Goal: Transaction & Acquisition: Book appointment/travel/reservation

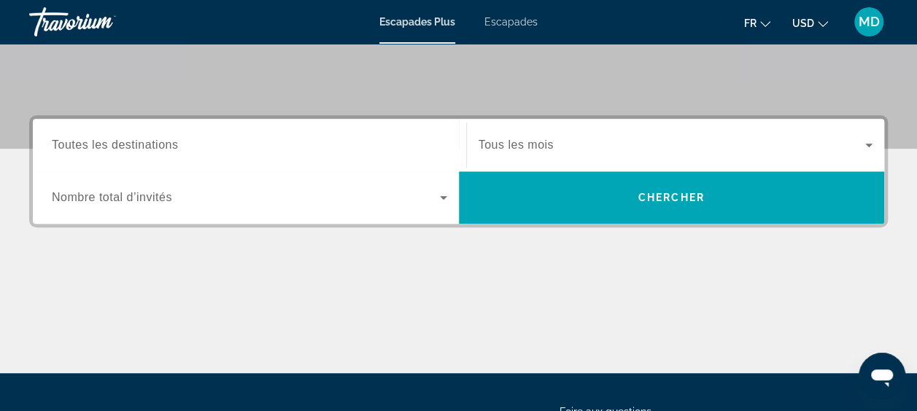
scroll to position [292, 0]
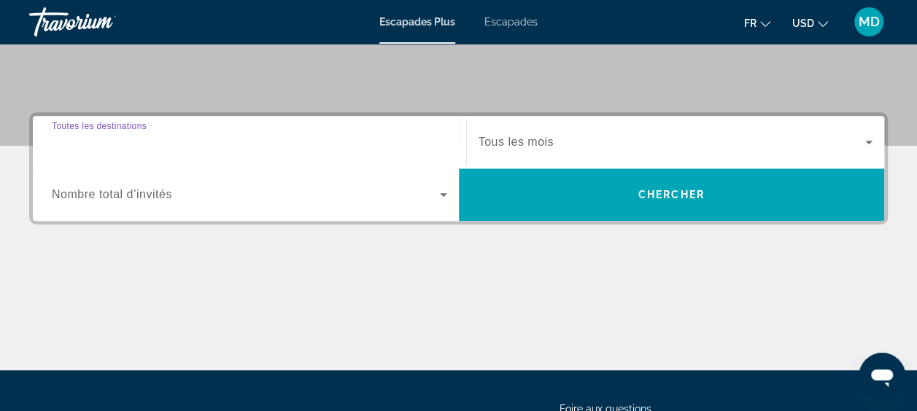
click at [319, 144] on input "Destination Toutes les destinations" at bounding box center [249, 143] width 395 height 18
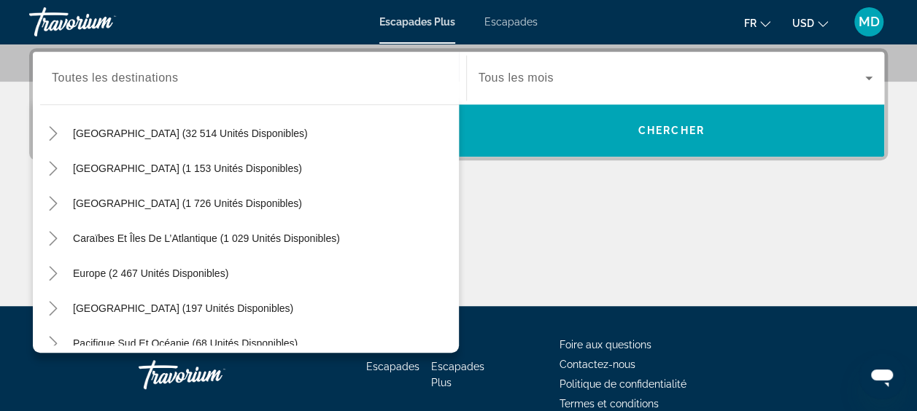
scroll to position [58, 0]
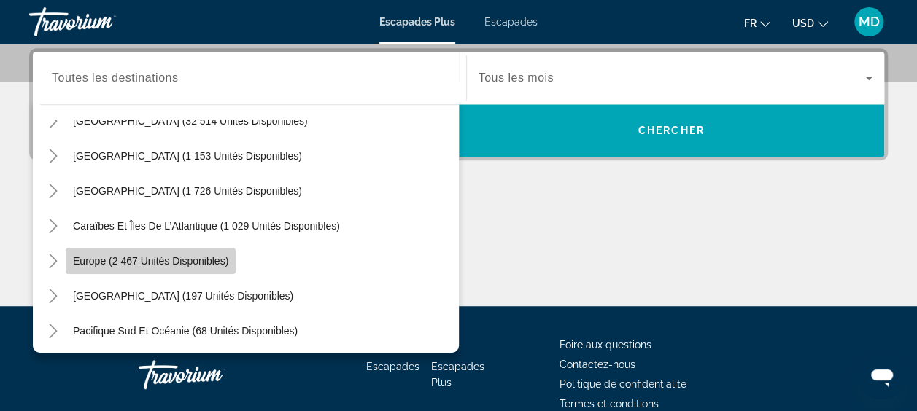
click at [178, 255] on span "Europe (2 467 unités disponibles)" at bounding box center [150, 261] width 155 height 12
type input "**********"
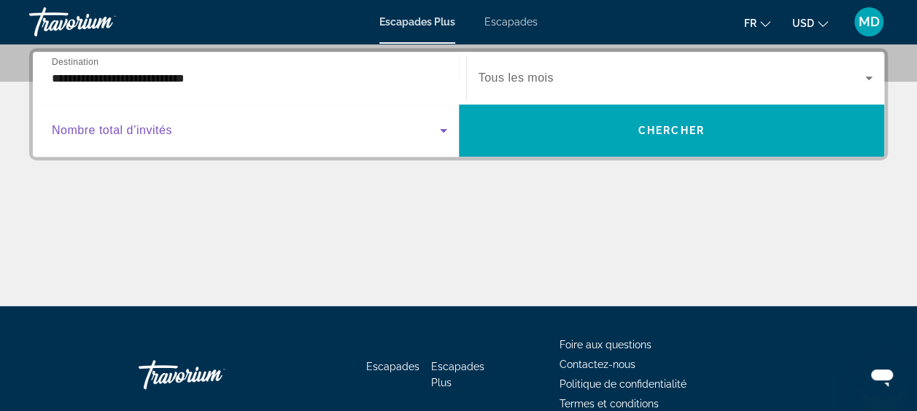
click at [445, 133] on icon "Widget de recherche" at bounding box center [444, 131] width 18 height 18
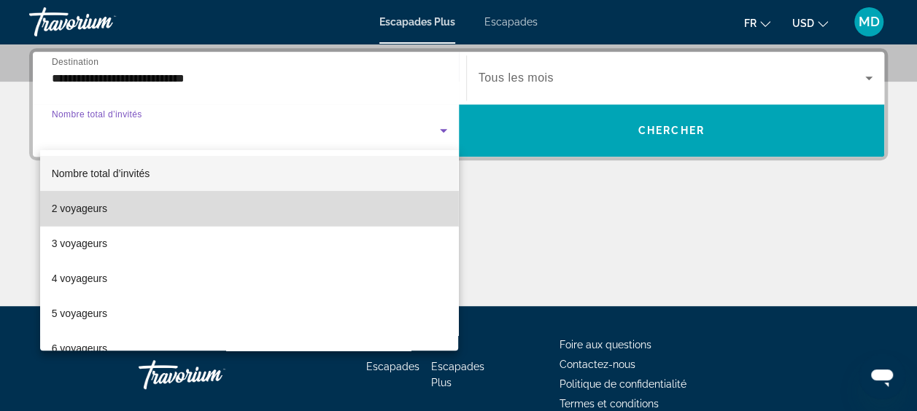
click at [319, 219] on mat-option "2 voyageurs" at bounding box center [249, 208] width 419 height 35
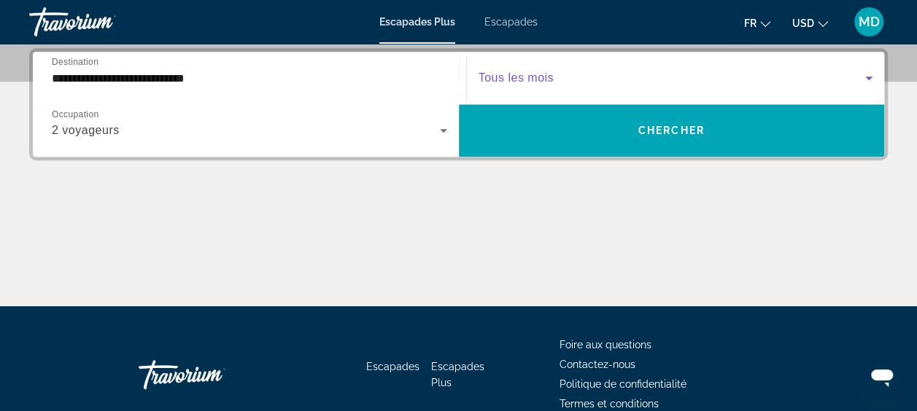
click at [827, 80] on span "Widget de recherche" at bounding box center [672, 78] width 387 height 18
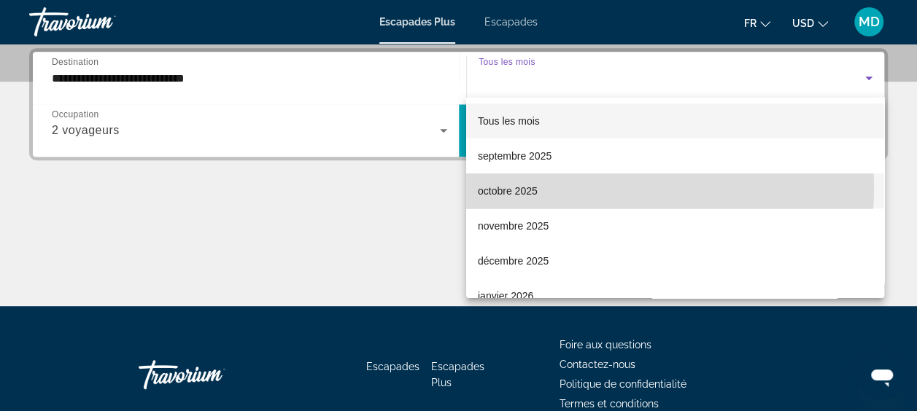
click at [627, 188] on mat-option "octobre 2025" at bounding box center [675, 191] width 418 height 35
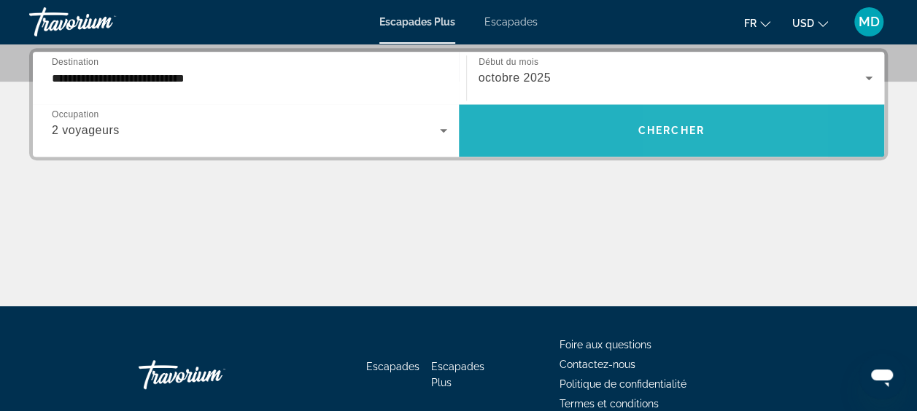
click at [677, 128] on span "Chercher" at bounding box center [671, 131] width 66 height 12
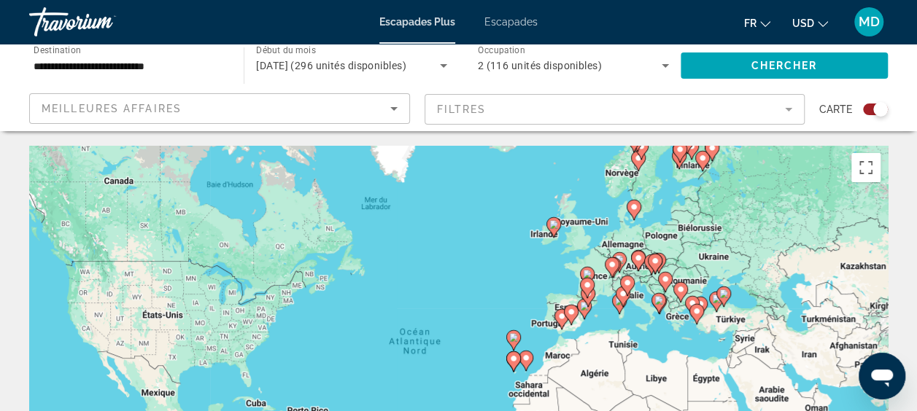
click at [593, 263] on div "Pour activer le glissement avec le clavier, appuyez sur Alt+Entrée. Une fois ce…" at bounding box center [458, 365] width 859 height 438
click at [587, 271] on image "Contenu principal" at bounding box center [587, 274] width 9 height 9
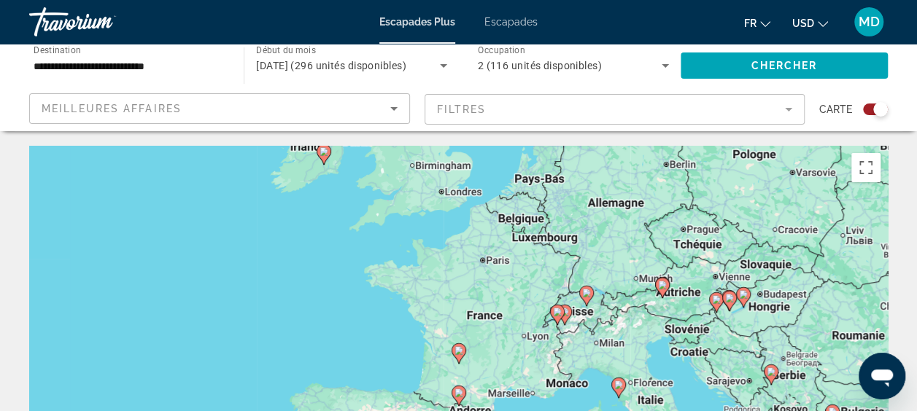
click at [500, 260] on div "Pour naviguer, appuyez sur les touches fléchées. Pour activer le glissement ave…" at bounding box center [458, 365] width 859 height 438
click at [500, 260] on div "Pour activer le glissement avec le clavier, appuyez sur Alt+Entrée. Une fois ce…" at bounding box center [458, 365] width 859 height 438
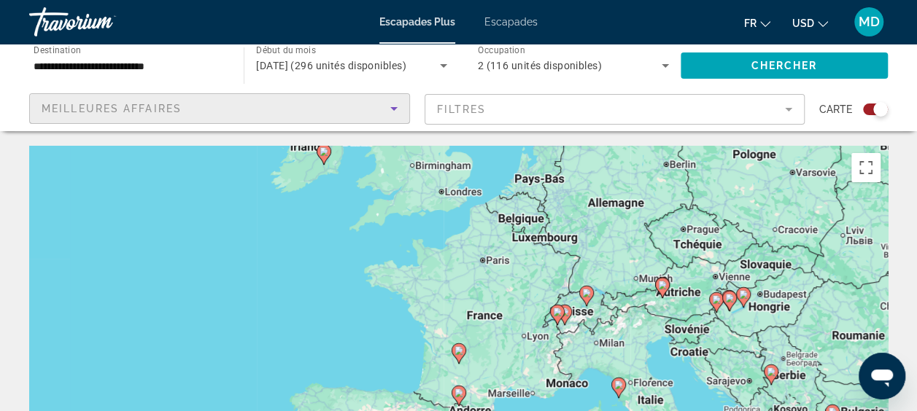
click at [398, 108] on icon "Trier par" at bounding box center [394, 109] width 18 height 18
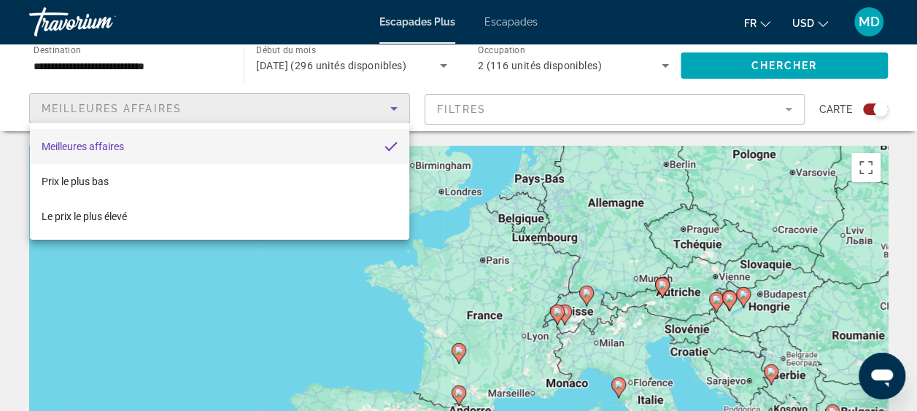
click at [552, 117] on div at bounding box center [458, 205] width 917 height 411
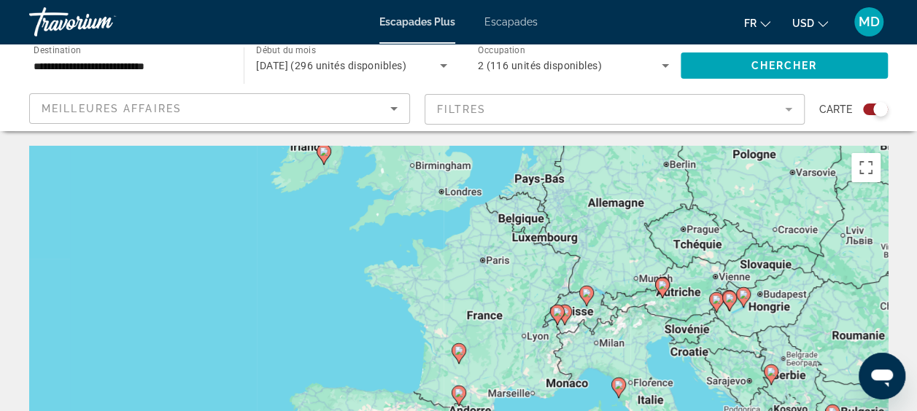
click at [790, 107] on mat-form-field "Filtres" at bounding box center [615, 109] width 381 height 31
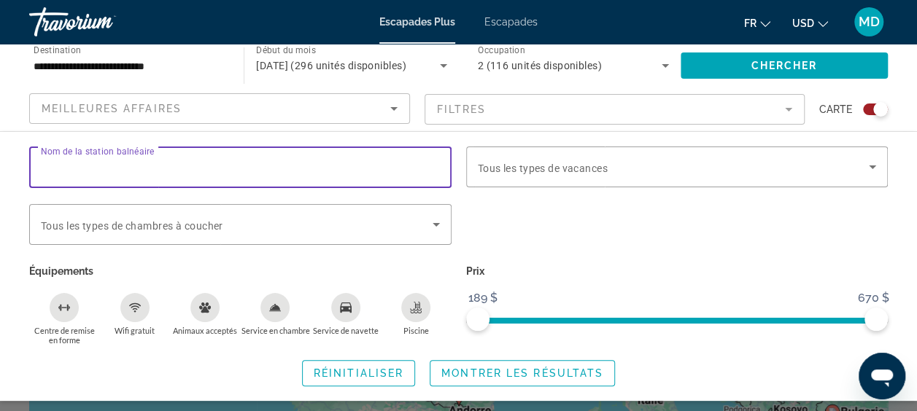
click at [307, 165] on input "Nom de la station balnéaire" at bounding box center [240, 168] width 399 height 18
type input "********"
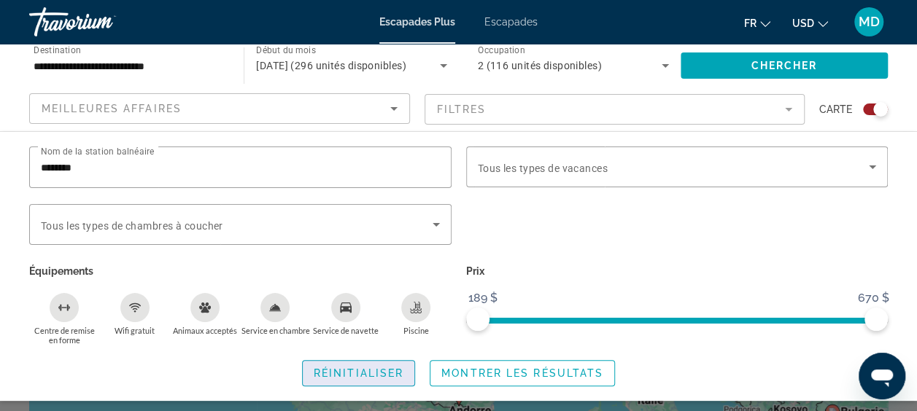
click at [383, 369] on span "Réinitialiser" at bounding box center [359, 374] width 90 height 12
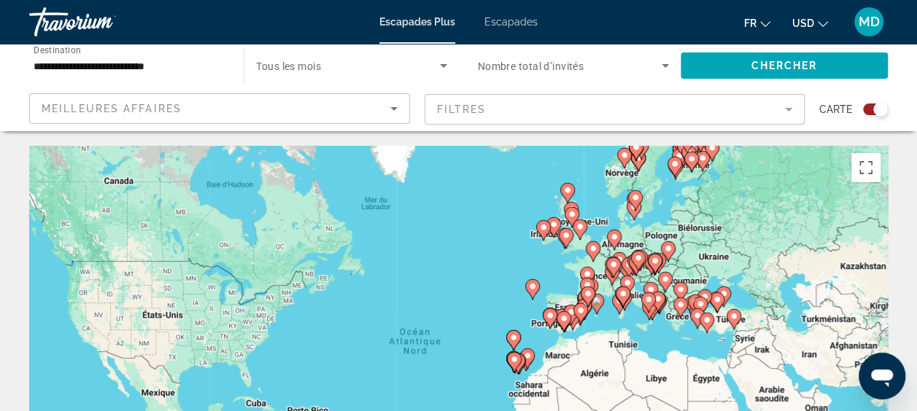
click at [370, 67] on span "Widget de recherche" at bounding box center [347, 66] width 183 height 18
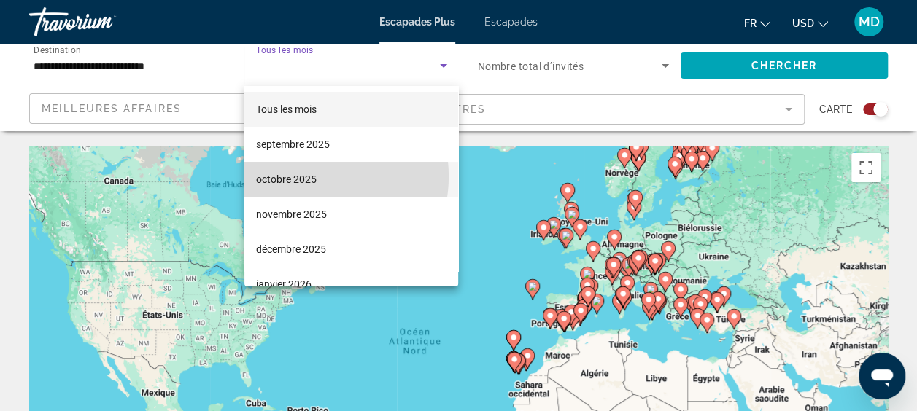
click at [305, 177] on font "octobre 2025" at bounding box center [286, 180] width 61 height 12
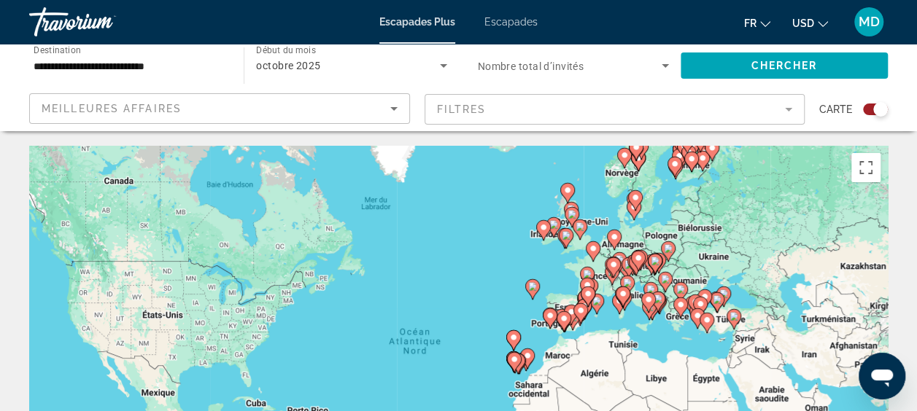
click at [588, 274] on image "Contenu principal" at bounding box center [587, 274] width 9 height 9
type input "**********"
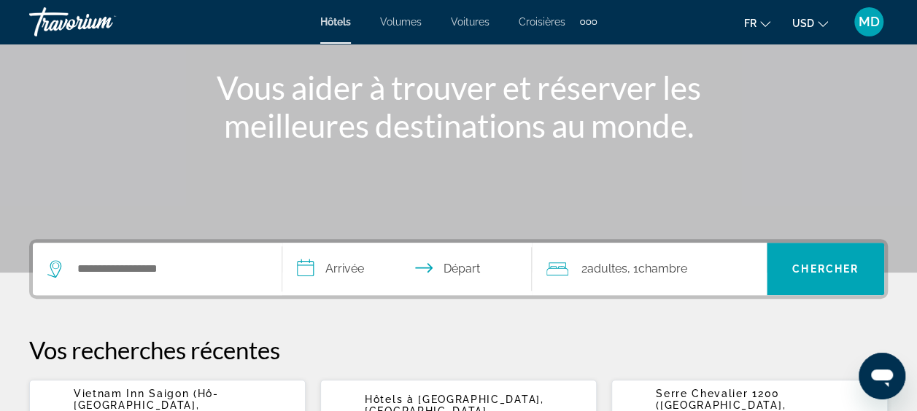
scroll to position [163, 0]
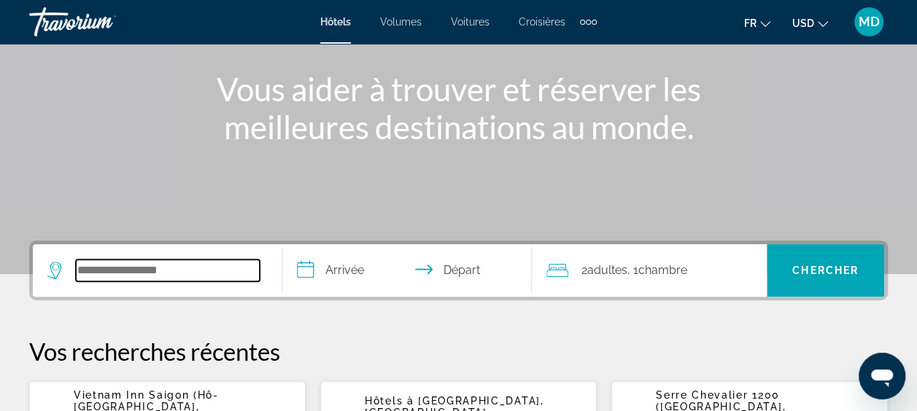
click at [119, 270] on input "Widget de recherche" at bounding box center [168, 271] width 184 height 22
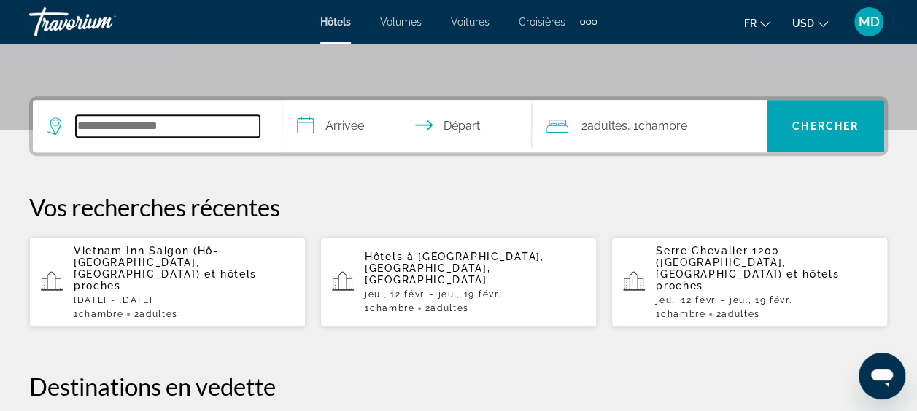
scroll to position [356, 0]
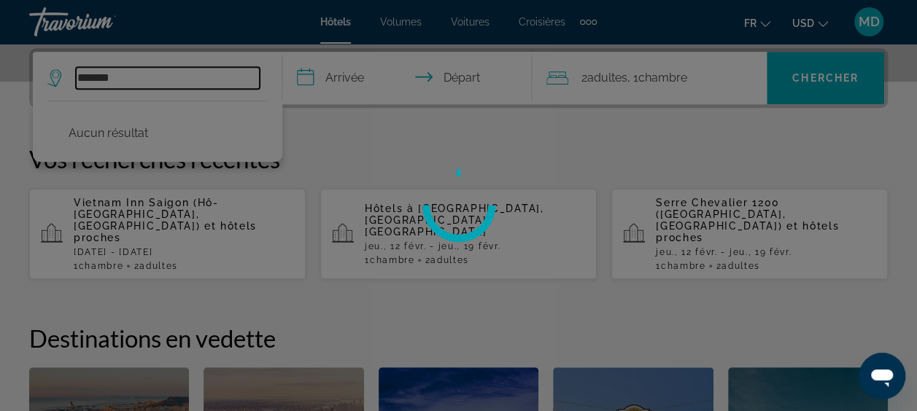
type input "*******"
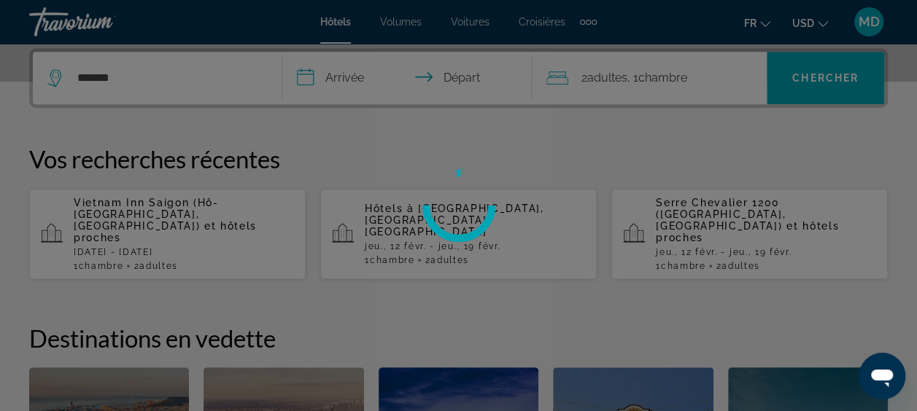
click at [346, 80] on div at bounding box center [458, 205] width 917 height 411
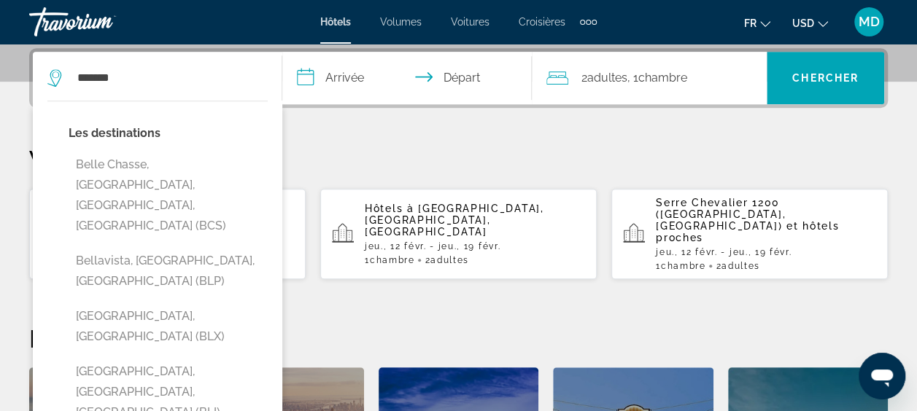
click at [346, 80] on input "**********" at bounding box center [409, 80] width 255 height 57
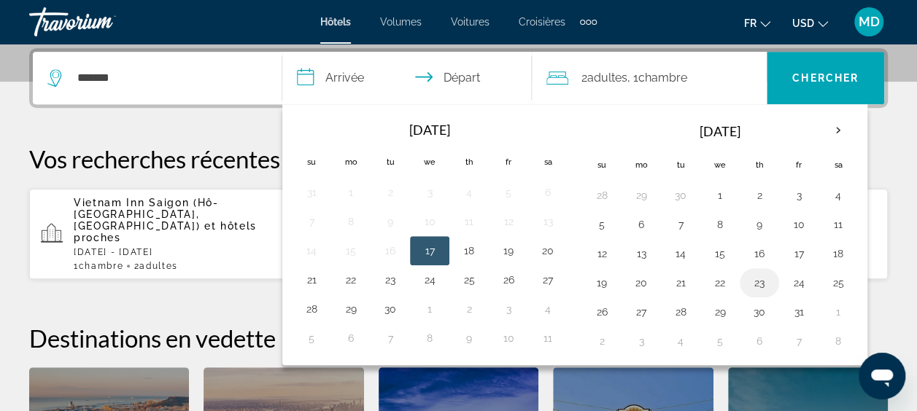
click at [753, 280] on button "23" at bounding box center [759, 283] width 23 height 20
click at [787, 281] on button "24" at bounding box center [798, 283] width 23 height 20
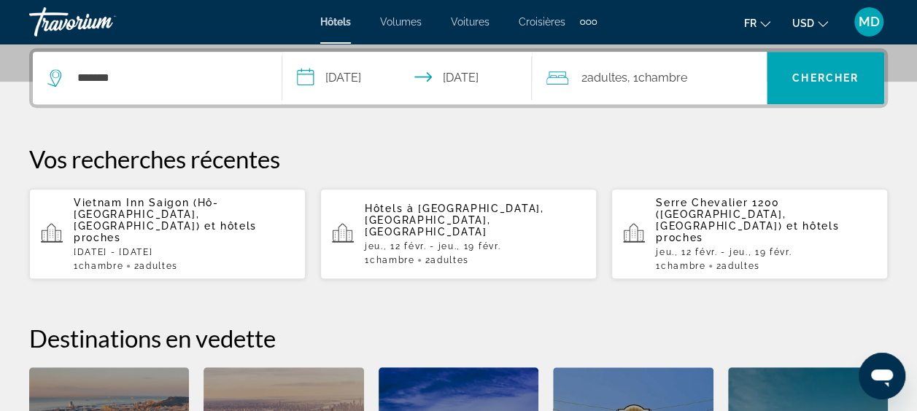
click at [366, 69] on input "**********" at bounding box center [409, 80] width 255 height 57
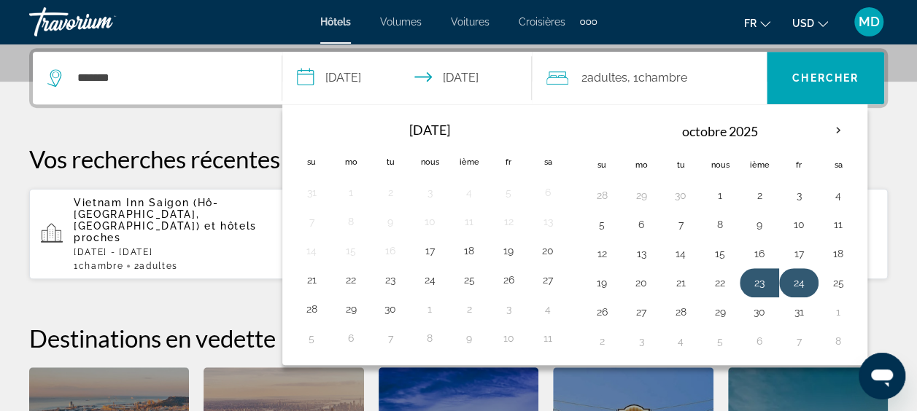
click at [792, 274] on button "24" at bounding box center [798, 283] width 23 height 20
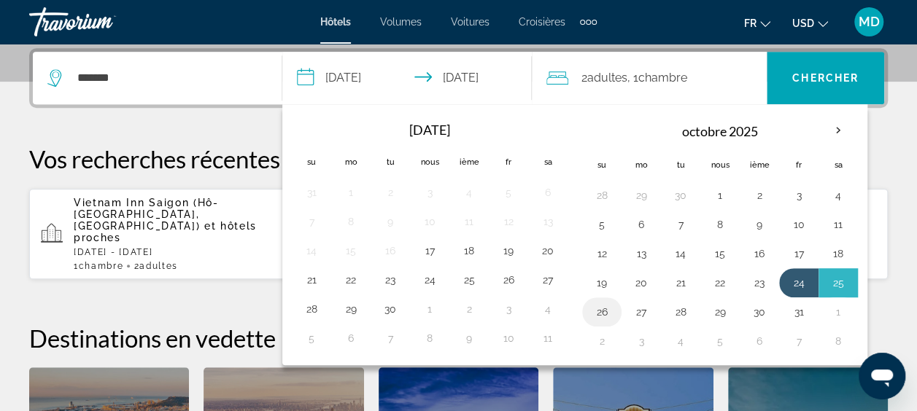
click at [596, 308] on button "26" at bounding box center [601, 312] width 23 height 20
type input "**********"
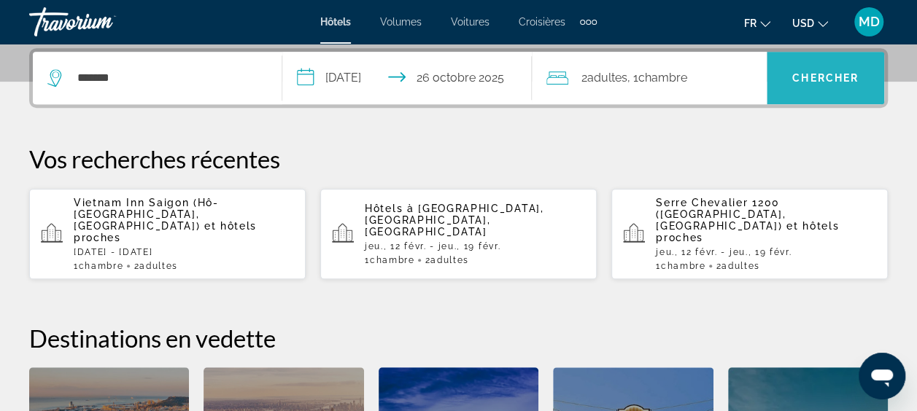
click at [795, 72] on span "Chercher" at bounding box center [825, 78] width 66 height 12
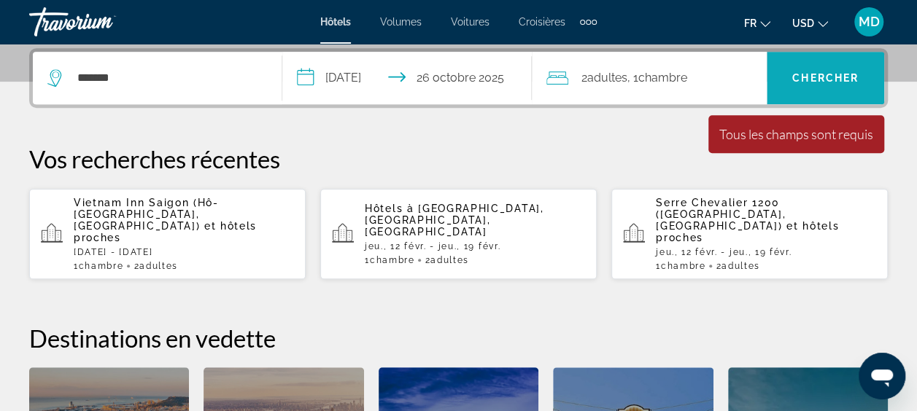
click at [821, 73] on span "Chercher" at bounding box center [825, 78] width 66 height 12
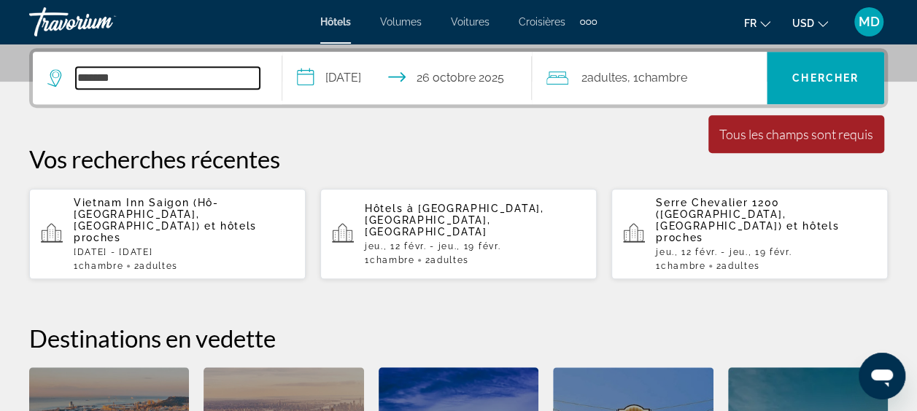
click at [163, 80] on input "*******" at bounding box center [168, 78] width 184 height 22
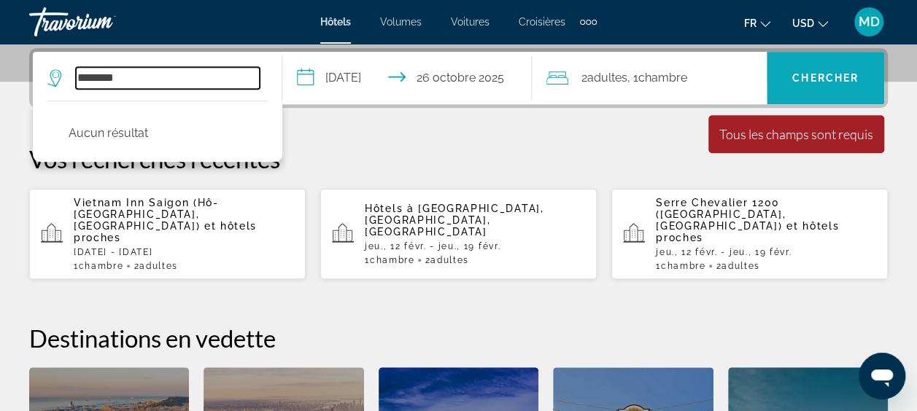
type input "*******"
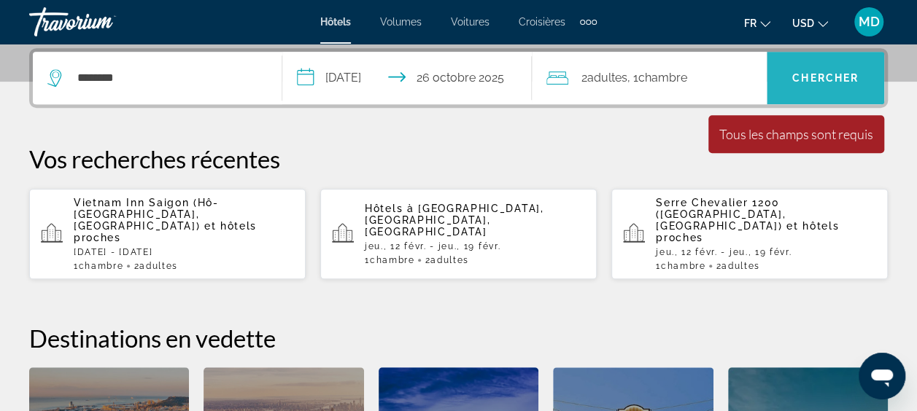
click at [798, 68] on span "Widget de recherche" at bounding box center [825, 78] width 117 height 35
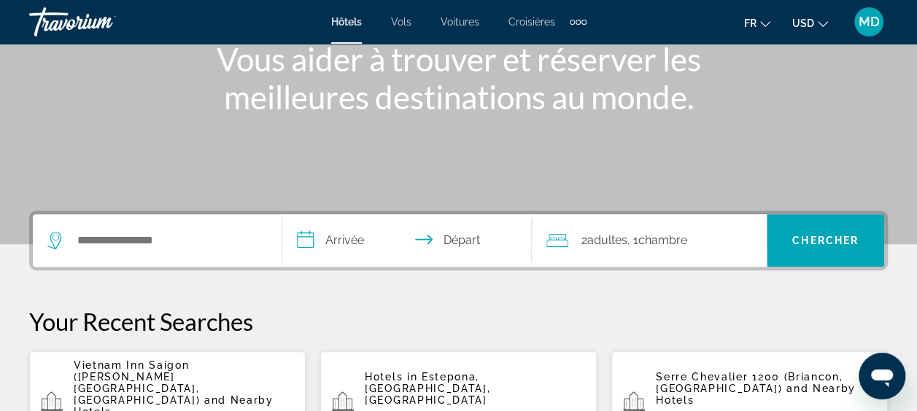
scroll to position [263, 0]
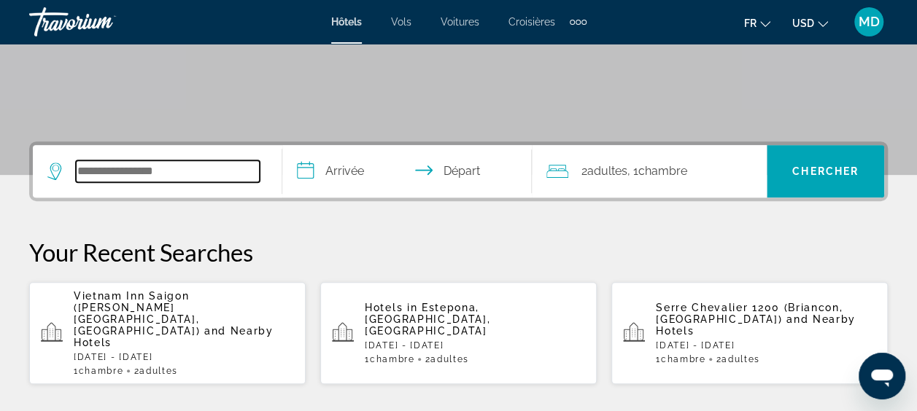
click at [130, 172] on input "Search widget" at bounding box center [168, 172] width 184 height 22
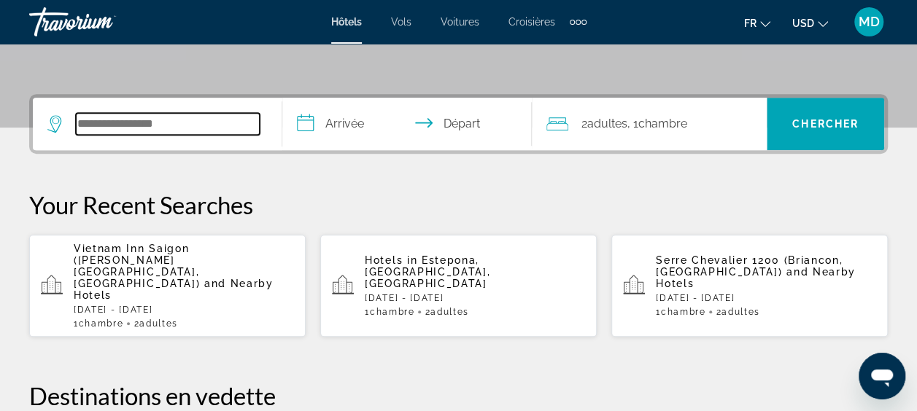
scroll to position [356, 0]
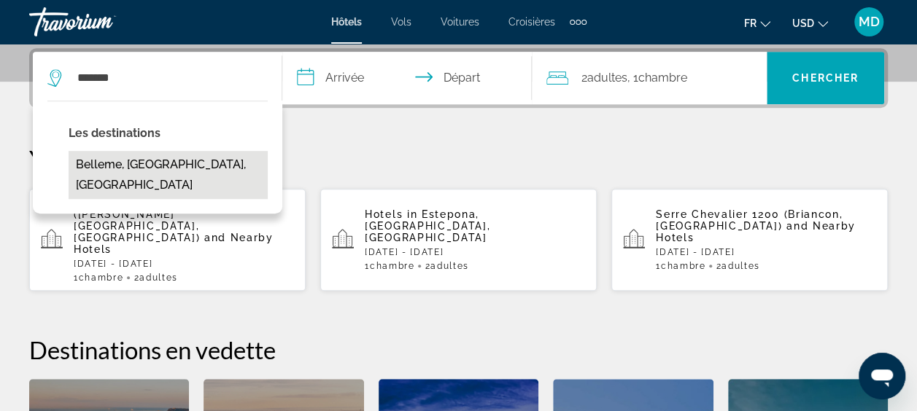
click at [114, 165] on button "Belleme, [GEOGRAPHIC_DATA], [GEOGRAPHIC_DATA]" at bounding box center [168, 175] width 199 height 48
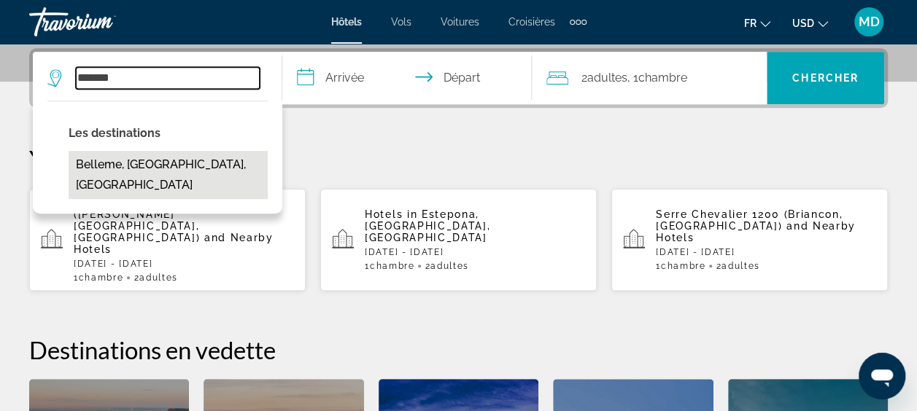
type input "**********"
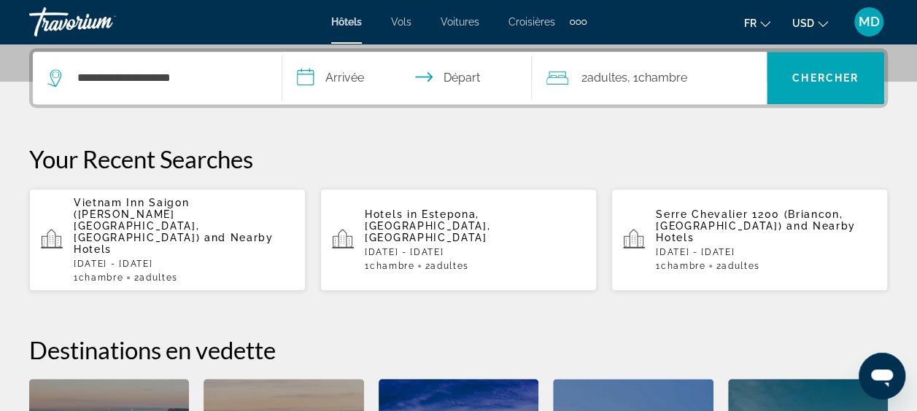
click at [336, 76] on input "**********" at bounding box center [409, 80] width 255 height 57
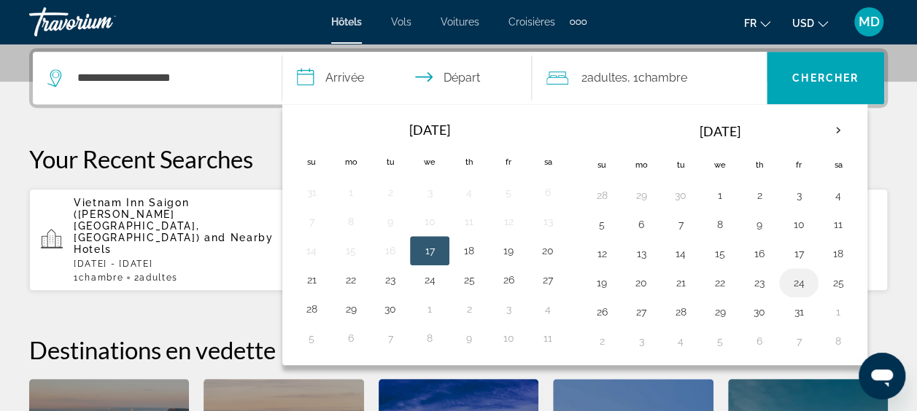
click at [789, 277] on button "24" at bounding box center [798, 283] width 23 height 20
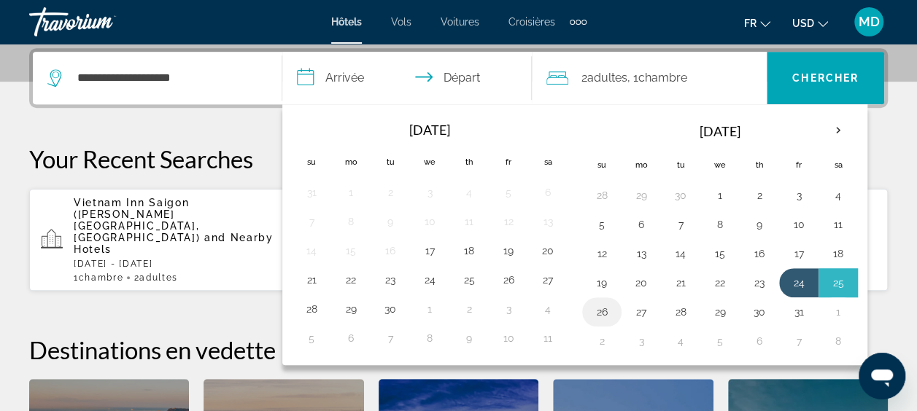
click at [601, 311] on button "26" at bounding box center [601, 312] width 23 height 20
type input "**********"
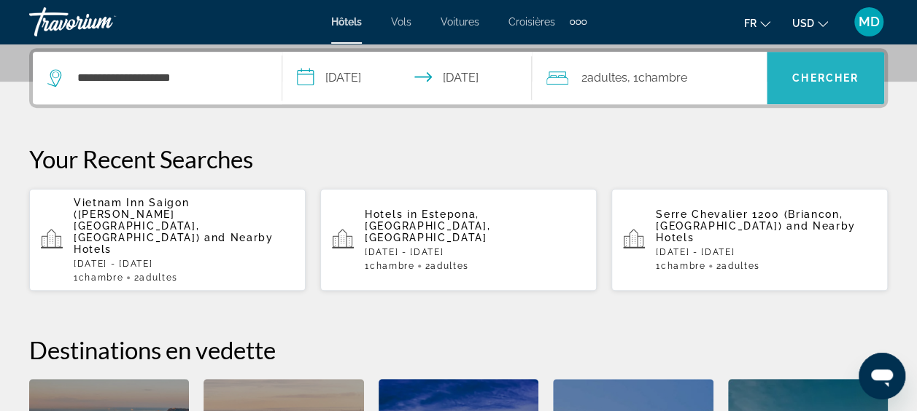
click at [789, 85] on span "Search widget" at bounding box center [825, 78] width 117 height 35
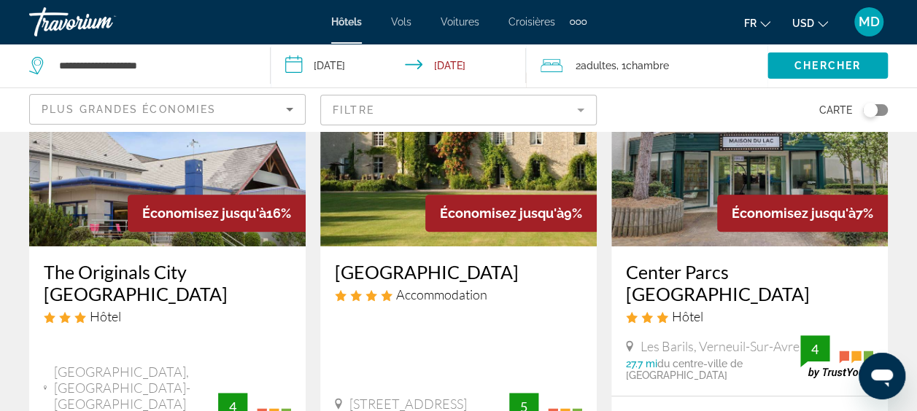
scroll to position [175, 0]
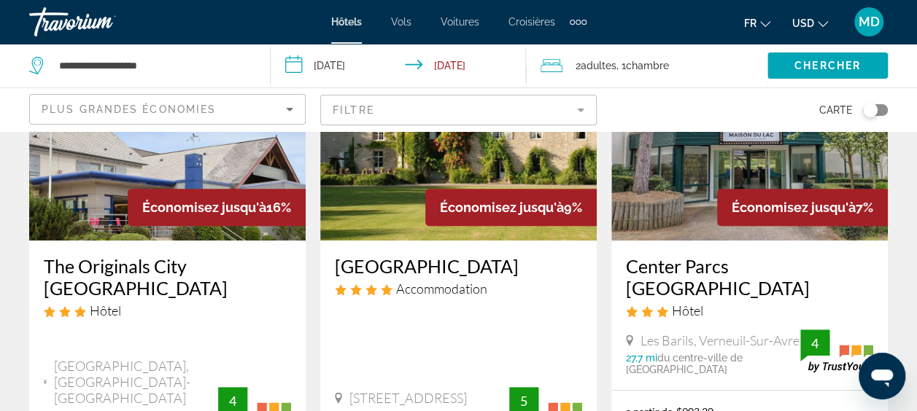
click at [579, 112] on mat-form-field "Filtre" at bounding box center [458, 110] width 277 height 31
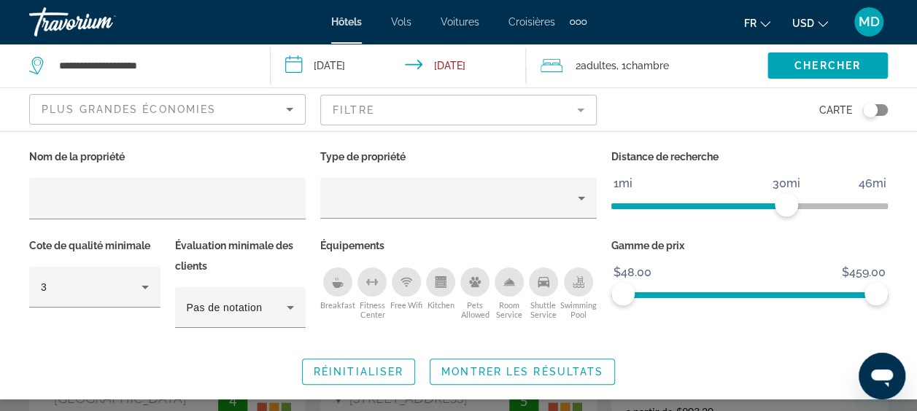
click at [575, 115] on mat-form-field "Filtre" at bounding box center [458, 110] width 277 height 31
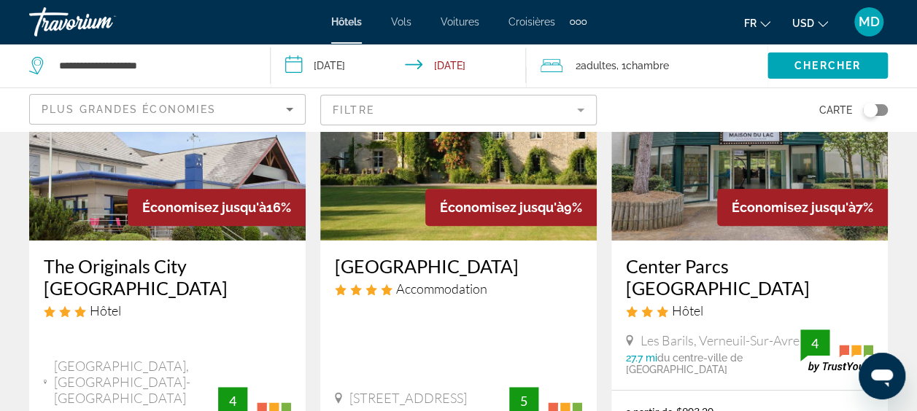
click at [579, 107] on mat-form-field "Filtre" at bounding box center [458, 110] width 277 height 31
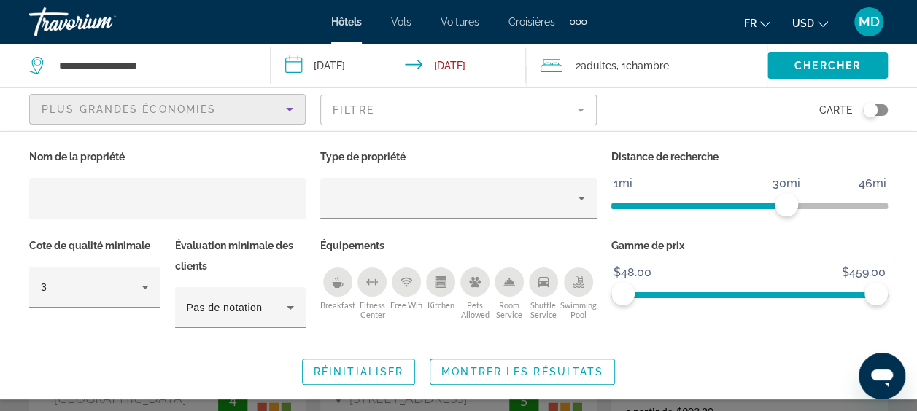
click at [290, 104] on icon "Sort by" at bounding box center [290, 110] width 18 height 18
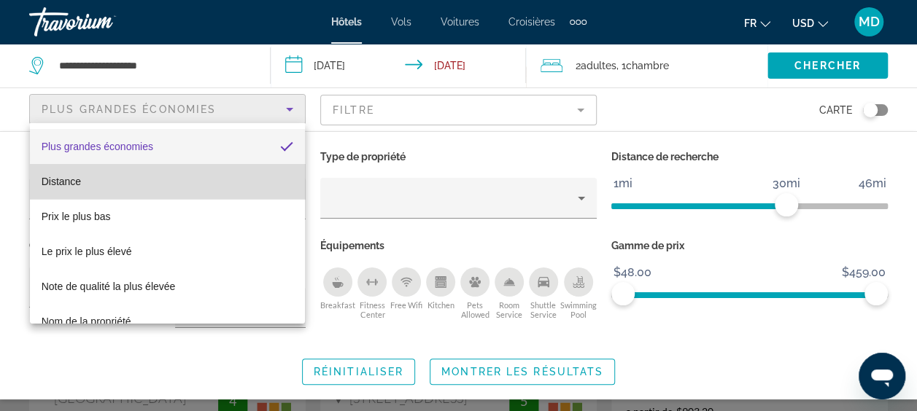
click at [200, 179] on mat-option "Distance" at bounding box center [168, 181] width 276 height 35
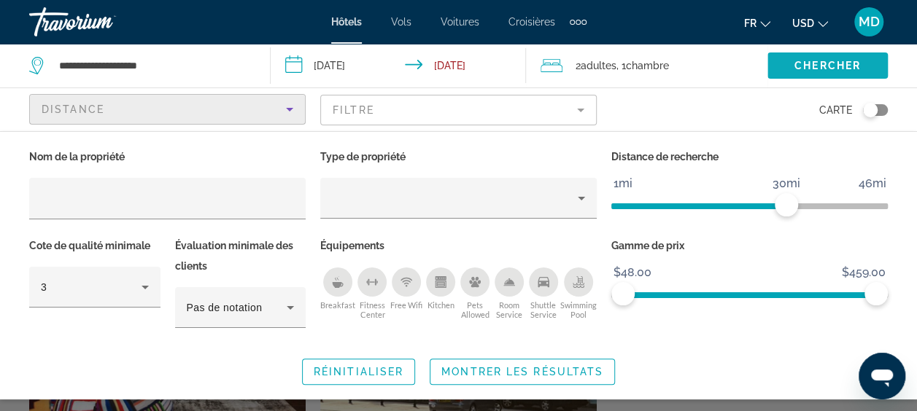
click at [804, 60] on span "Chercher" at bounding box center [827, 66] width 66 height 12
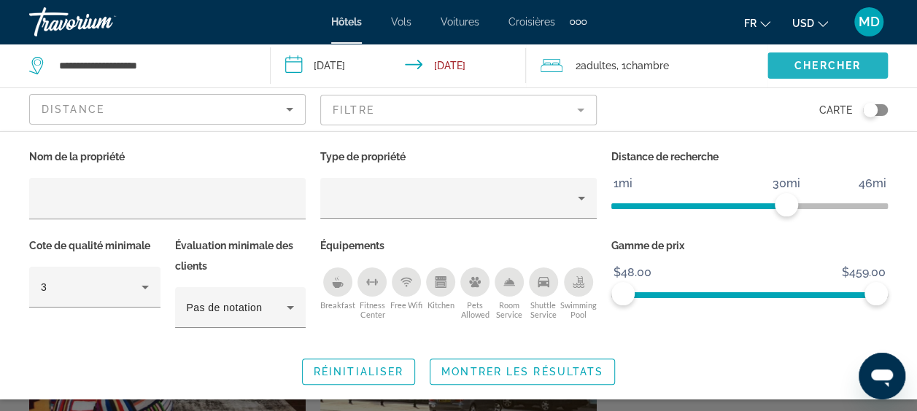
click at [804, 61] on span "Chercher" at bounding box center [827, 66] width 66 height 12
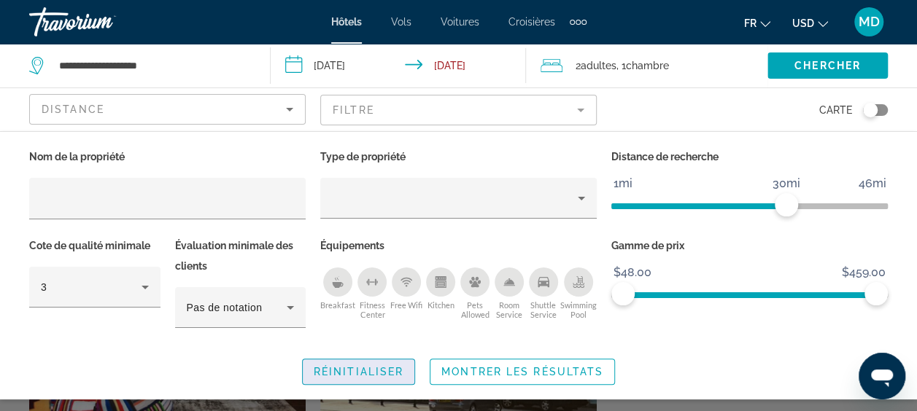
click at [347, 367] on span "Réinitialiser" at bounding box center [359, 372] width 90 height 12
click at [470, 404] on div "Search widget" at bounding box center [458, 315] width 917 height 193
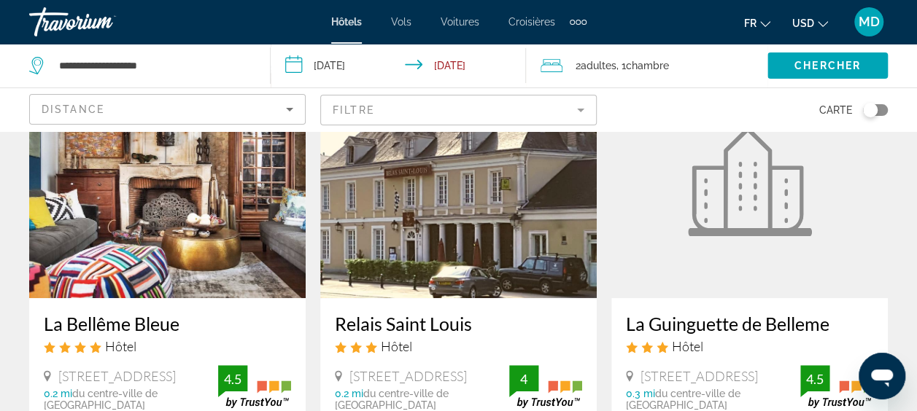
scroll to position [117, 0]
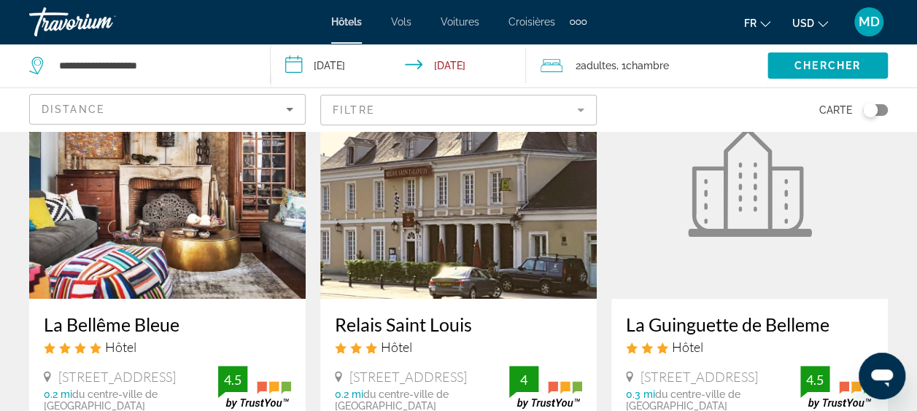
click at [109, 323] on h3 "La Bellême Bleue" at bounding box center [167, 325] width 247 height 22
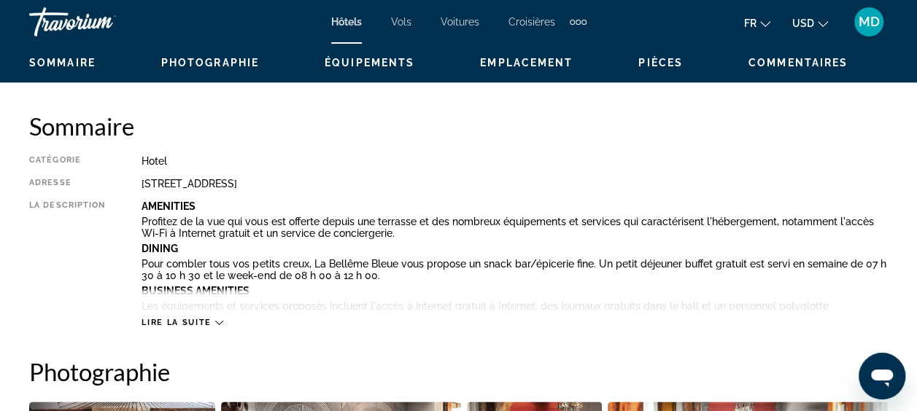
scroll to position [700, 0]
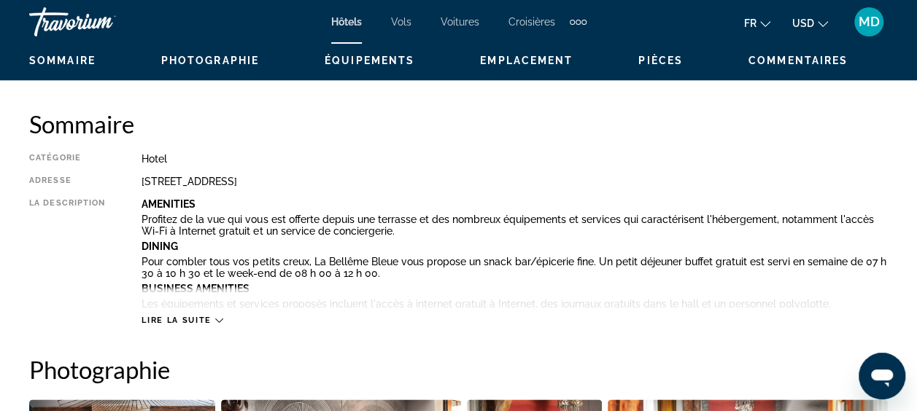
click at [217, 318] on icon "Main content" at bounding box center [219, 321] width 8 height 8
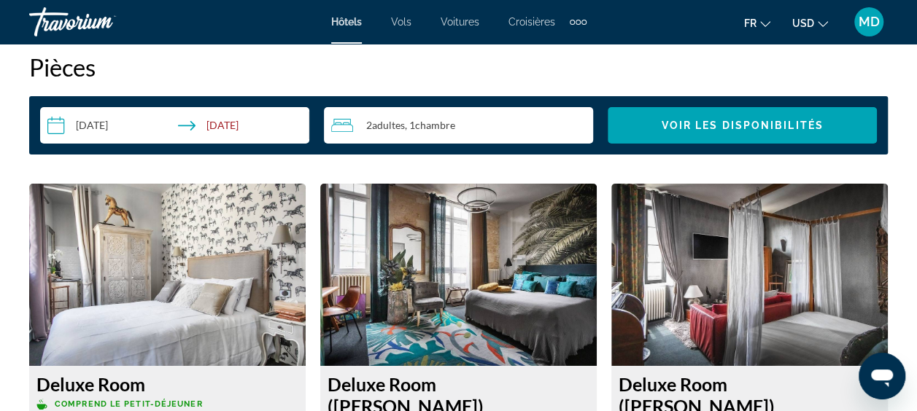
scroll to position [2539, 0]
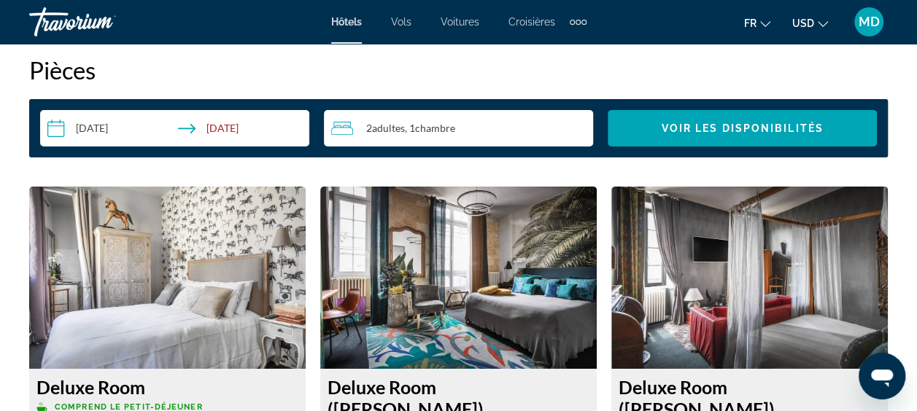
click at [458, 289] on img "Main content" at bounding box center [458, 278] width 277 height 182
click at [413, 397] on h3 "Deluxe Room (Frieda Khalo)" at bounding box center [459, 398] width 262 height 44
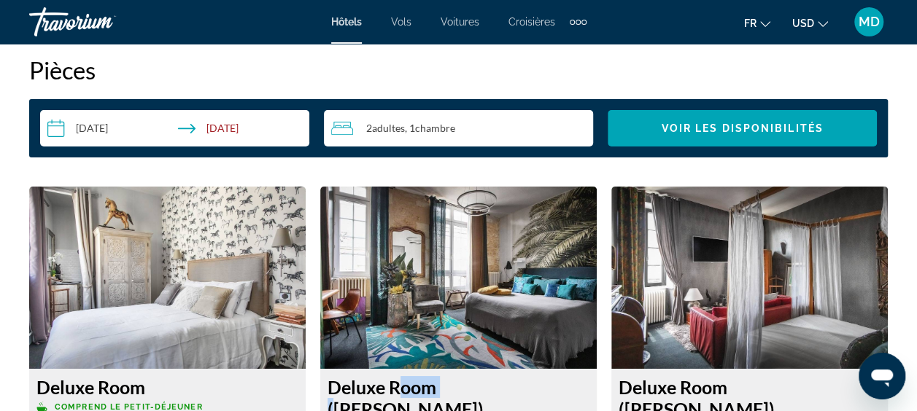
drag, startPoint x: 413, startPoint y: 397, endPoint x: 369, endPoint y: 314, distance: 94.0
click at [369, 314] on img "Main content" at bounding box center [458, 278] width 277 height 182
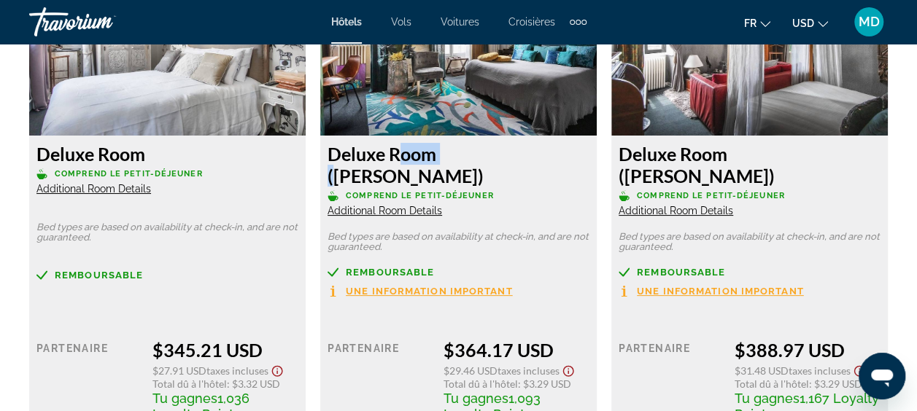
scroll to position [2802, 0]
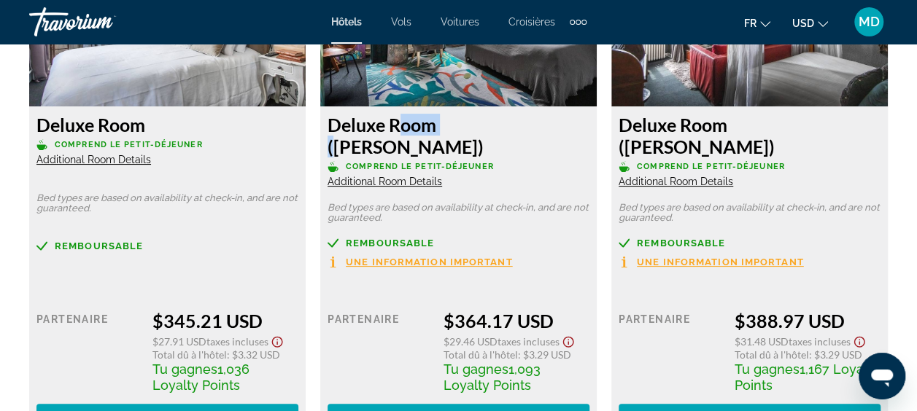
click at [429, 84] on img "Main content" at bounding box center [458, 15] width 277 height 182
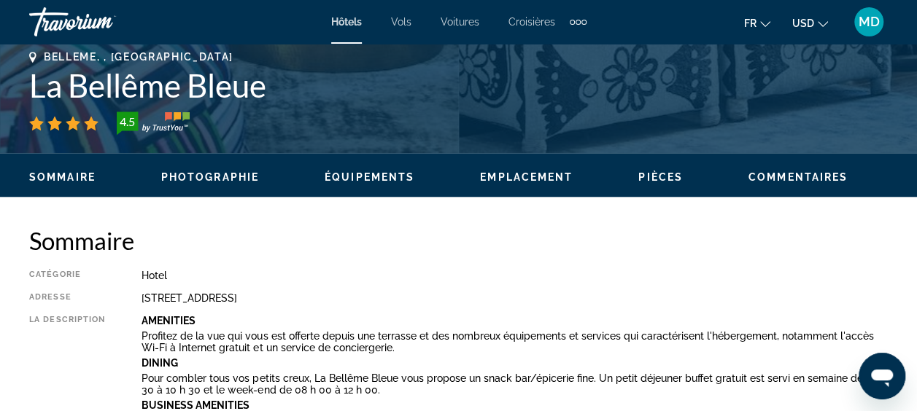
scroll to position [554, 0]
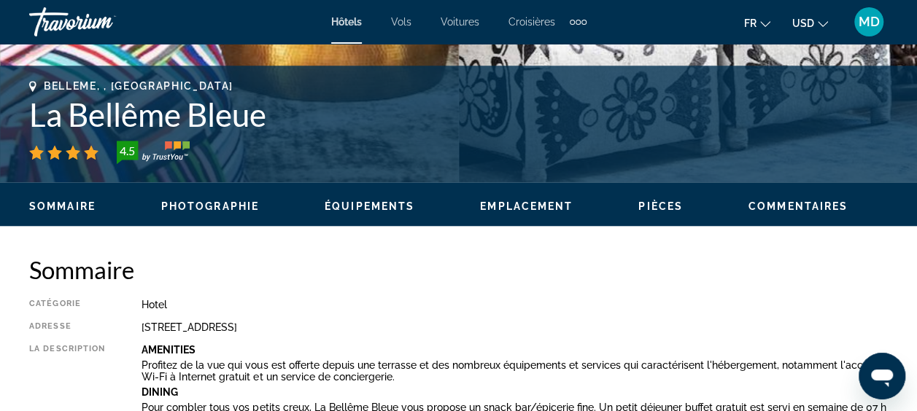
click at [217, 198] on ul "Sommaire Photographie Équipements Emplacement Pièces Commentaires Voir les disp…" at bounding box center [458, 205] width 859 height 16
click at [212, 204] on span "Photographie" at bounding box center [210, 207] width 98 height 12
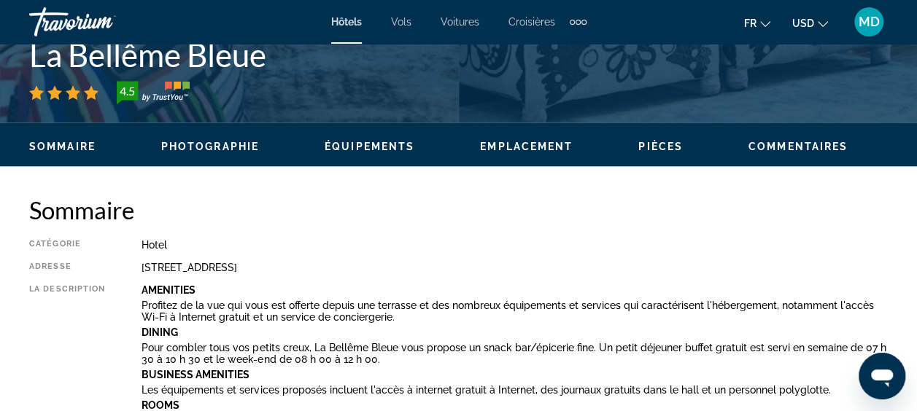
scroll to position [585, 0]
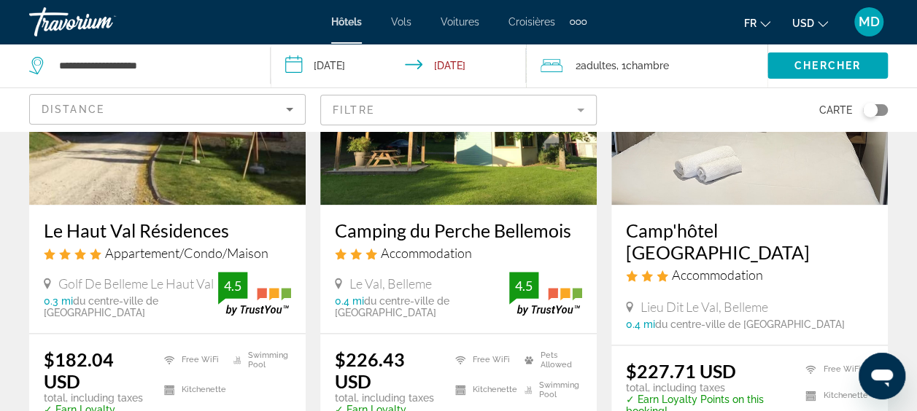
scroll to position [759, 0]
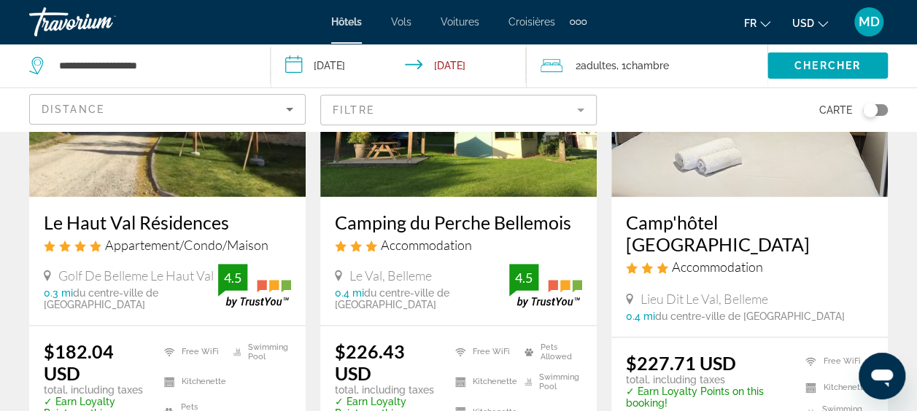
click at [703, 226] on h3 "Camp'hôtel Domaine du perche Bellêmois" at bounding box center [749, 234] width 247 height 44
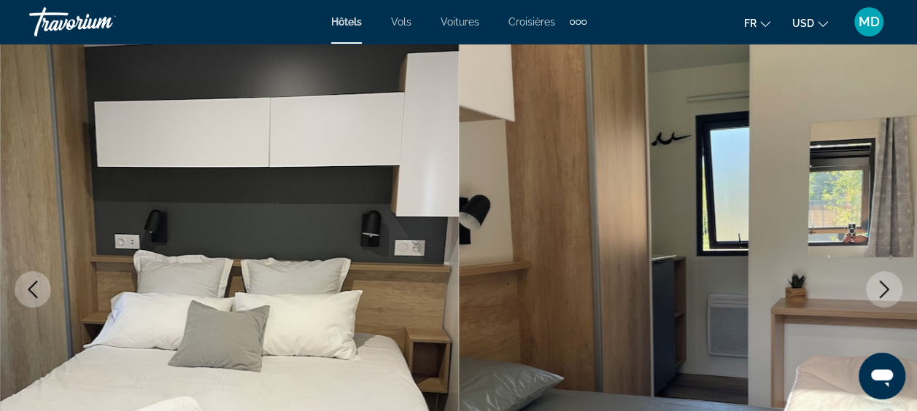
scroll to position [88, 0]
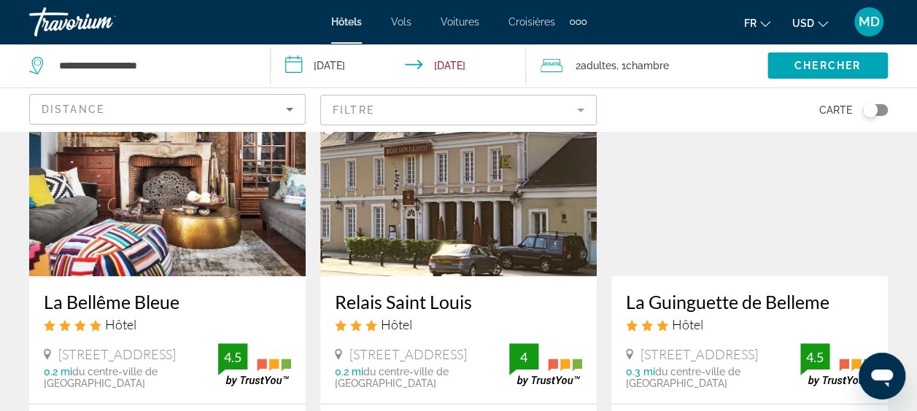
scroll to position [175, 0]
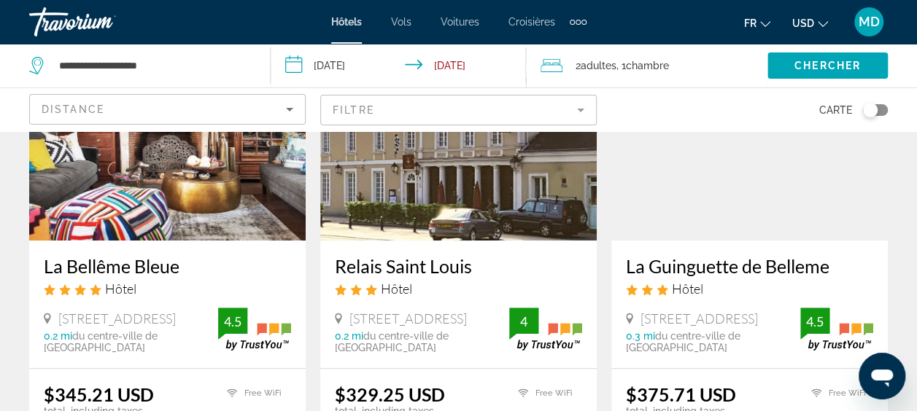
click at [429, 194] on img "Main content" at bounding box center [458, 123] width 277 height 233
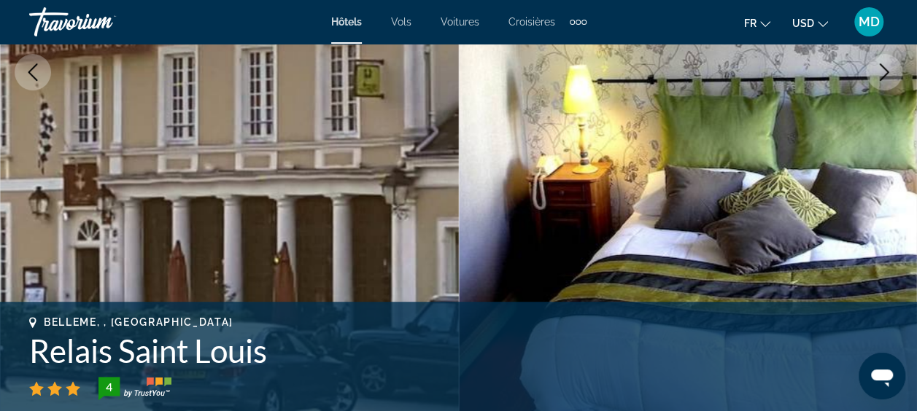
scroll to position [321, 0]
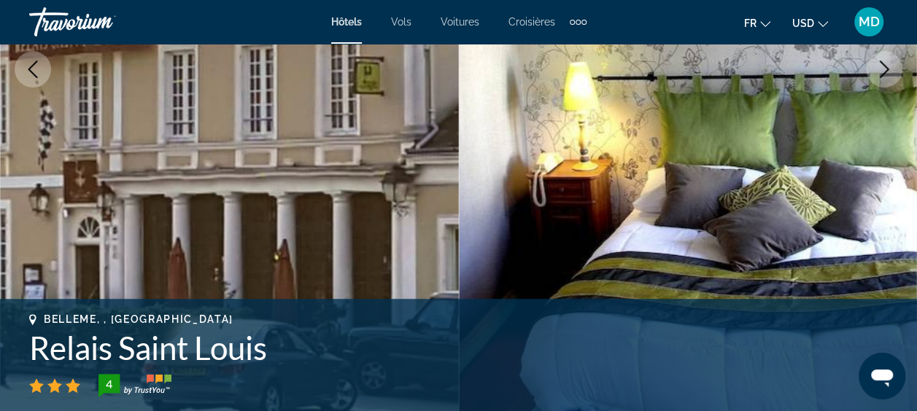
click at [891, 70] on icon "Next image" at bounding box center [884, 70] width 18 height 18
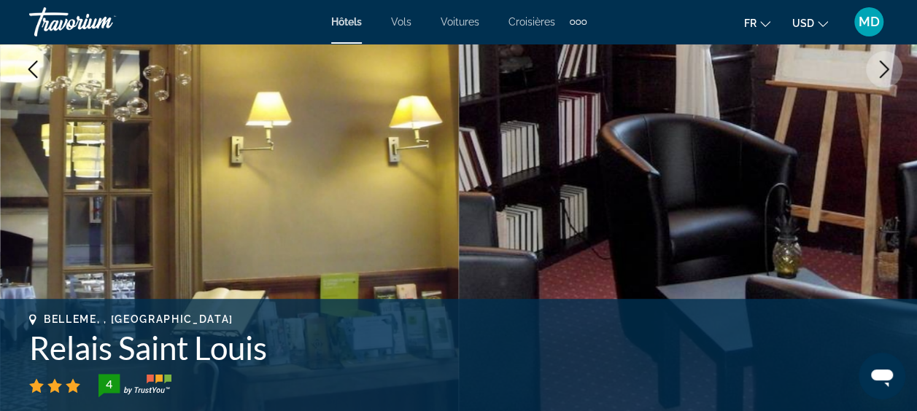
click at [872, 70] on button "Next image" at bounding box center [884, 69] width 36 height 36
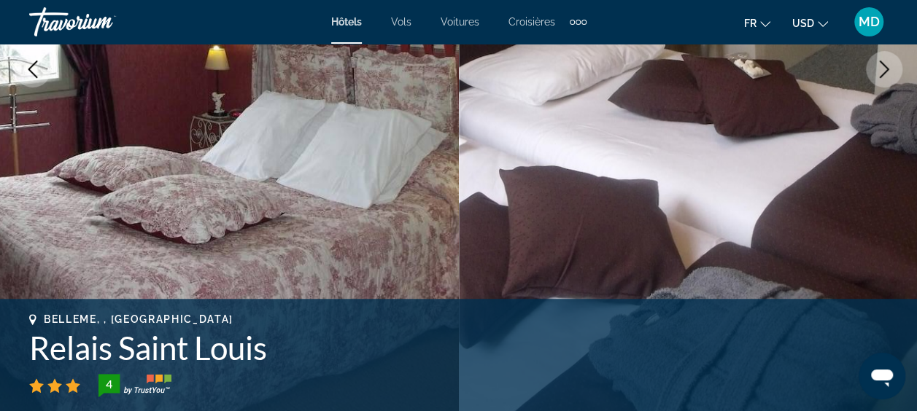
click at [872, 70] on button "Next image" at bounding box center [884, 69] width 36 height 36
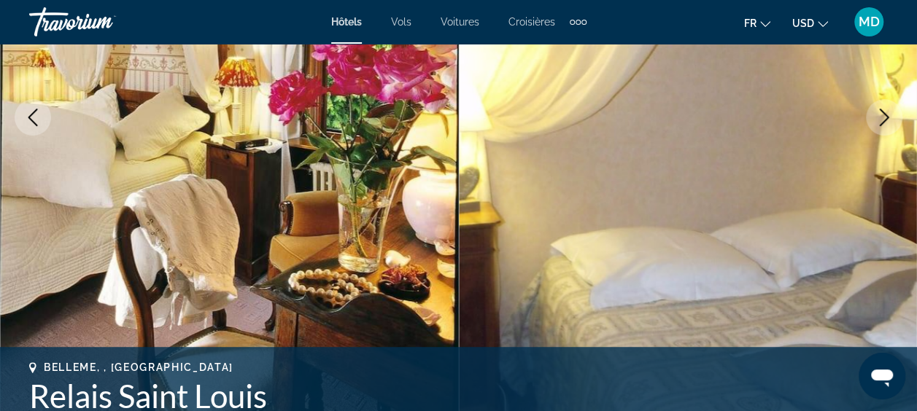
scroll to position [175, 0]
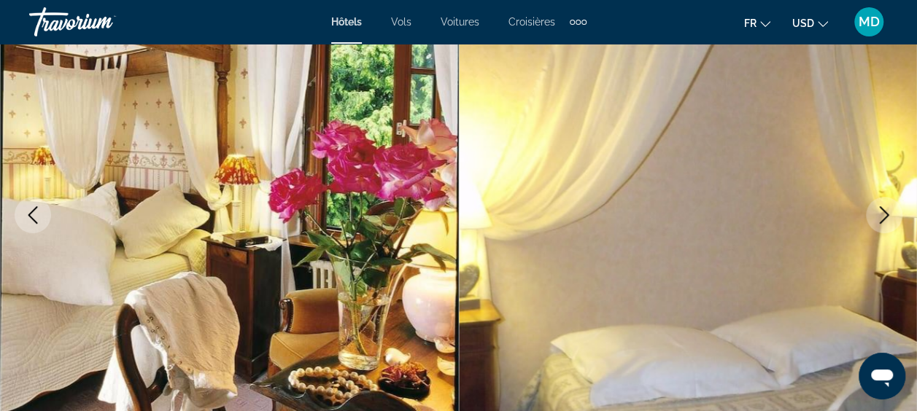
click at [873, 207] on button "Next image" at bounding box center [884, 215] width 36 height 36
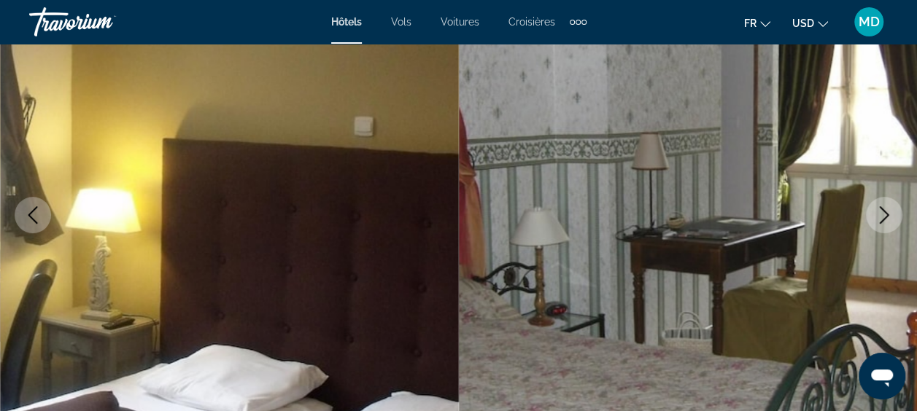
click at [884, 212] on icon "Next image" at bounding box center [884, 215] width 9 height 18
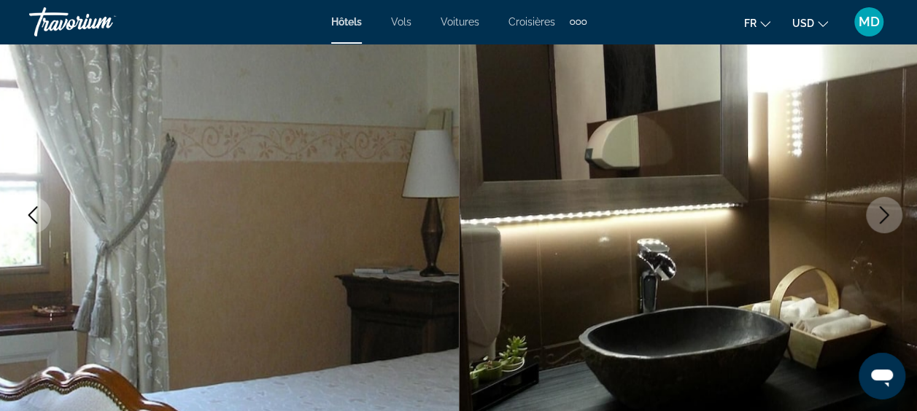
click at [884, 212] on icon "Next image" at bounding box center [884, 215] width 9 height 18
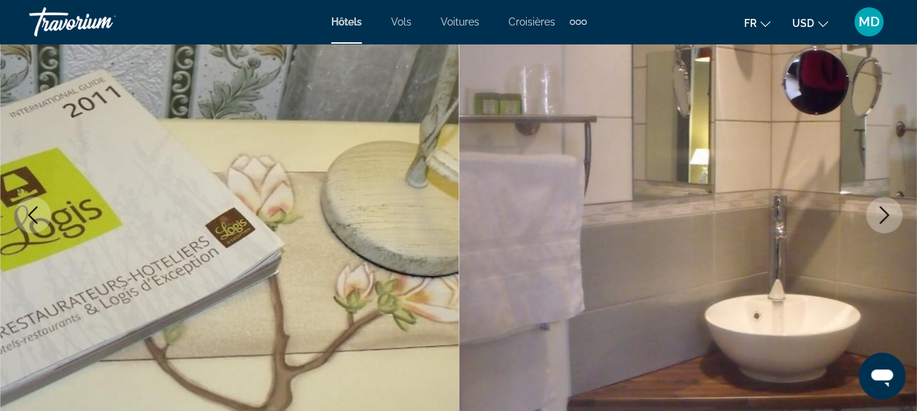
click at [884, 212] on icon "Next image" at bounding box center [884, 215] width 9 height 18
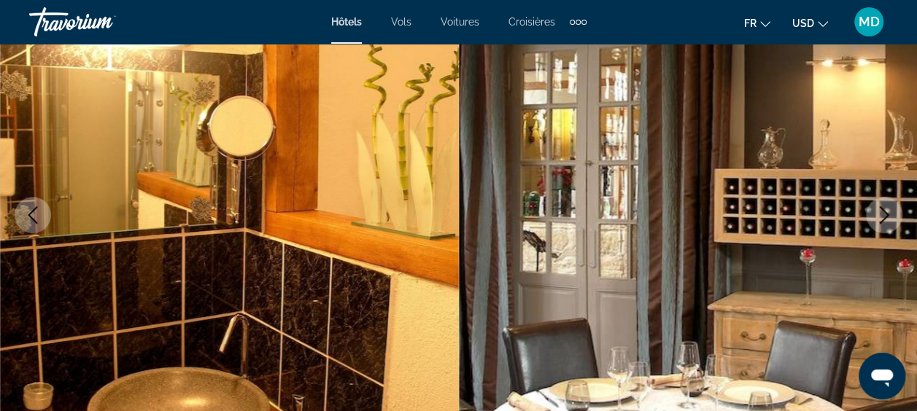
click at [884, 212] on icon "Next image" at bounding box center [884, 215] width 9 height 18
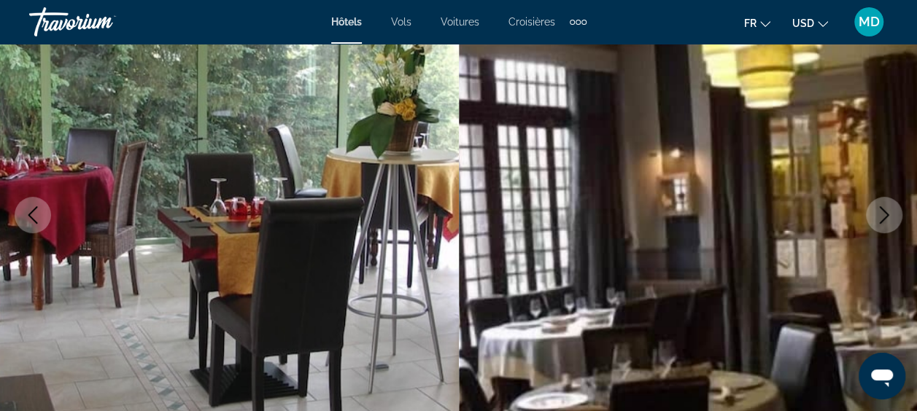
click at [884, 212] on icon "Next image" at bounding box center [884, 215] width 9 height 18
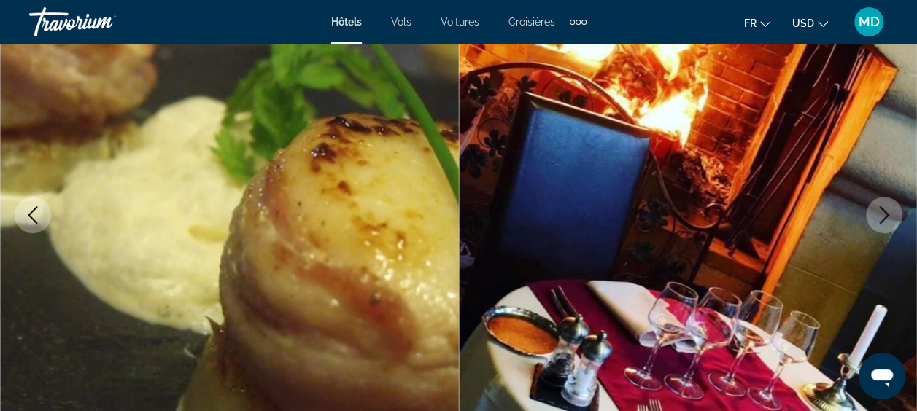
click at [884, 212] on icon "Next image" at bounding box center [884, 215] width 9 height 18
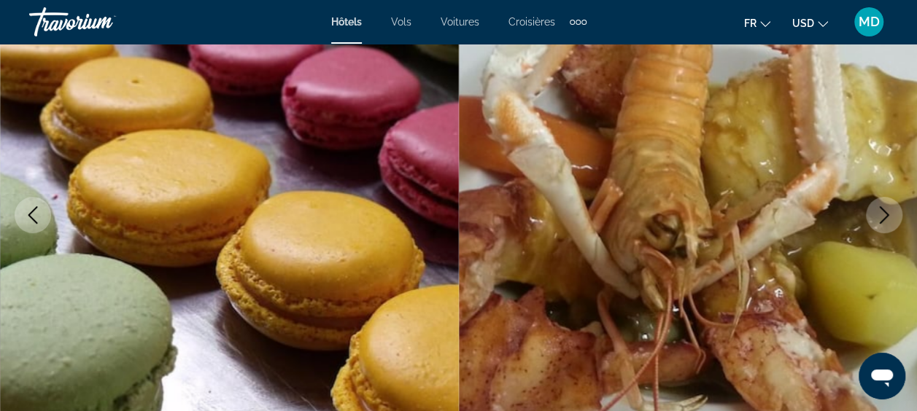
click at [884, 212] on icon "Next image" at bounding box center [884, 215] width 9 height 18
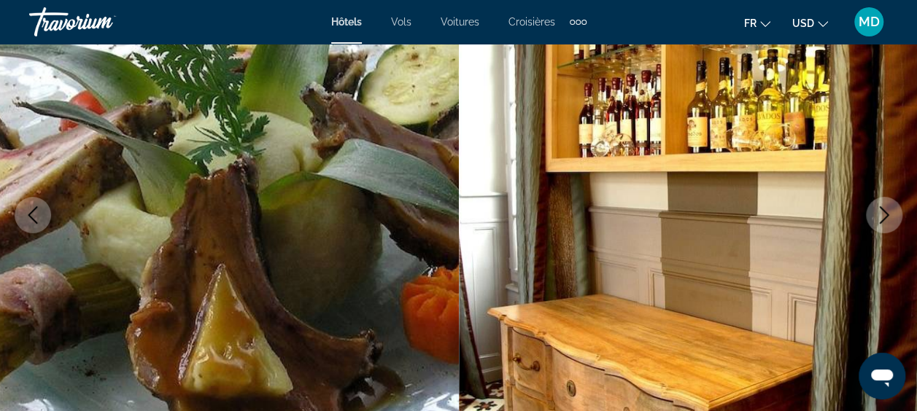
click at [884, 212] on icon "Next image" at bounding box center [884, 215] width 9 height 18
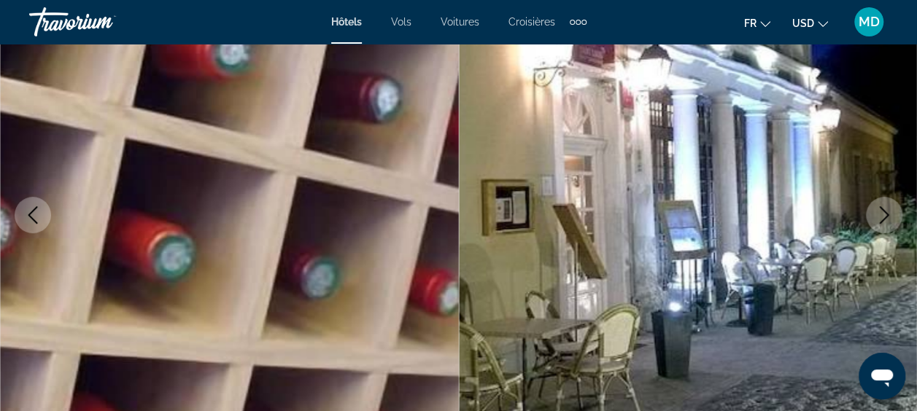
click at [884, 212] on icon "Next image" at bounding box center [884, 215] width 9 height 18
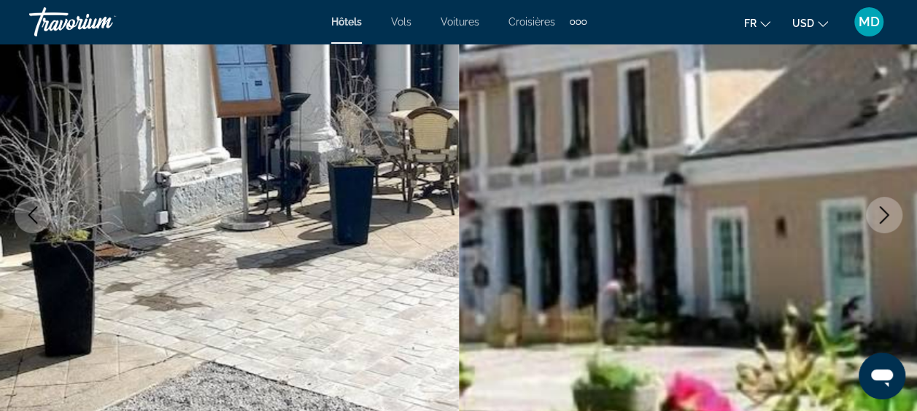
click at [565, 117] on img "Main content" at bounding box center [688, 215] width 459 height 693
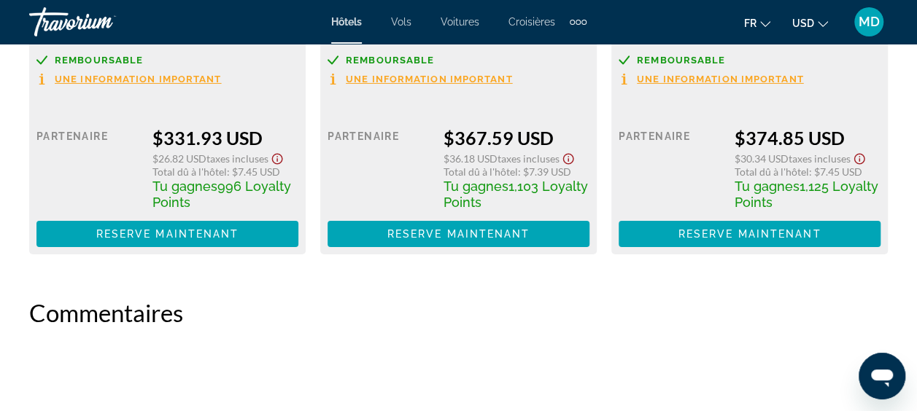
scroll to position [2481, 0]
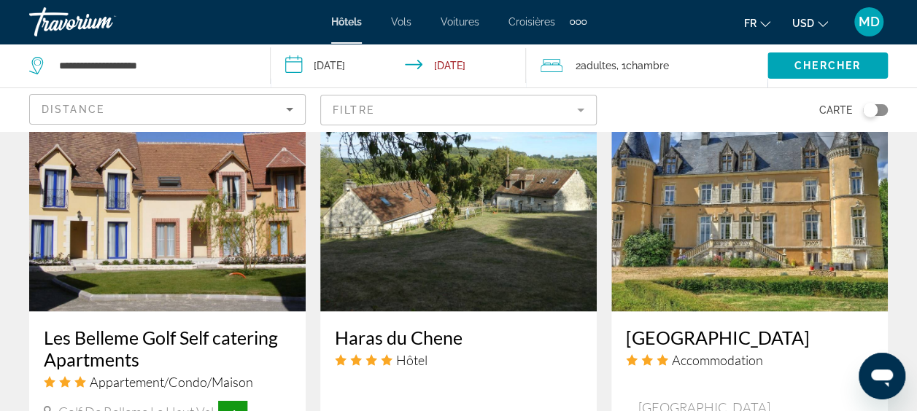
scroll to position [1167, 0]
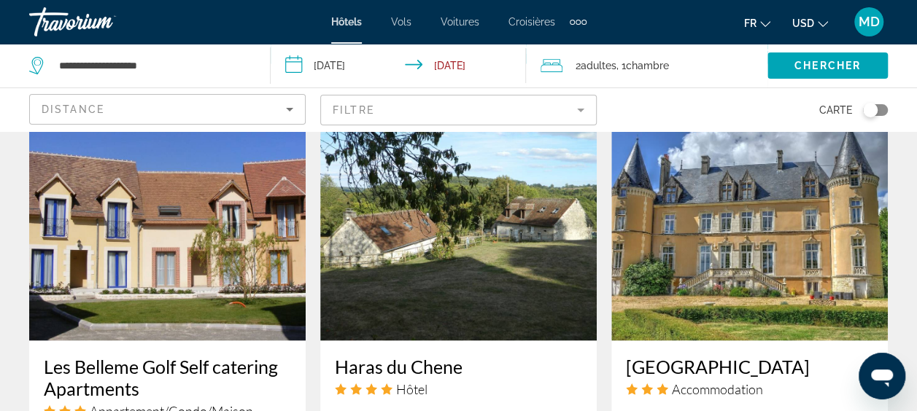
click at [715, 222] on img "Main content" at bounding box center [749, 223] width 277 height 233
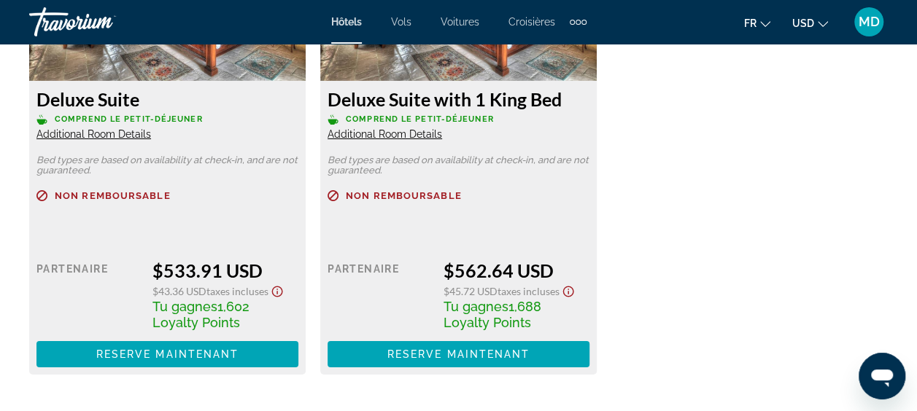
scroll to position [2393, 0]
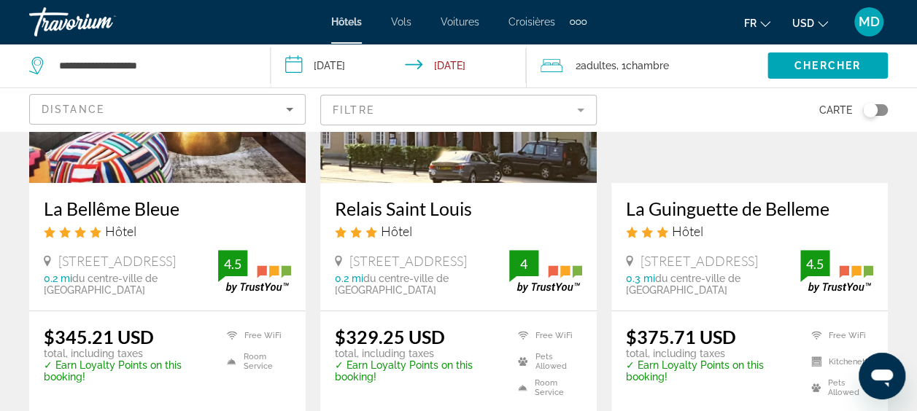
scroll to position [233, 0]
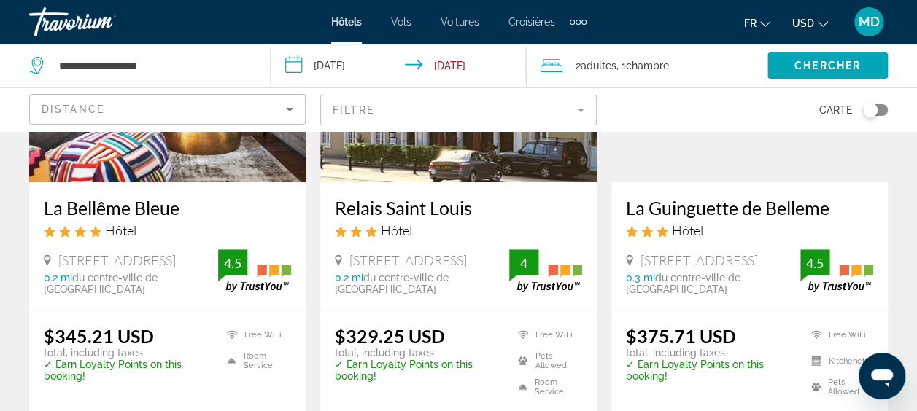
click at [701, 208] on h3 "La Guinguette de Belleme" at bounding box center [749, 208] width 247 height 22
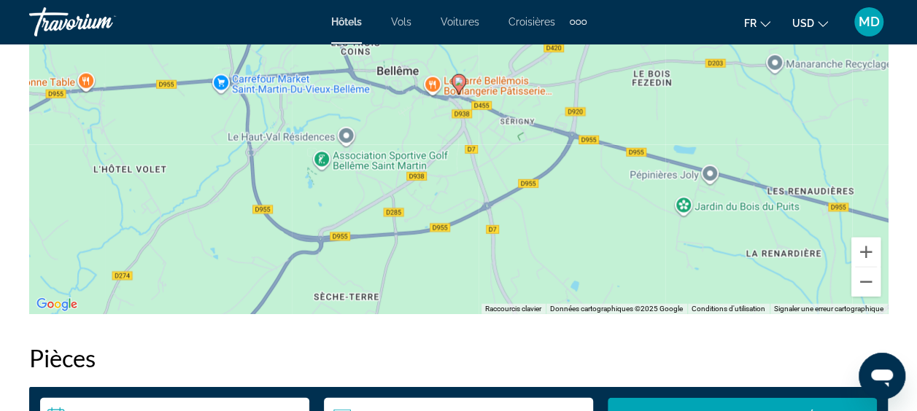
scroll to position [1839, 0]
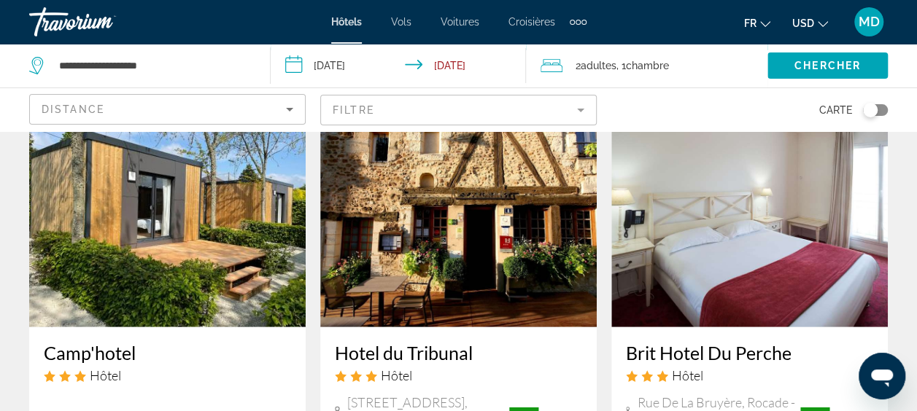
scroll to position [1751, 0]
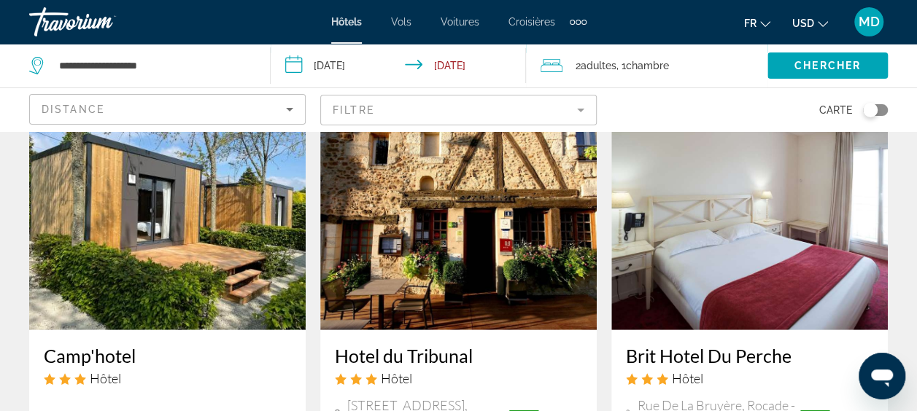
click at [455, 244] on img "Main content" at bounding box center [458, 213] width 277 height 233
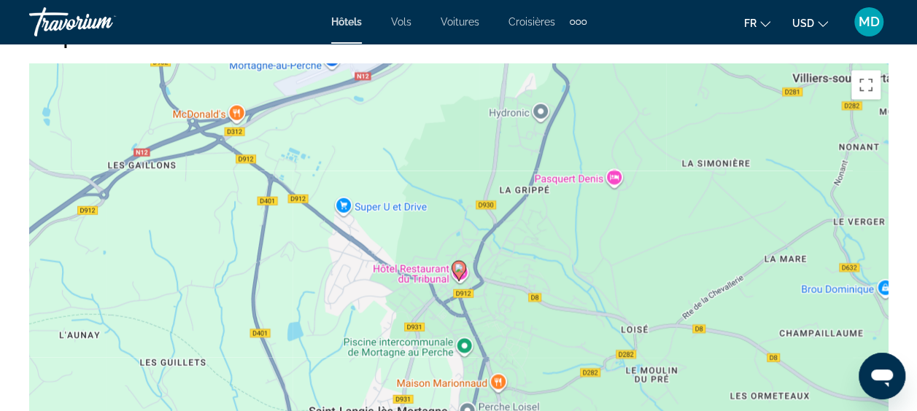
scroll to position [1579, 0]
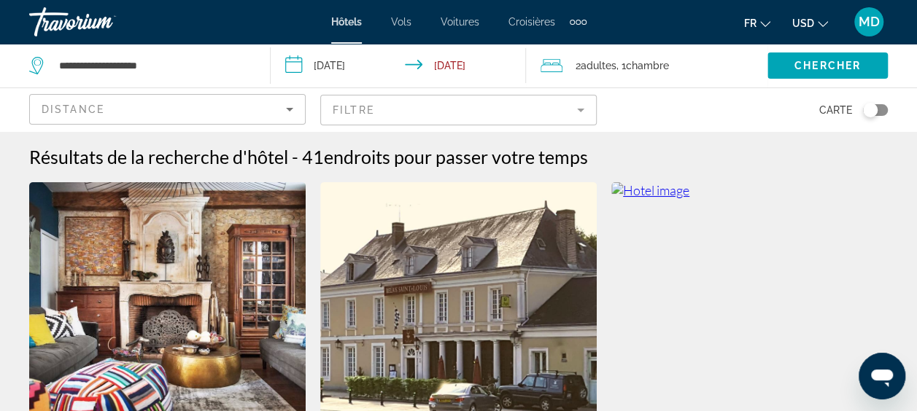
click at [149, 260] on img "Main content" at bounding box center [167, 298] width 277 height 233
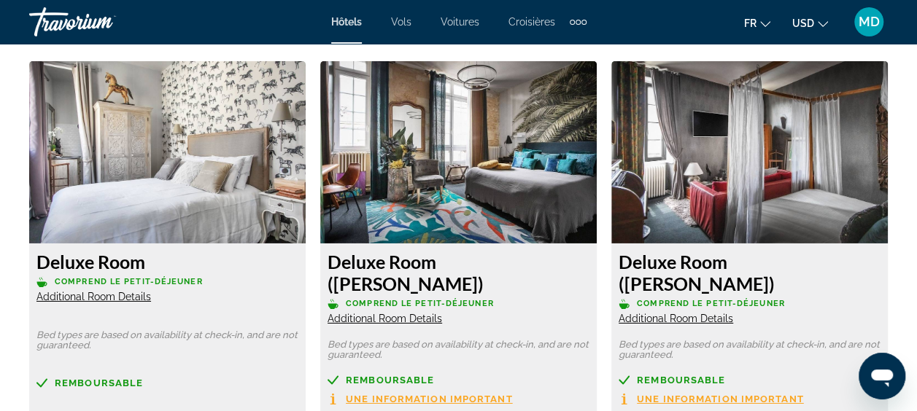
scroll to position [2276, 0]
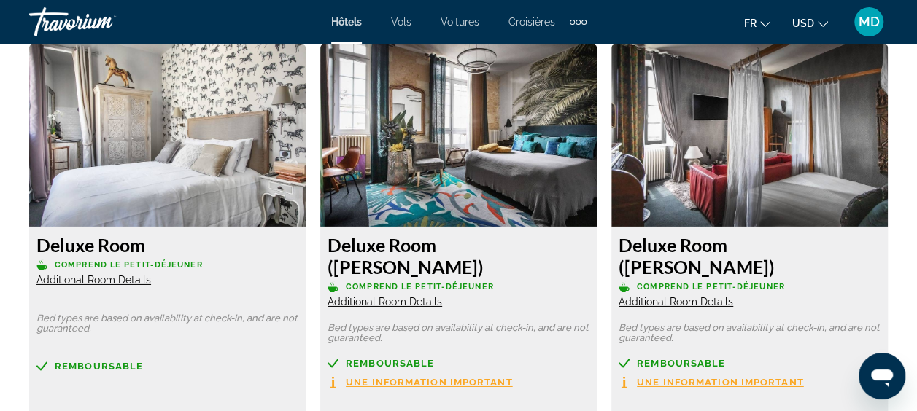
click at [445, 216] on img "Main content" at bounding box center [458, 136] width 277 height 182
click at [396, 296] on span "Additional Room Details" at bounding box center [385, 302] width 115 height 12
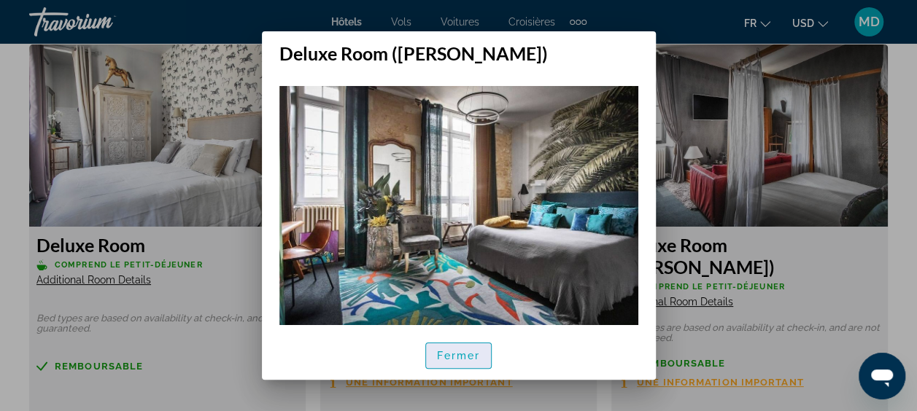
click at [446, 355] on span "Fermer" at bounding box center [459, 356] width 44 height 12
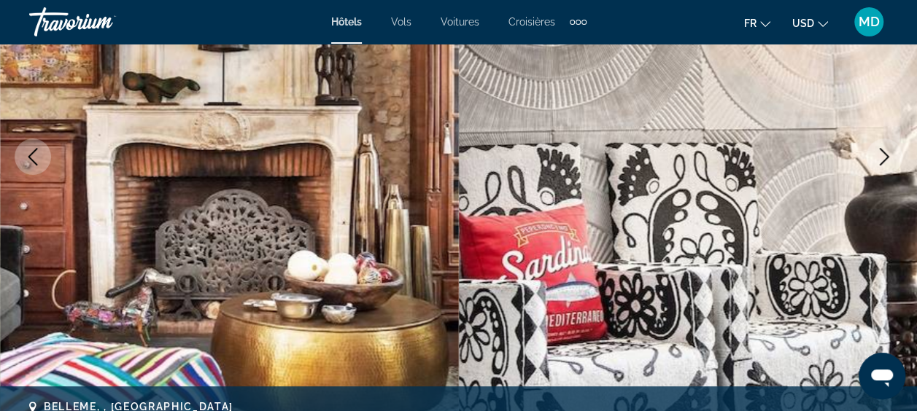
scroll to position [204, 0]
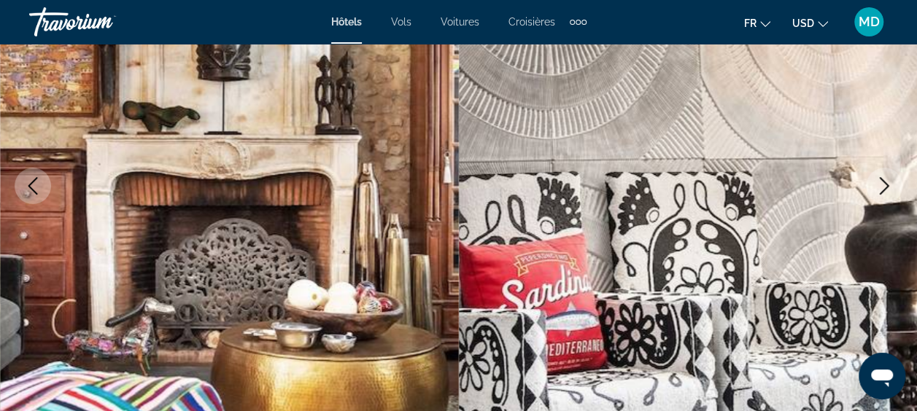
click at [887, 182] on icon "Next image" at bounding box center [884, 186] width 18 height 18
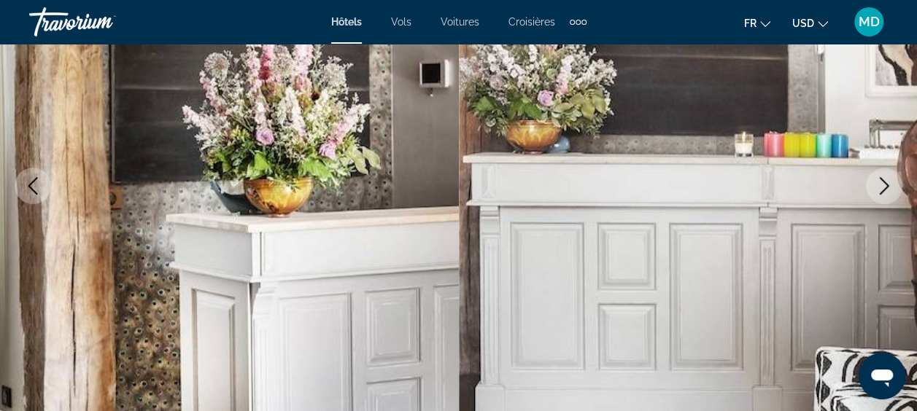
click at [887, 182] on icon "Next image" at bounding box center [884, 186] width 18 height 18
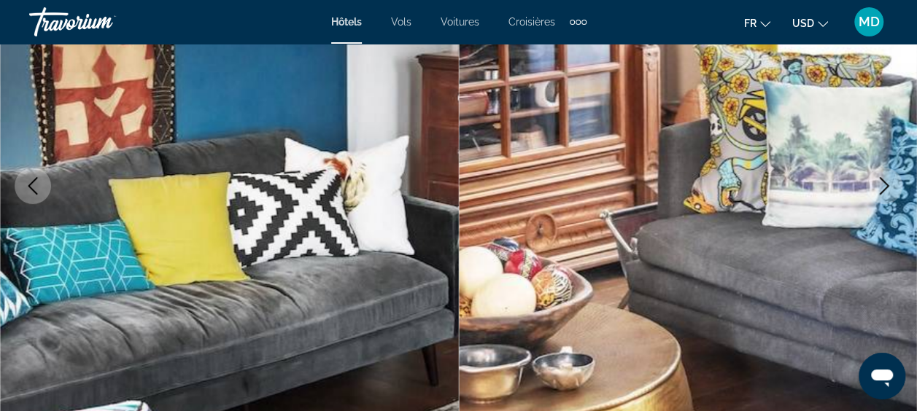
click at [887, 182] on icon "Next image" at bounding box center [884, 186] width 18 height 18
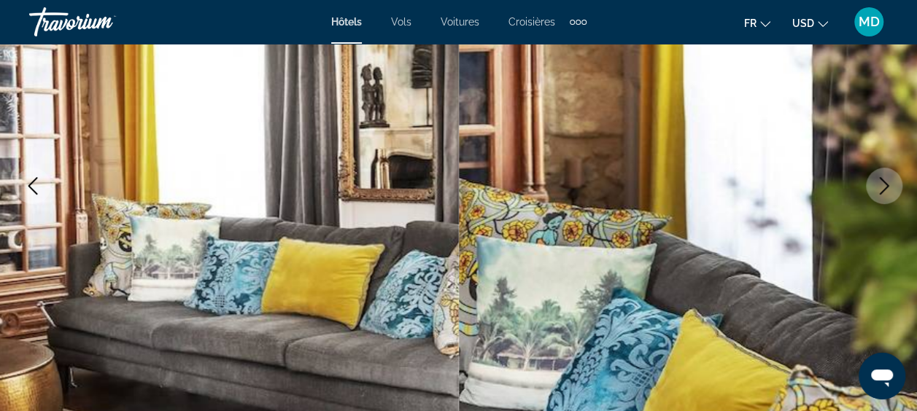
click at [887, 182] on icon "Next image" at bounding box center [884, 186] width 18 height 18
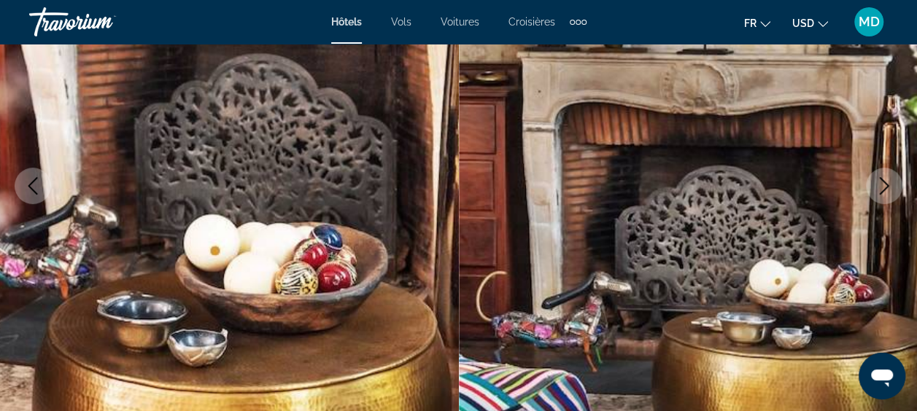
click at [887, 182] on icon "Next image" at bounding box center [884, 186] width 18 height 18
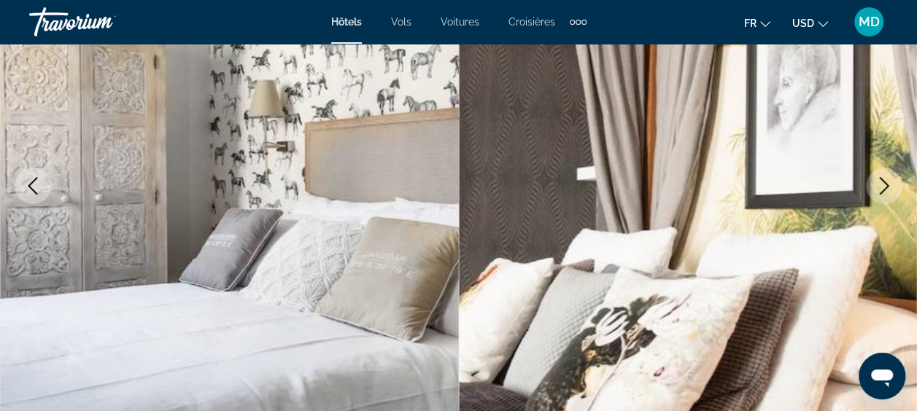
click at [887, 182] on icon "Next image" at bounding box center [884, 186] width 18 height 18
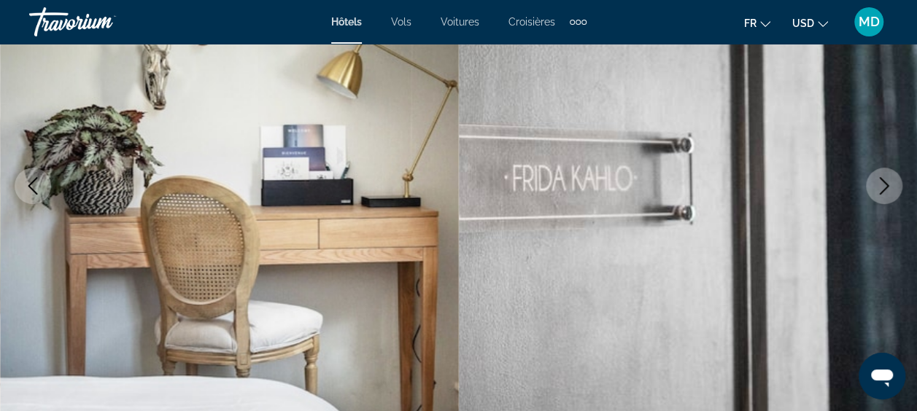
click at [887, 182] on icon "Next image" at bounding box center [884, 186] width 18 height 18
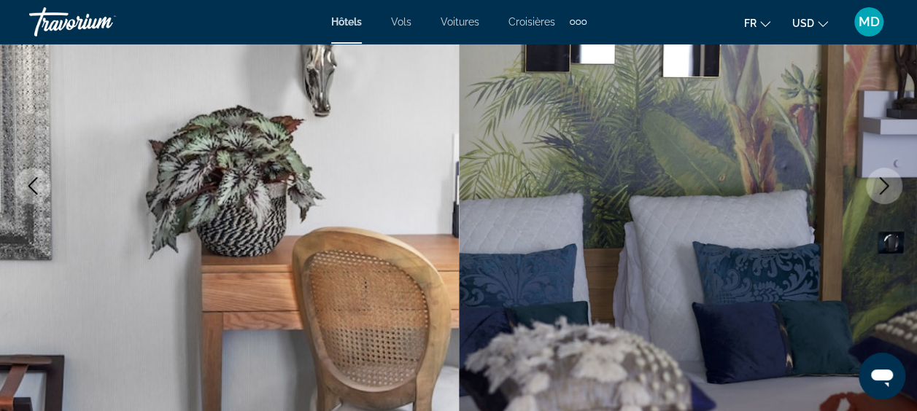
click at [887, 182] on icon "Next image" at bounding box center [884, 186] width 18 height 18
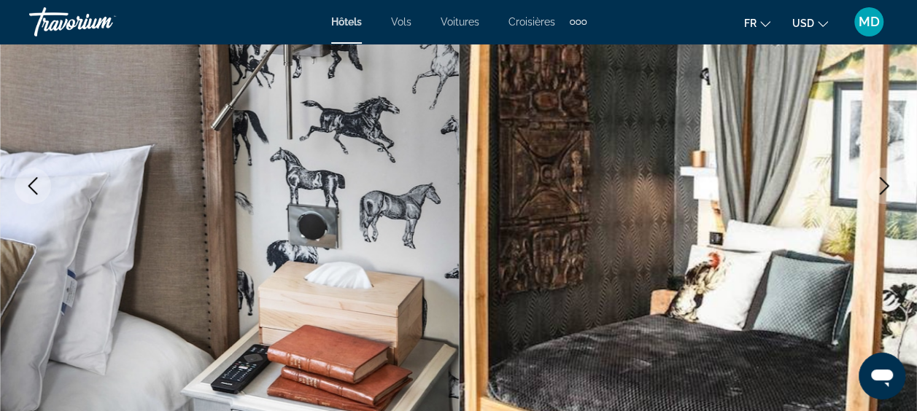
click at [887, 182] on icon "Next image" at bounding box center [884, 186] width 18 height 18
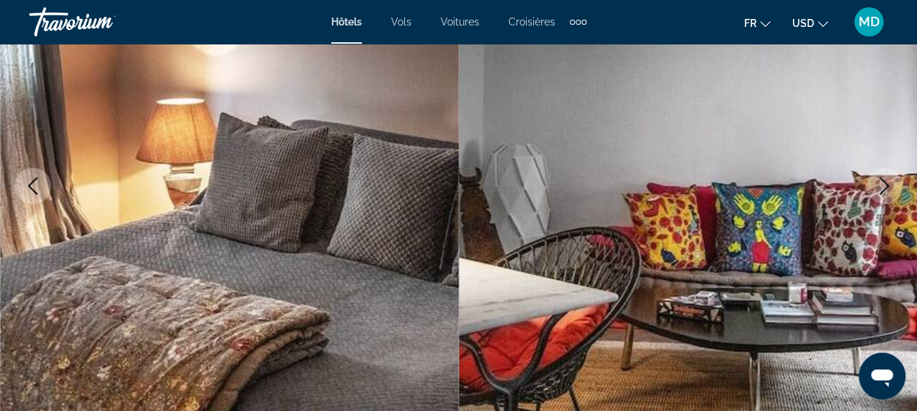
click at [887, 182] on icon "Next image" at bounding box center [884, 186] width 18 height 18
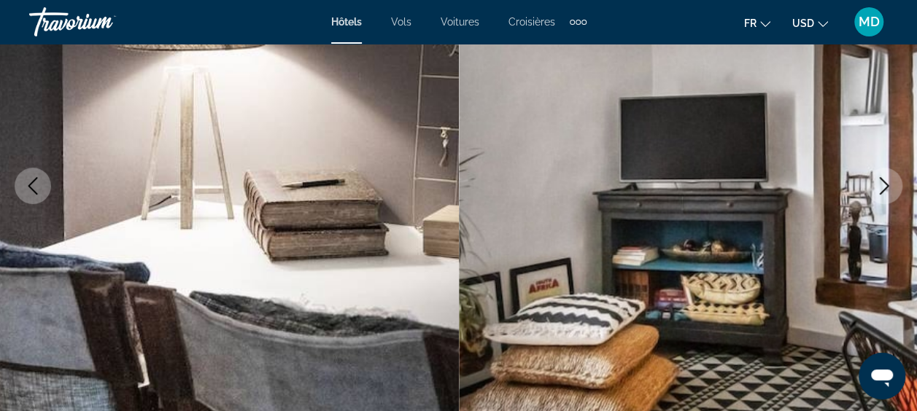
click at [887, 182] on icon "Next image" at bounding box center [884, 186] width 18 height 18
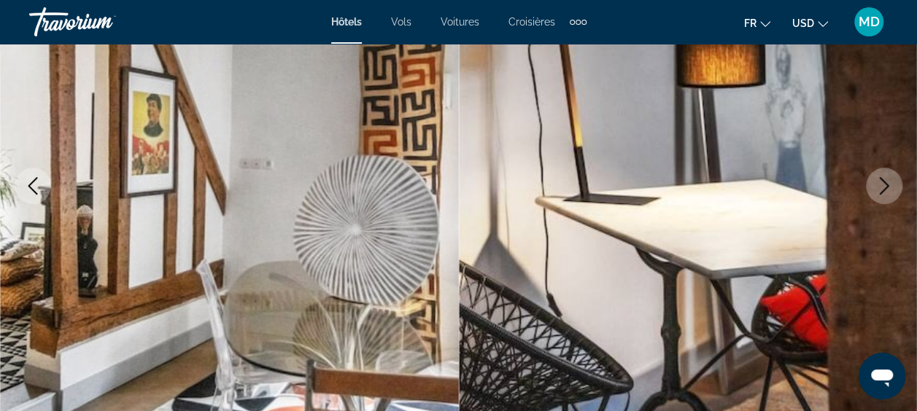
click at [887, 182] on icon "Next image" at bounding box center [884, 186] width 18 height 18
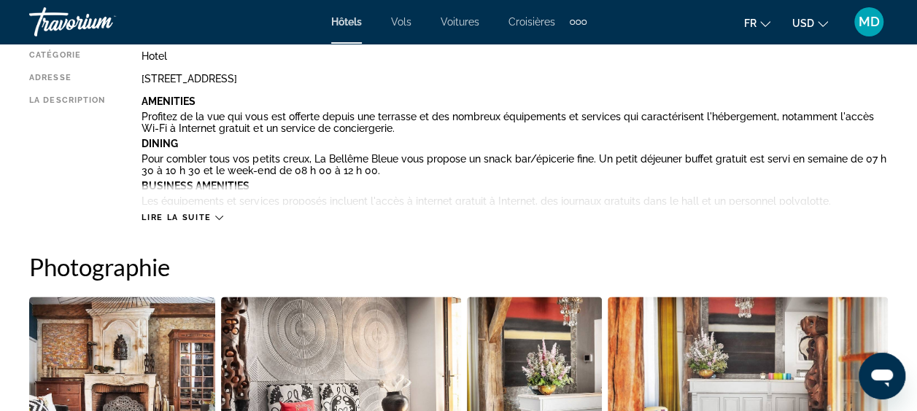
scroll to position [788, 0]
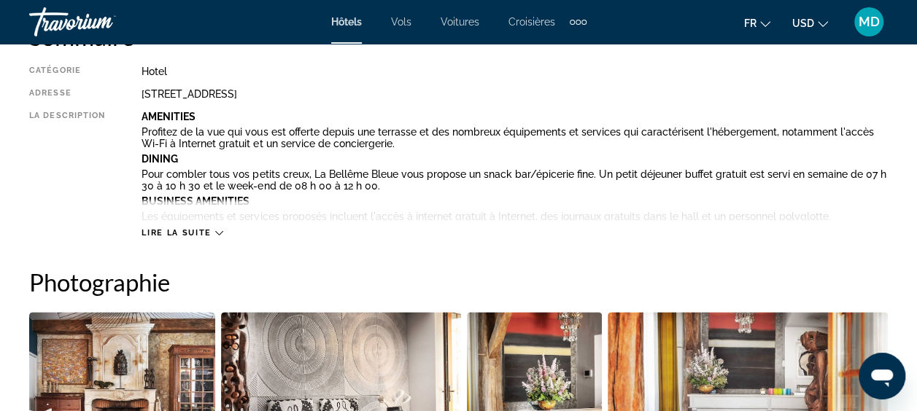
click at [217, 232] on icon "Main content" at bounding box center [219, 233] width 8 height 8
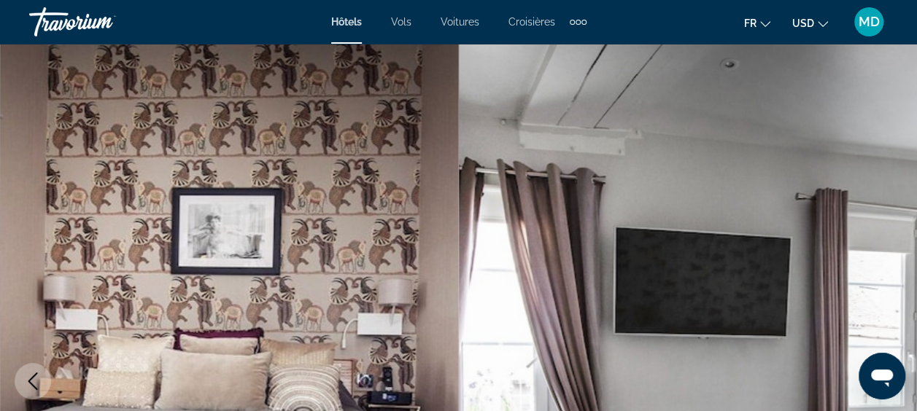
scroll to position [0, 0]
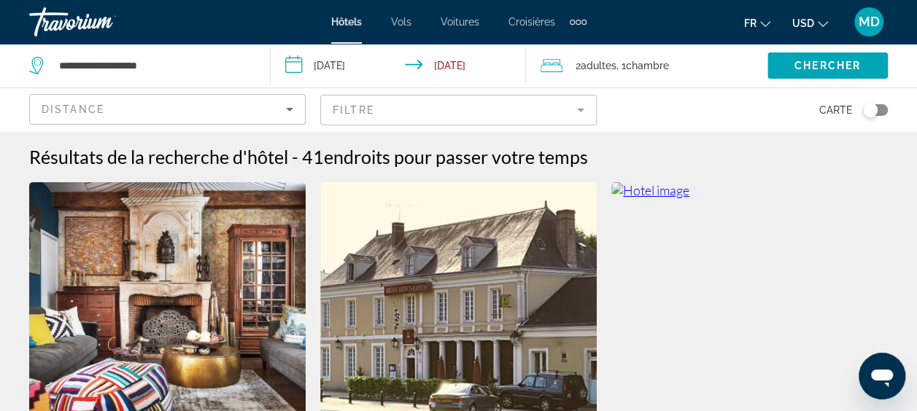
click at [342, 63] on input "**********" at bounding box center [402, 68] width 262 height 48
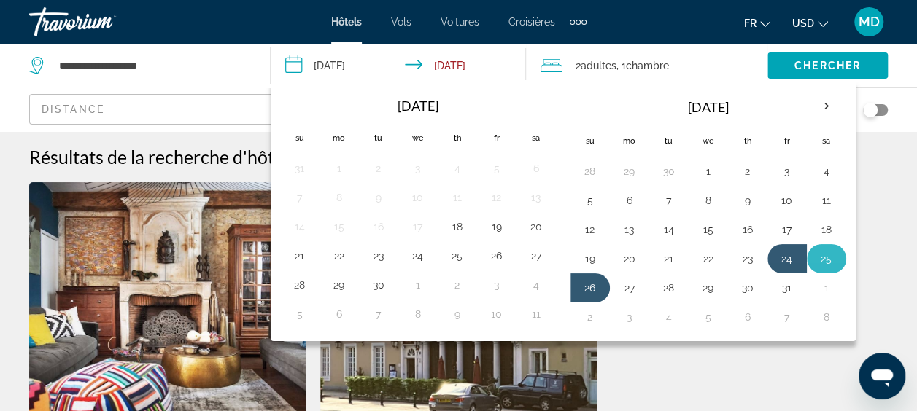
click at [816, 256] on button "25" at bounding box center [826, 259] width 23 height 20
click at [587, 289] on button "26" at bounding box center [590, 288] width 23 height 20
type input "**********"
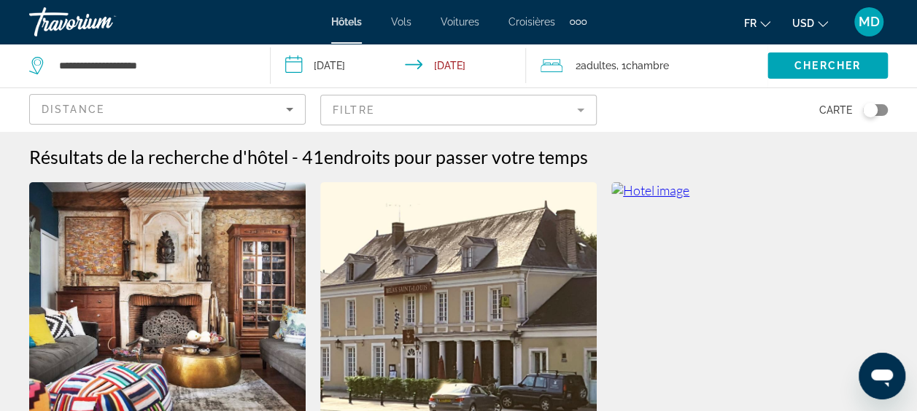
click at [175, 277] on img "Main content" at bounding box center [167, 298] width 277 height 233
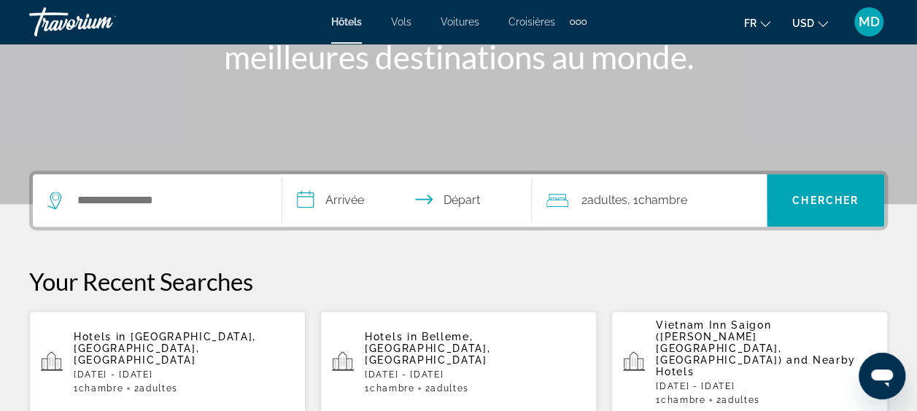
scroll to position [204, 0]
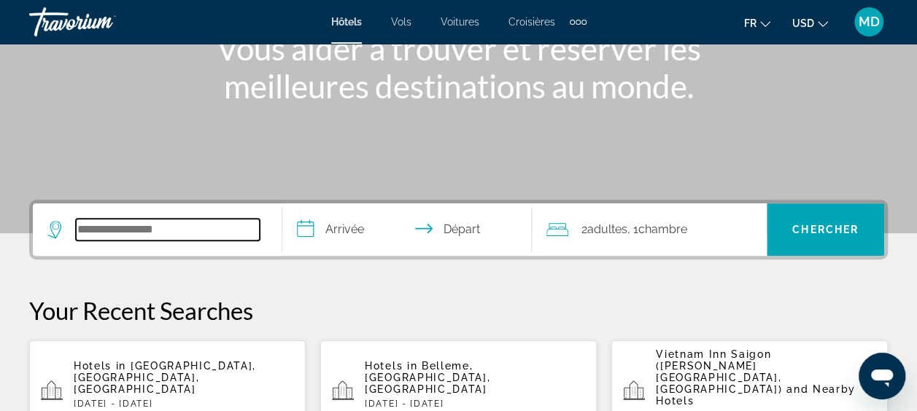
click at [142, 219] on input "Search widget" at bounding box center [168, 230] width 184 height 22
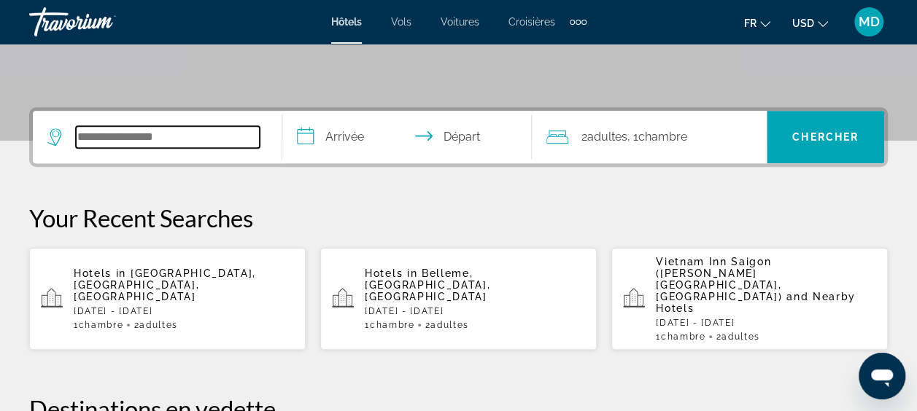
scroll to position [356, 0]
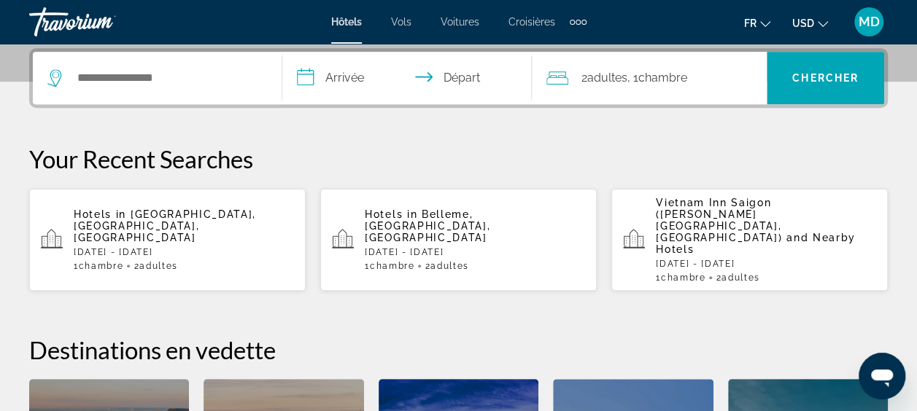
click at [142, 247] on p "[DATE] - [DATE]" at bounding box center [184, 252] width 220 height 10
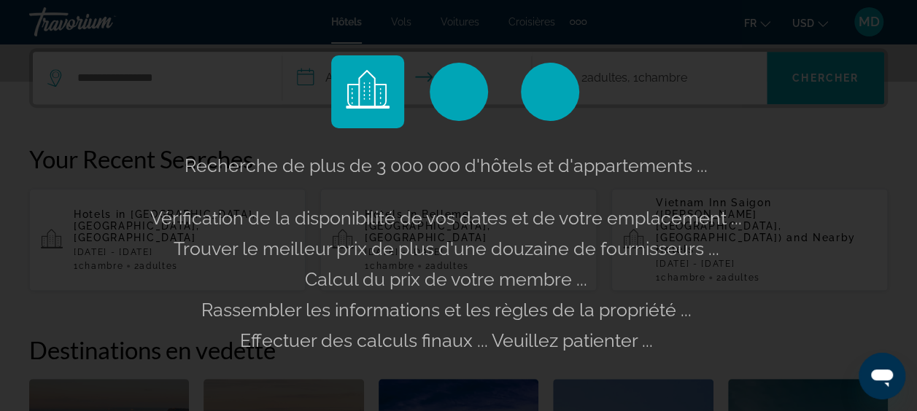
click at [142, 219] on div "Recherche de plus de 3 000 000 d'hôtels et d'appartements ... Vérification de l…" at bounding box center [458, 205] width 917 height 411
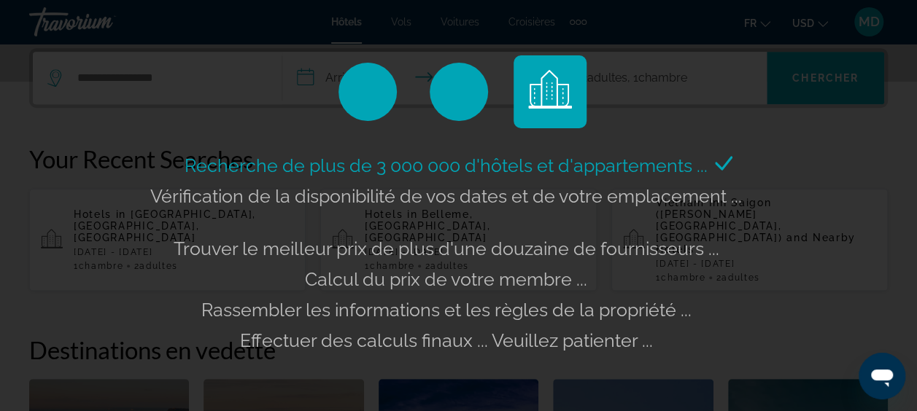
drag, startPoint x: 142, startPoint y: 219, endPoint x: 113, endPoint y: 127, distance: 96.2
click at [113, 127] on div "Recherche de plus de 3 000 000 d'hôtels et d'appartements ... Vérification de l…" at bounding box center [458, 205] width 917 height 411
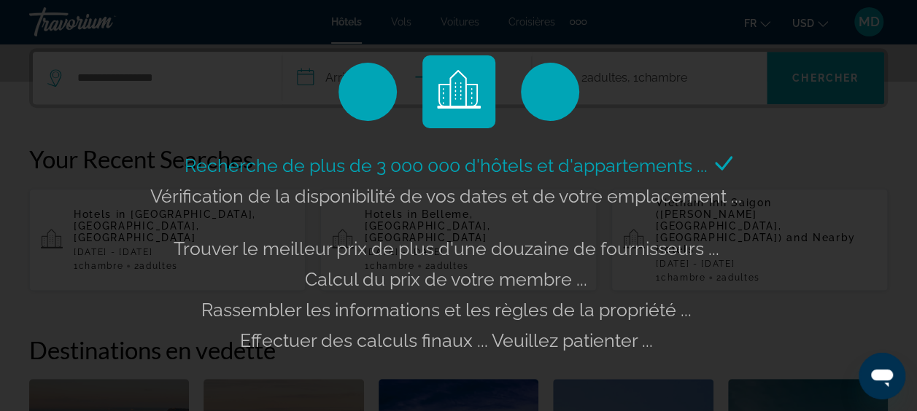
click at [147, 97] on div "Recherche de plus de 3 000 000 d'hôtels et d'appartements ... Vérification de l…" at bounding box center [458, 205] width 917 height 411
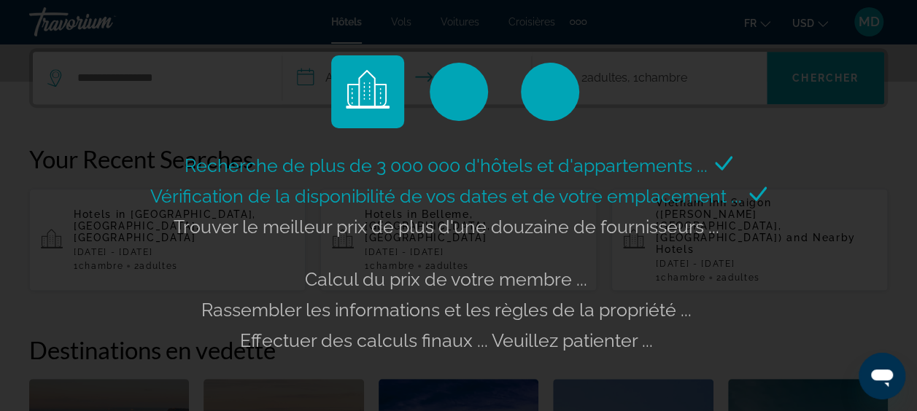
click at [134, 178] on div "Recherche de plus de 3 000 000 d'hôtels et d'appartements ... Vérification de l…" at bounding box center [458, 205] width 917 height 411
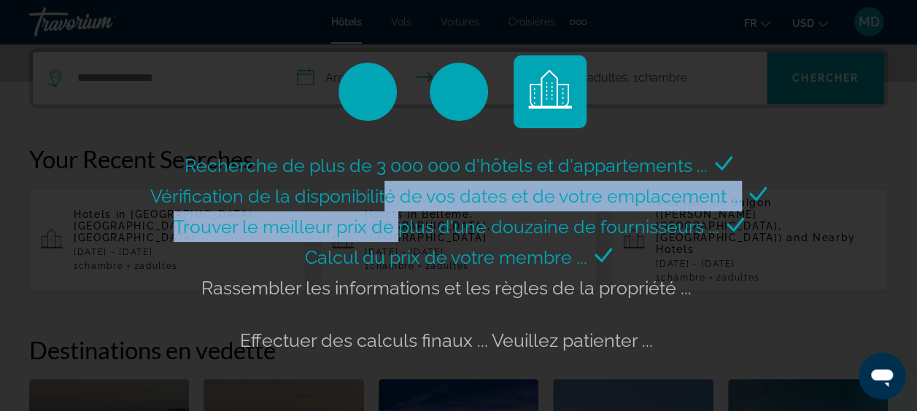
drag, startPoint x: 390, startPoint y: 205, endPoint x: 403, endPoint y: 212, distance: 15.0
click at [403, 212] on div "Recherche de plus de 3 000 000 d'hôtels et d'appartements ... Vérification de l…" at bounding box center [459, 253] width 624 height 206
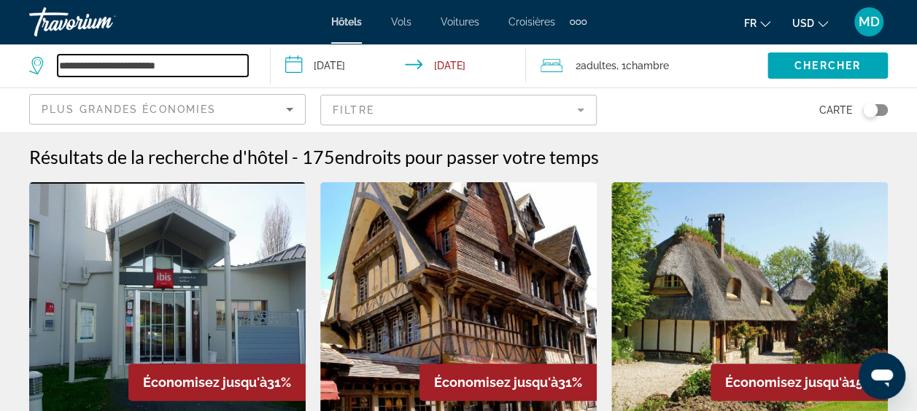
click at [208, 65] on input "**********" at bounding box center [153, 66] width 190 height 22
type input "*"
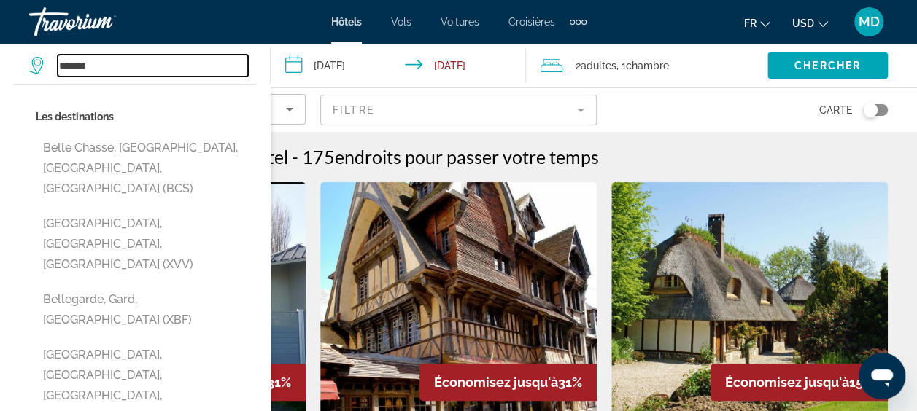
click at [135, 67] on input "*******" at bounding box center [153, 66] width 190 height 22
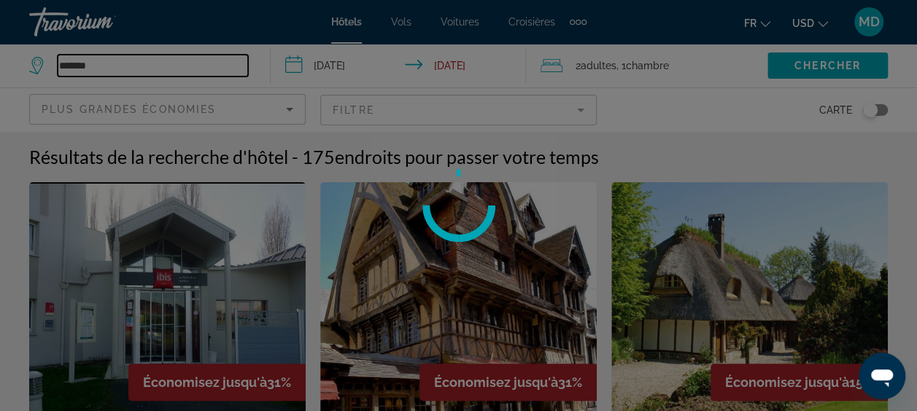
type input "*******"
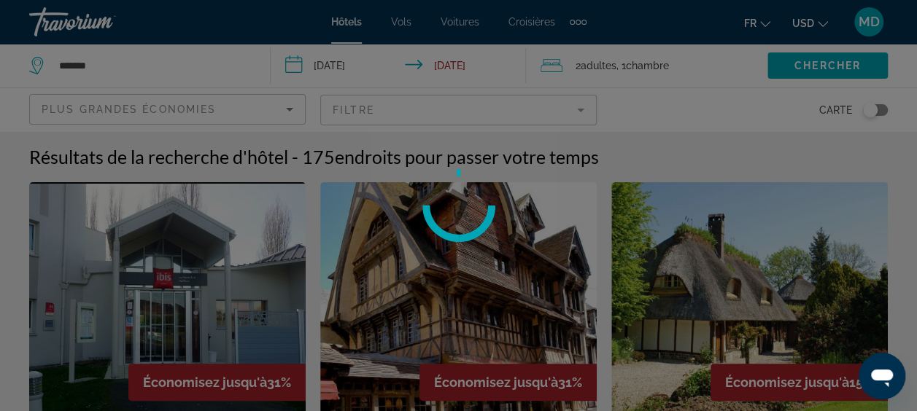
click at [794, 66] on div at bounding box center [458, 205] width 917 height 411
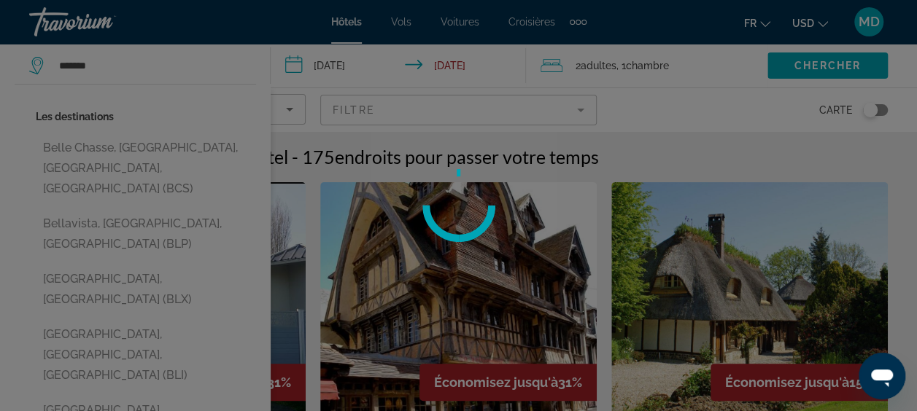
click at [227, 68] on div at bounding box center [458, 205] width 917 height 411
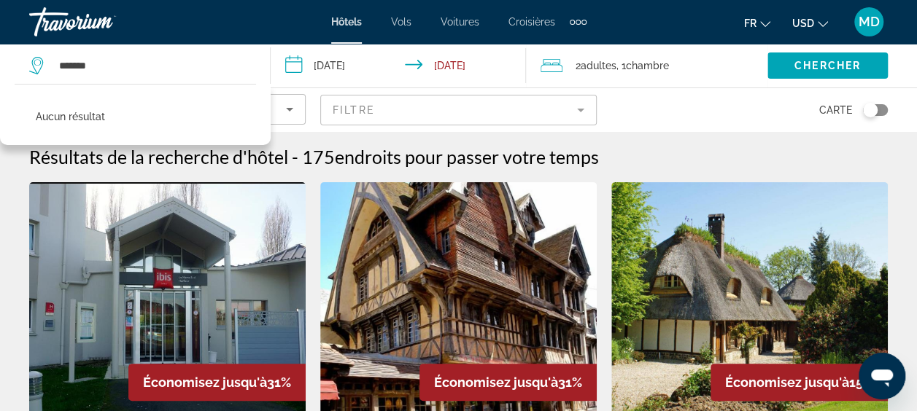
click at [175, 53] on div "******* Aucun résultat" at bounding box center [142, 66] width 226 height 44
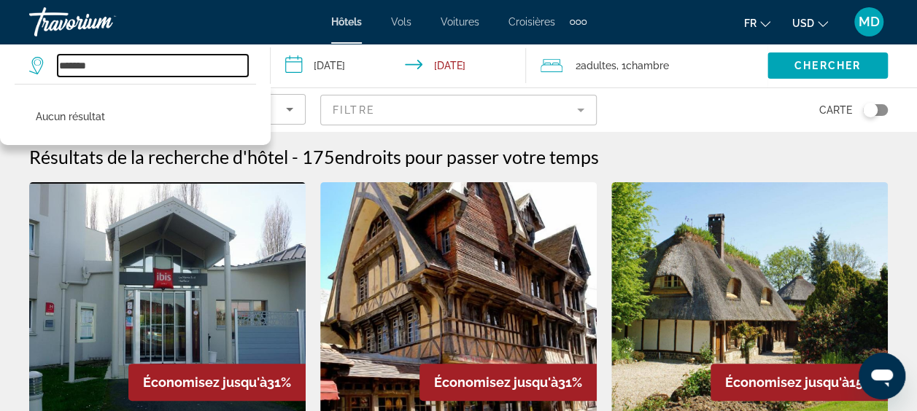
click at [142, 68] on input "*******" at bounding box center [153, 66] width 190 height 22
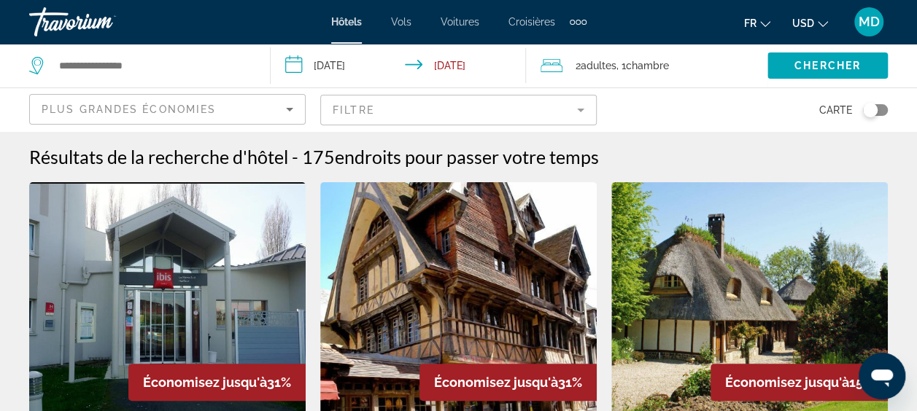
click at [372, 62] on input "**********" at bounding box center [402, 68] width 262 height 48
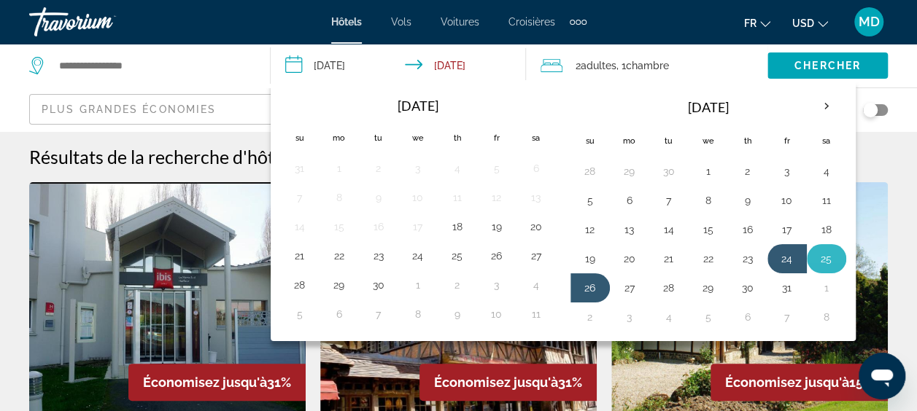
click at [817, 252] on button "25" at bounding box center [826, 259] width 23 height 20
click at [595, 287] on button "26" at bounding box center [590, 288] width 23 height 20
type input "**********"
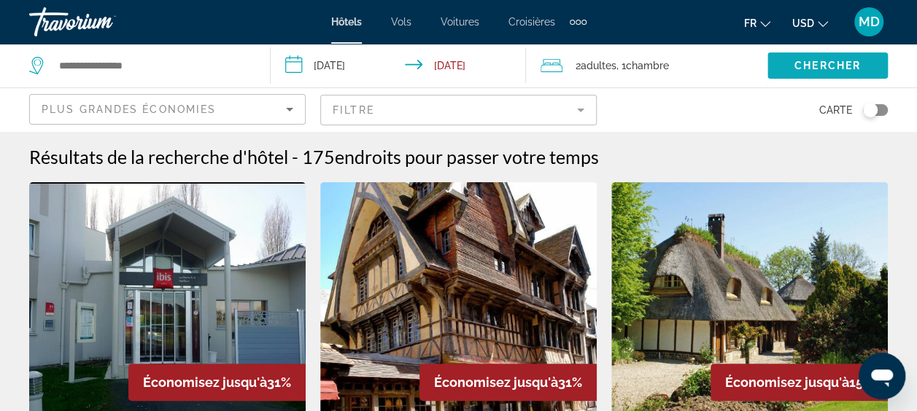
click at [821, 69] on span "Chercher" at bounding box center [827, 66] width 66 height 12
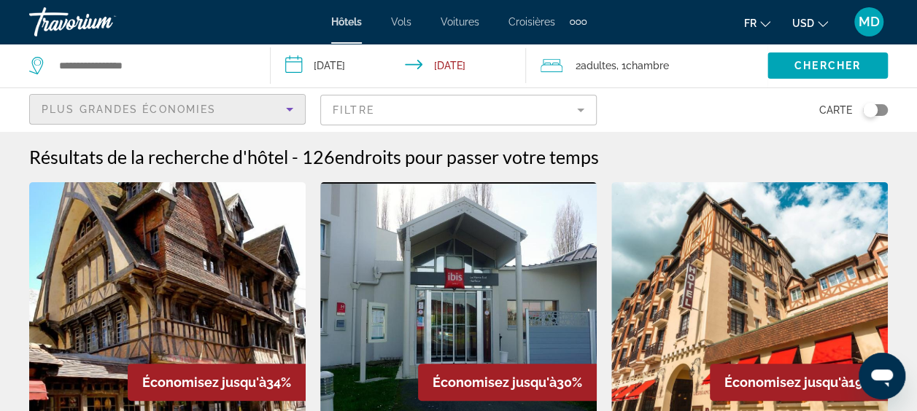
click at [287, 103] on icon "Sort by" at bounding box center [290, 110] width 18 height 18
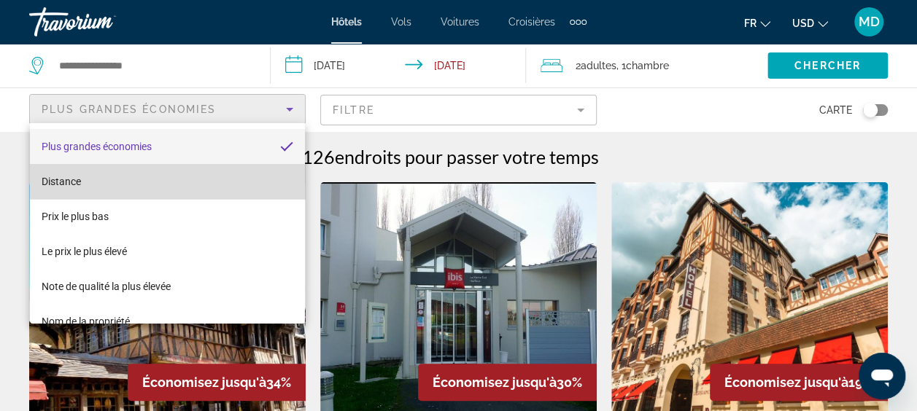
click at [207, 177] on mat-option "Distance" at bounding box center [168, 181] width 276 height 35
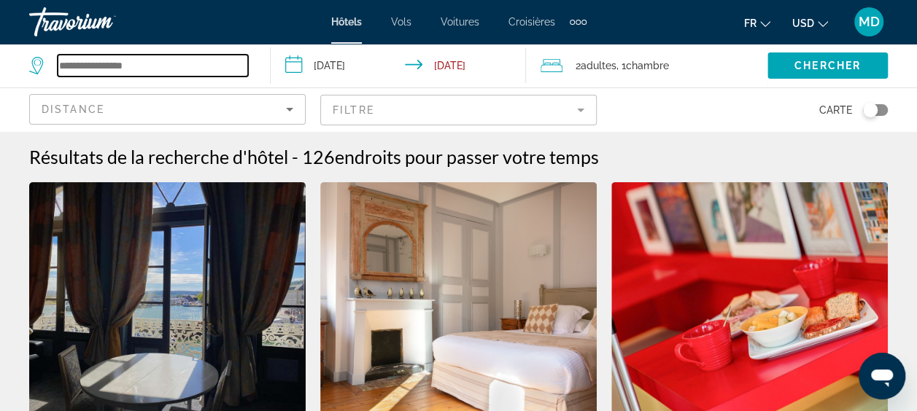
click at [188, 63] on input "Search widget" at bounding box center [153, 66] width 190 height 22
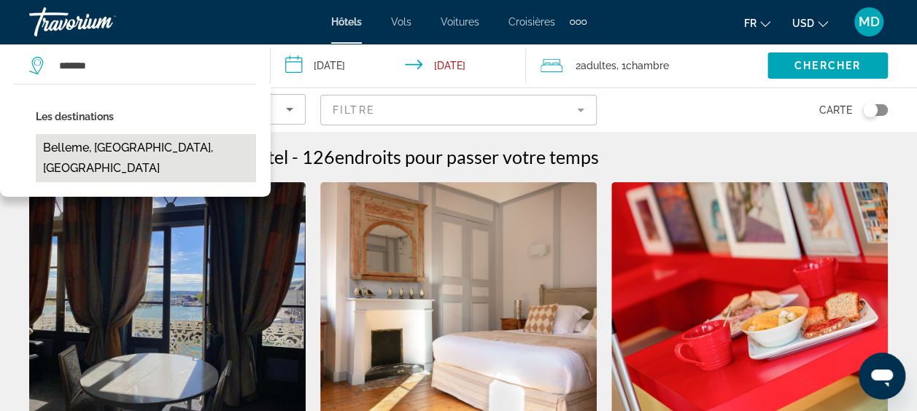
click at [142, 158] on button "Belleme, [GEOGRAPHIC_DATA], [GEOGRAPHIC_DATA]" at bounding box center [146, 158] width 220 height 48
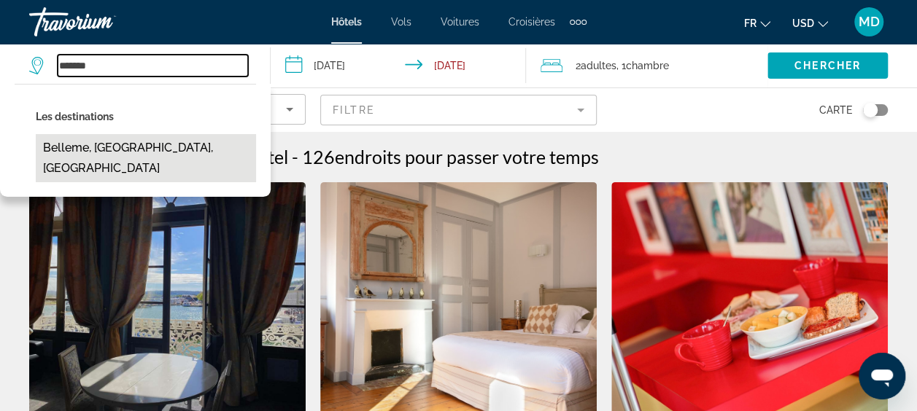
type input "**********"
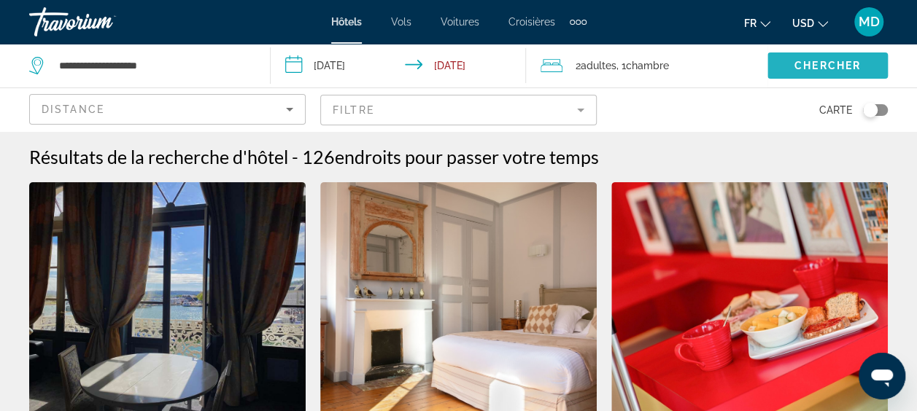
click at [789, 60] on span "Search widget" at bounding box center [828, 65] width 120 height 35
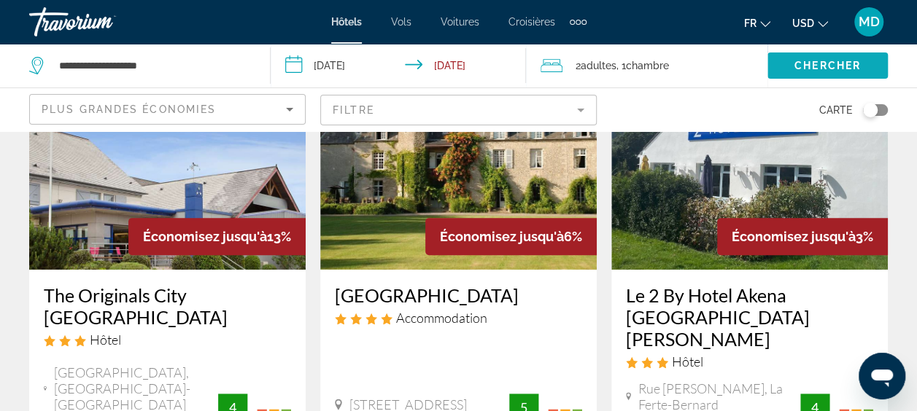
scroll to position [175, 0]
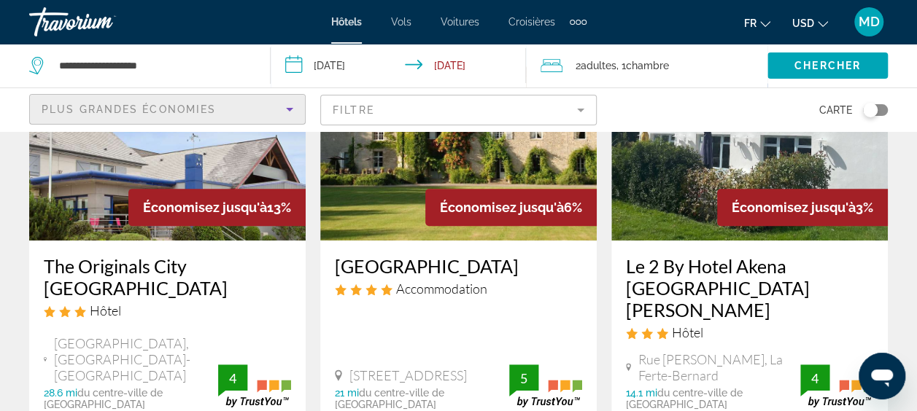
click at [292, 112] on icon "Sort by" at bounding box center [290, 110] width 18 height 18
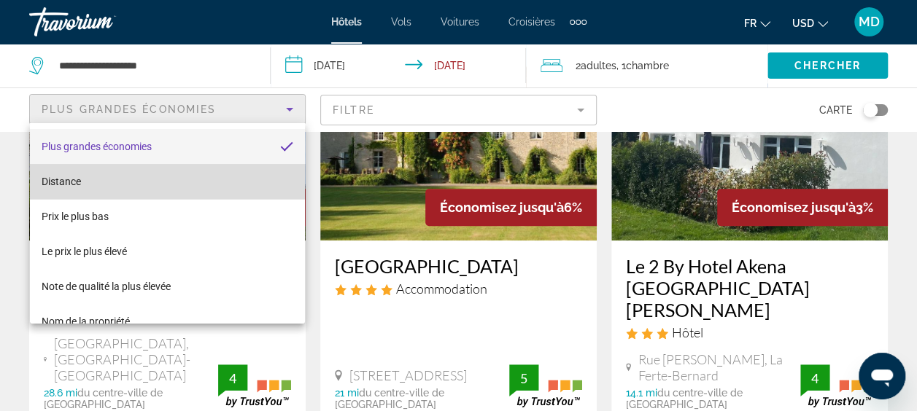
click at [175, 182] on mat-option "Distance" at bounding box center [168, 181] width 276 height 35
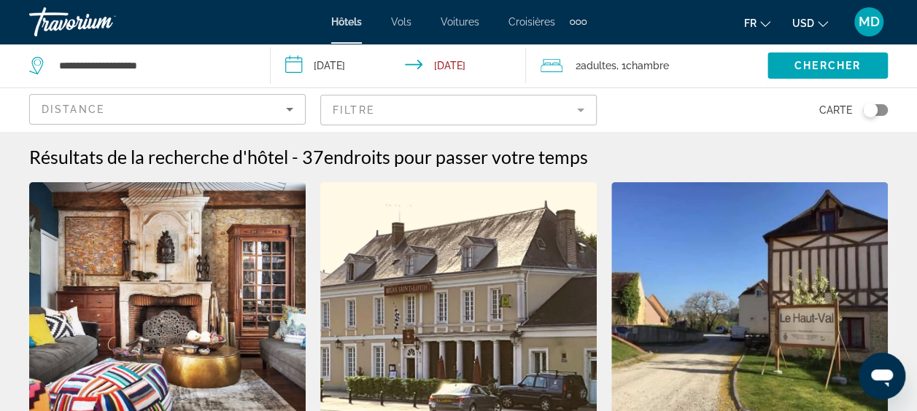
click at [184, 303] on img "Main content" at bounding box center [167, 298] width 277 height 233
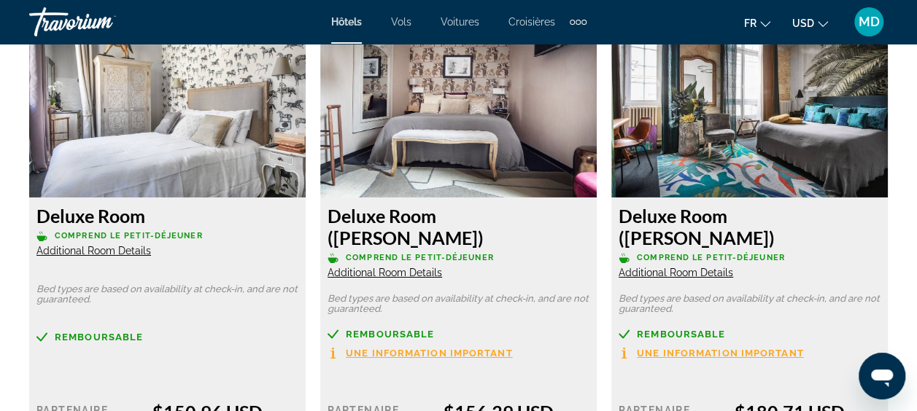
scroll to position [2335, 0]
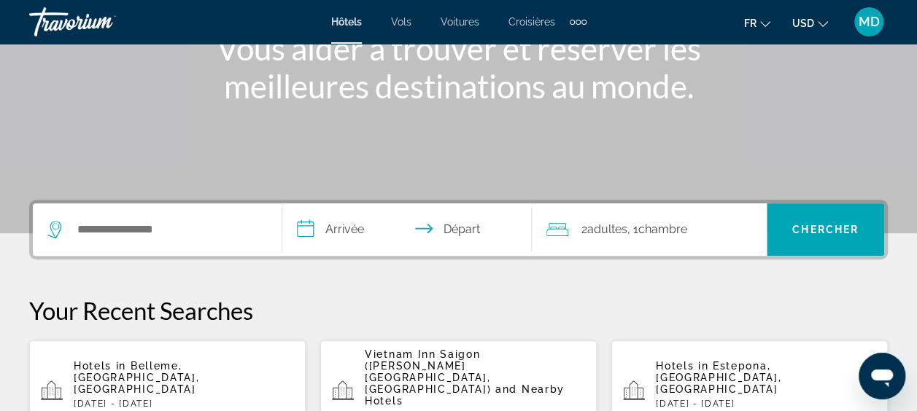
scroll to position [233, 0]
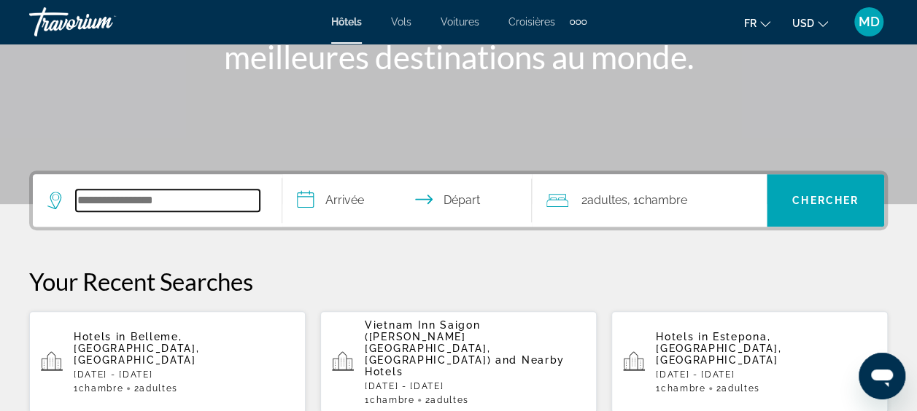
click at [139, 210] on input "Search widget" at bounding box center [168, 201] width 184 height 22
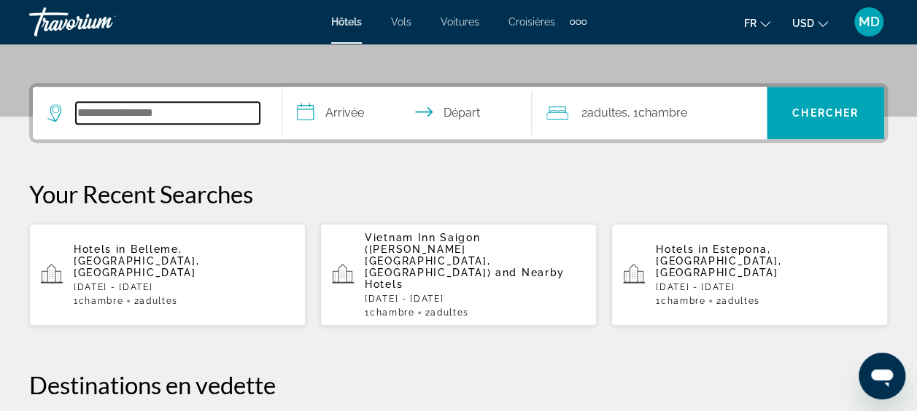
scroll to position [356, 0]
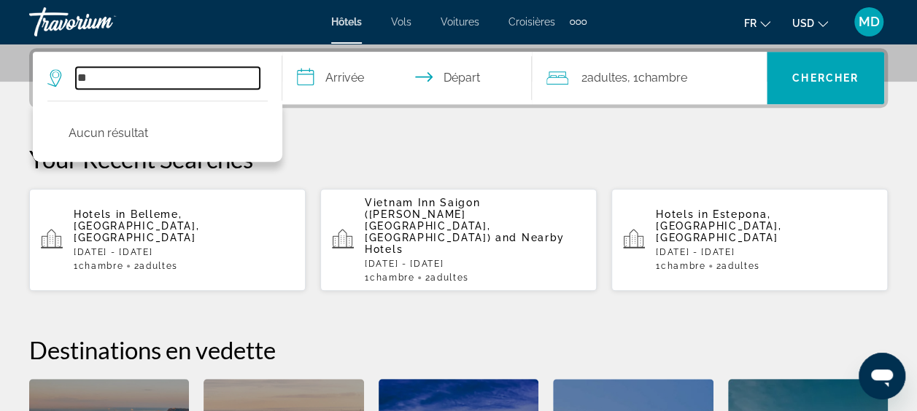
type input "*"
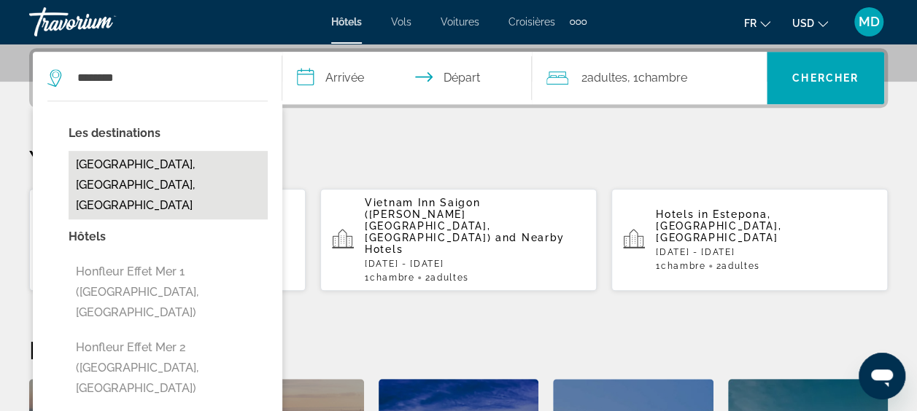
click at [135, 162] on button "[GEOGRAPHIC_DATA], [GEOGRAPHIC_DATA], [GEOGRAPHIC_DATA]" at bounding box center [168, 185] width 199 height 69
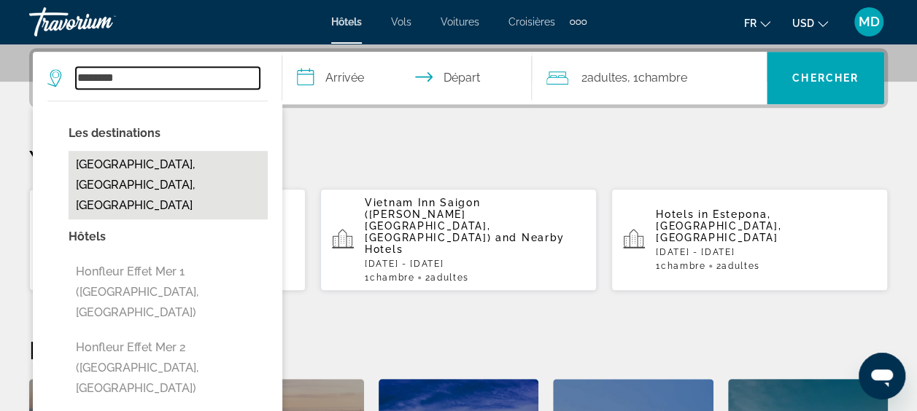
type input "**********"
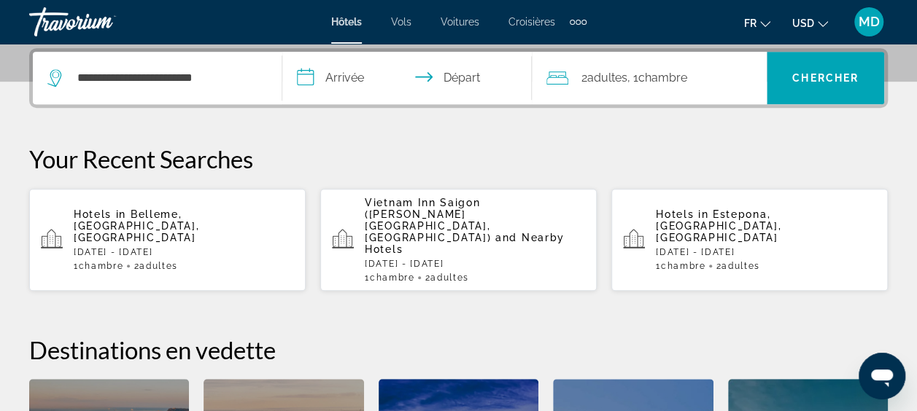
click at [341, 67] on input "**********" at bounding box center [409, 80] width 255 height 57
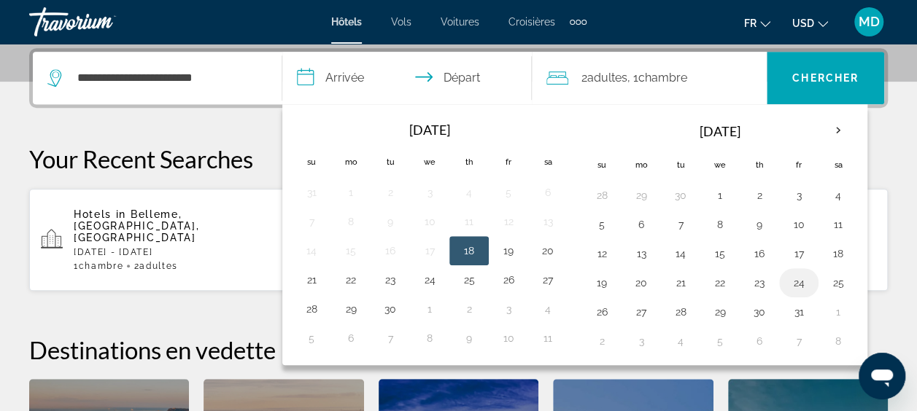
click at [787, 282] on button "24" at bounding box center [798, 283] width 23 height 20
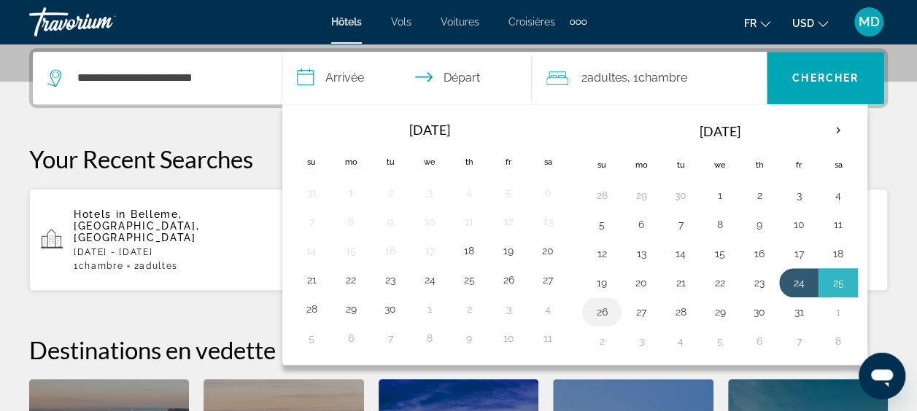
click at [608, 307] on button "26" at bounding box center [601, 312] width 23 height 20
type input "**********"
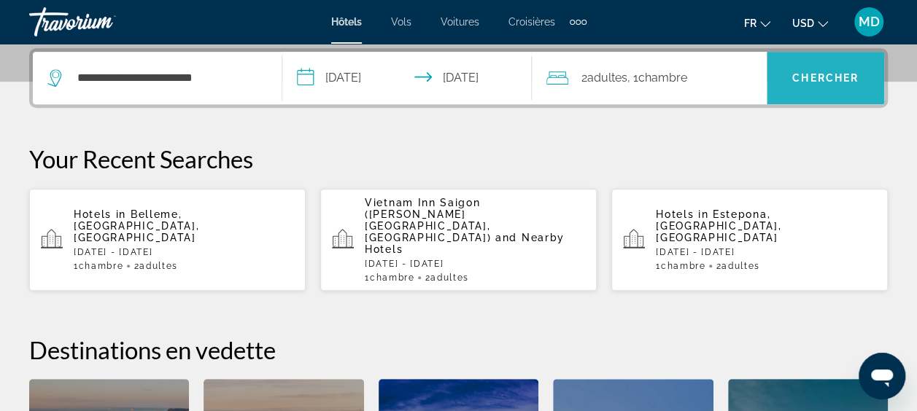
click at [848, 66] on span "Search widget" at bounding box center [825, 78] width 117 height 35
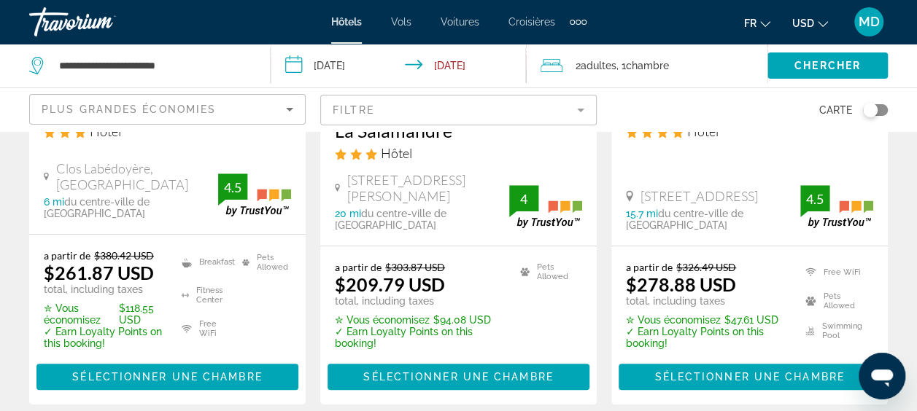
scroll to position [350, 0]
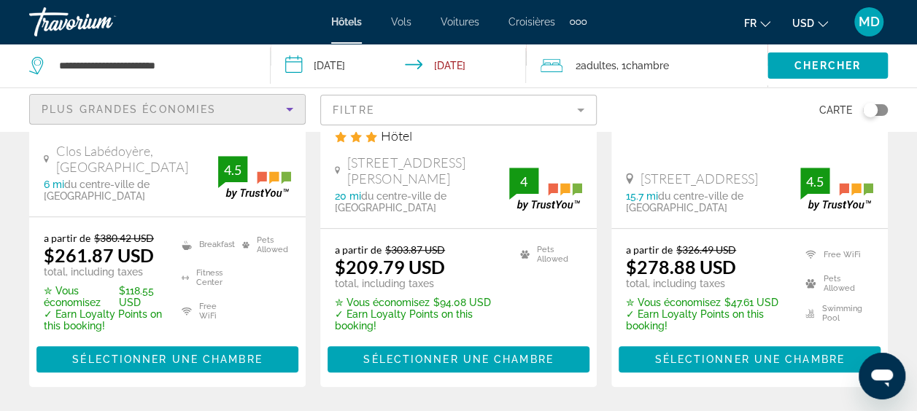
click at [294, 106] on icon "Sort by" at bounding box center [290, 110] width 18 height 18
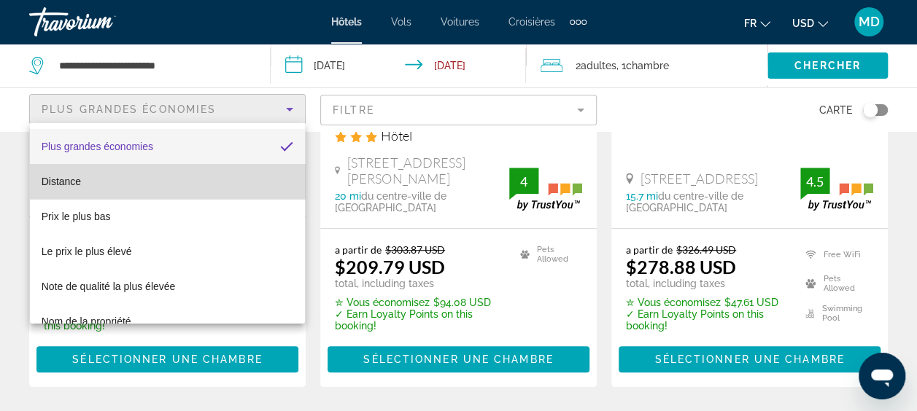
click at [189, 180] on mat-option "Distance" at bounding box center [168, 181] width 276 height 35
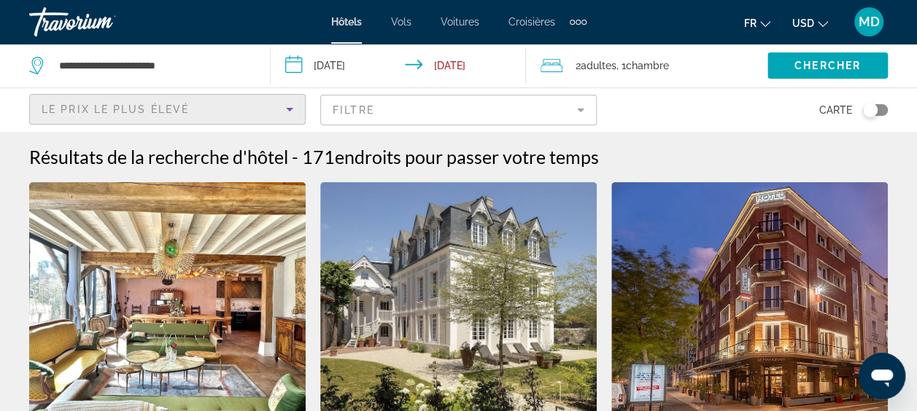
click at [289, 109] on icon "Sort by" at bounding box center [289, 110] width 7 height 4
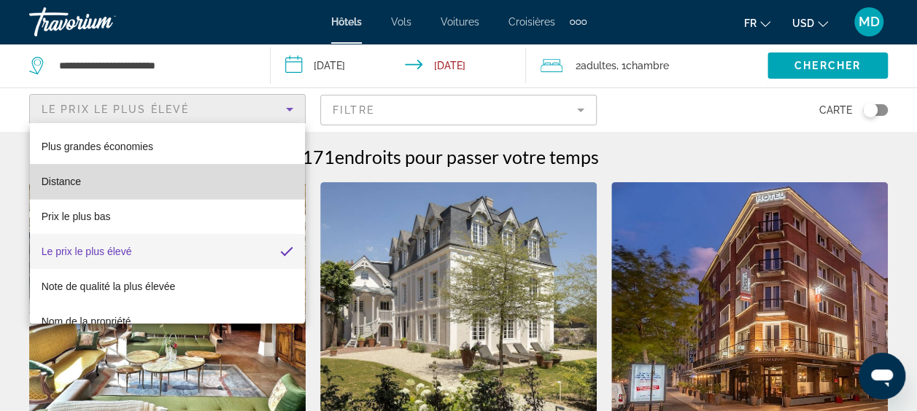
click at [198, 184] on mat-option "Distance" at bounding box center [168, 181] width 276 height 35
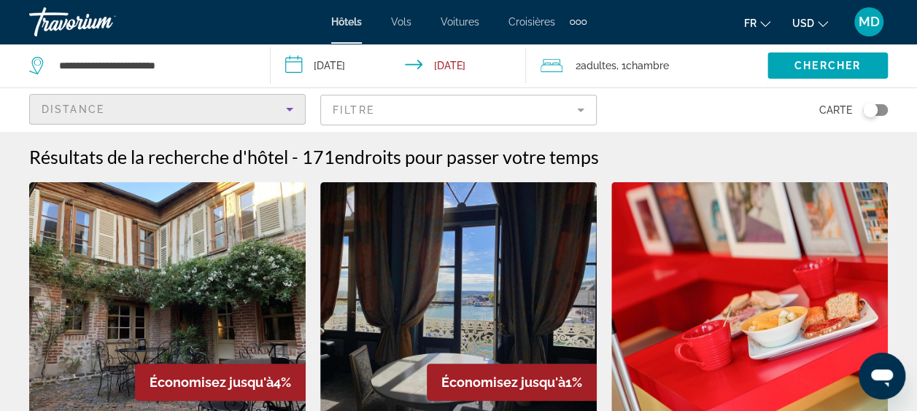
scroll to position [360, 0]
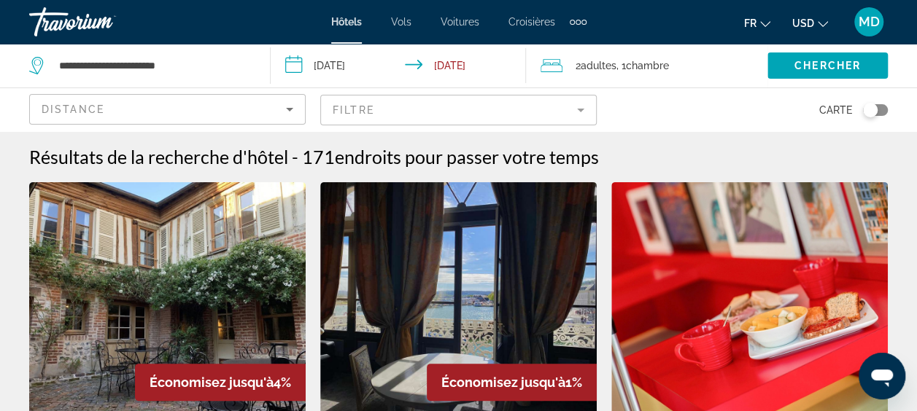
click at [107, 244] on img "Main content" at bounding box center [167, 298] width 277 height 233
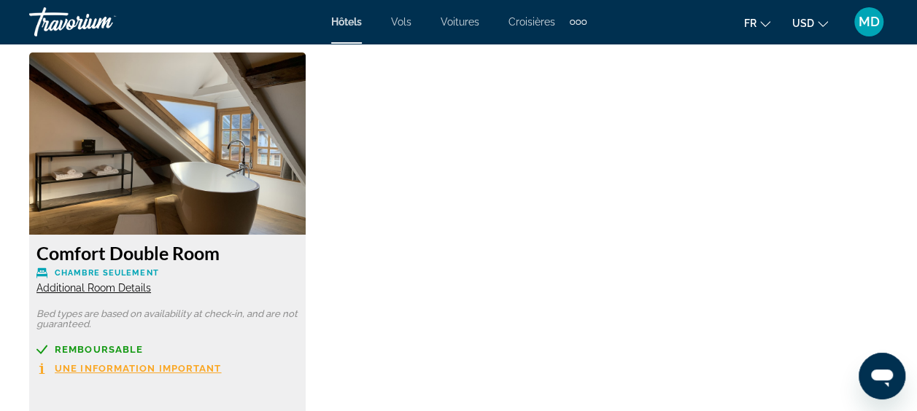
scroll to position [2772, 0]
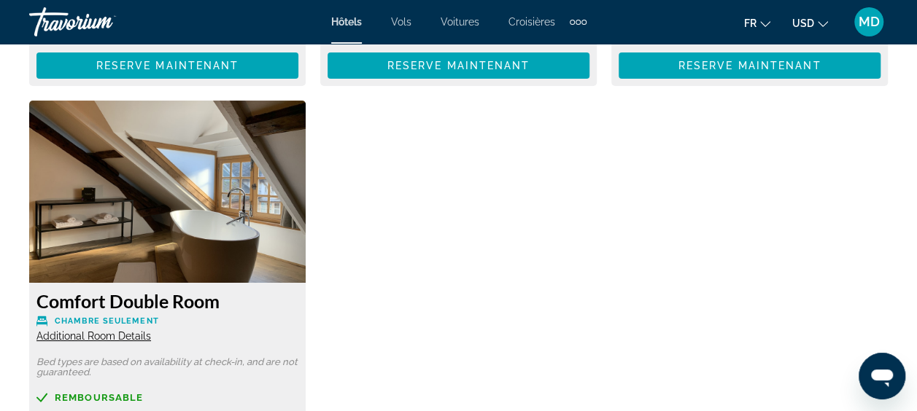
click at [155, 231] on img "Main content" at bounding box center [167, 192] width 277 height 182
click at [98, 290] on h3 "Comfort Double Room" at bounding box center [167, 301] width 262 height 22
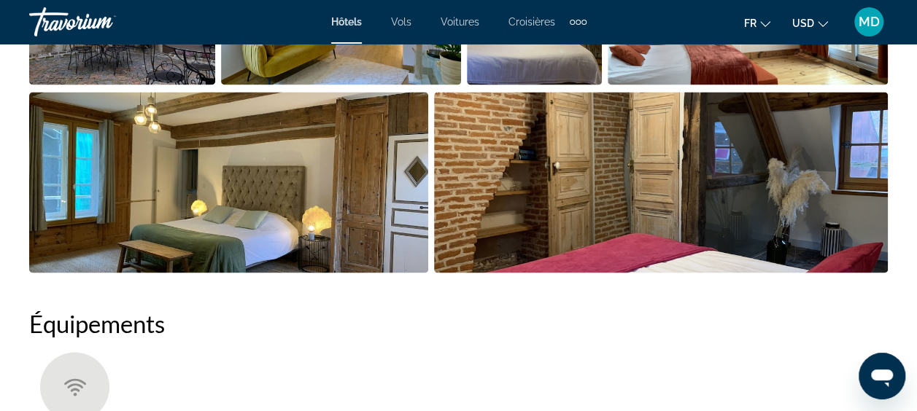
scroll to position [1226, 0]
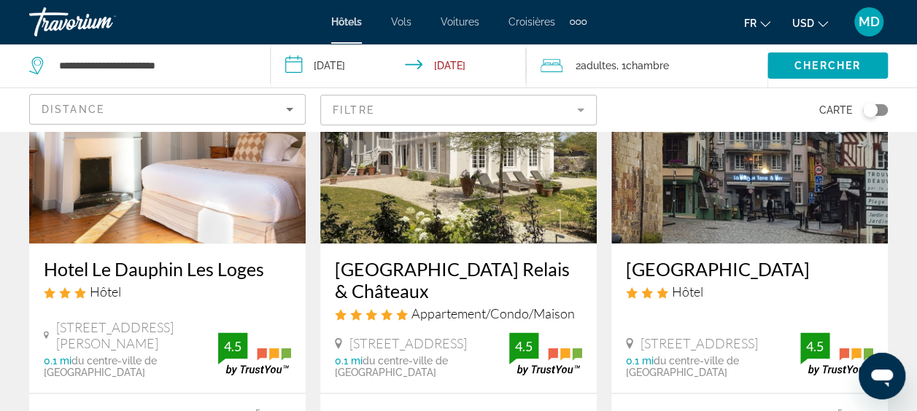
scroll to position [739, 0]
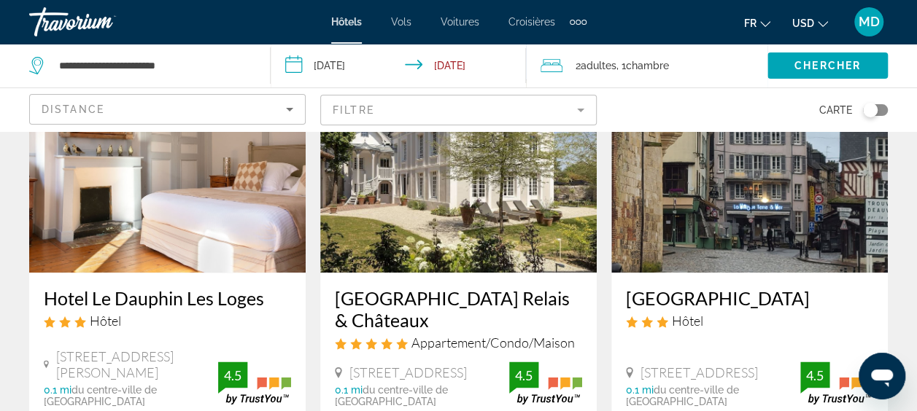
click at [115, 287] on h3 "Hotel Le Dauphin Les Loges" at bounding box center [167, 298] width 247 height 22
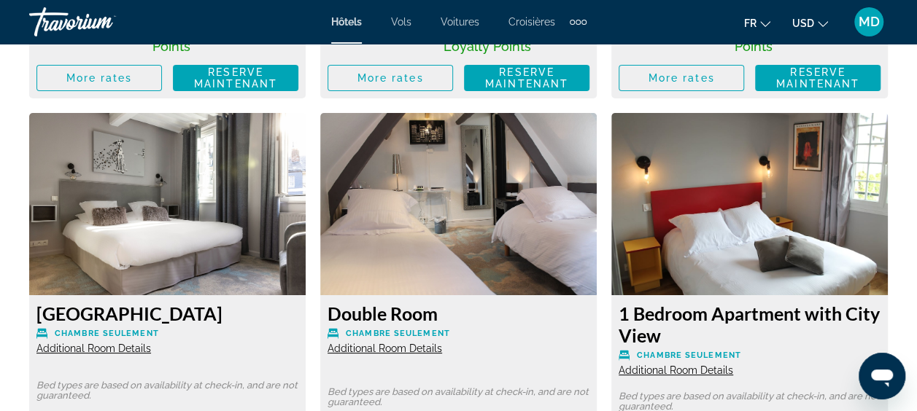
scroll to position [2743, 0]
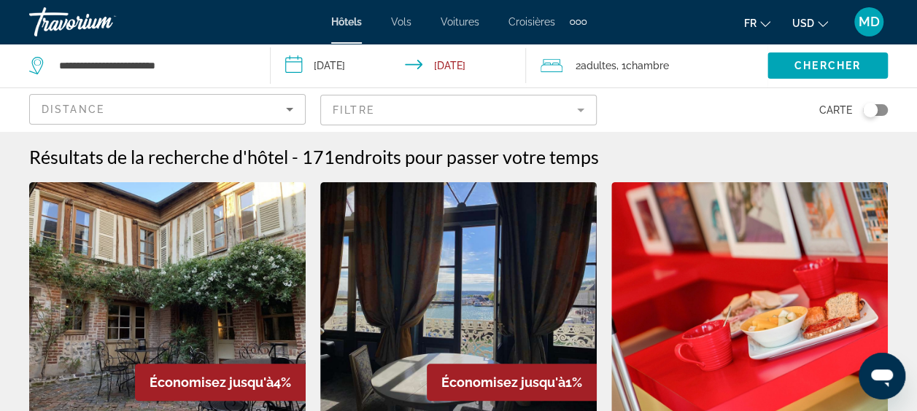
scroll to position [360, 0]
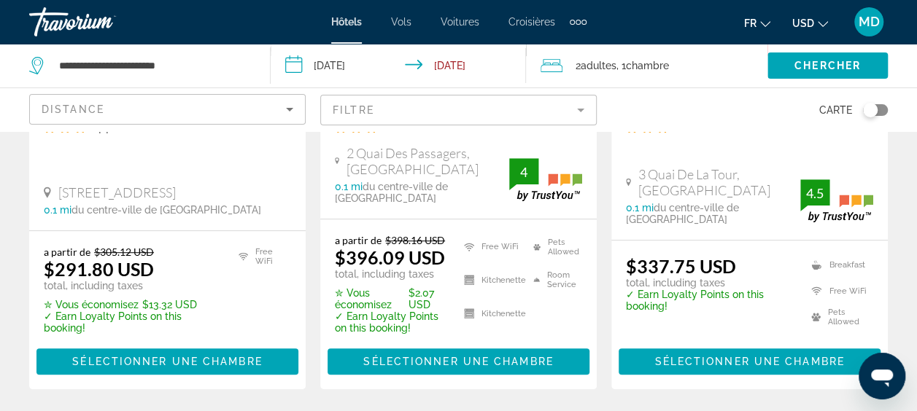
click at [398, 155] on span "2 Quai Des Passagers, [GEOGRAPHIC_DATA]" at bounding box center [428, 161] width 163 height 32
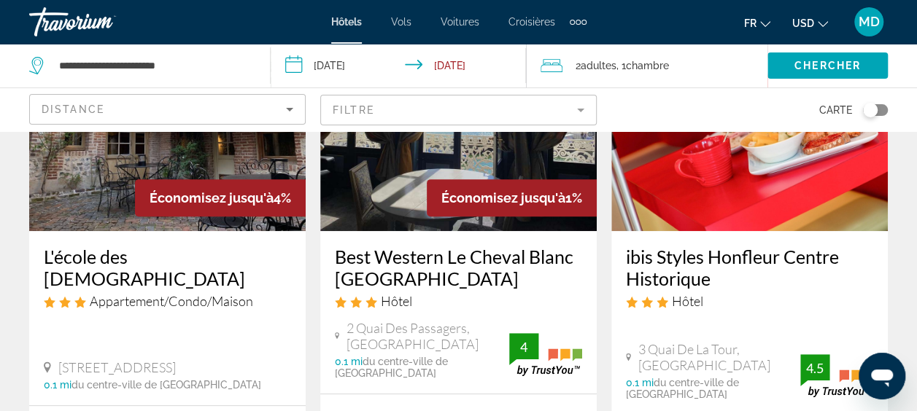
scroll to position [155, 0]
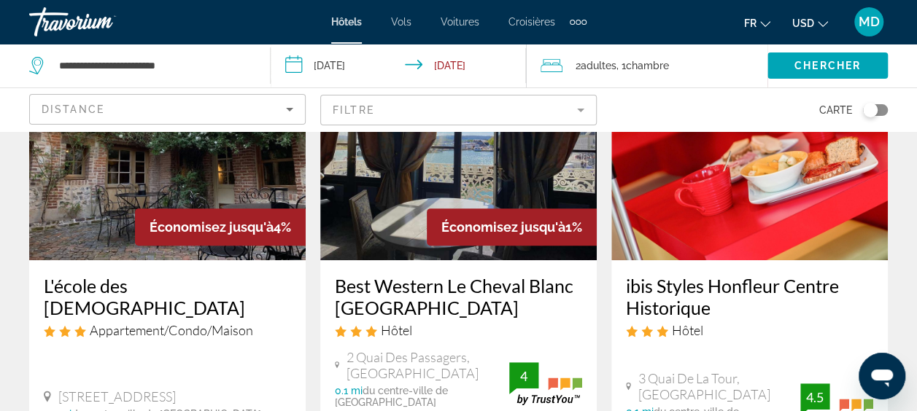
click at [424, 171] on img "Main content" at bounding box center [458, 143] width 277 height 233
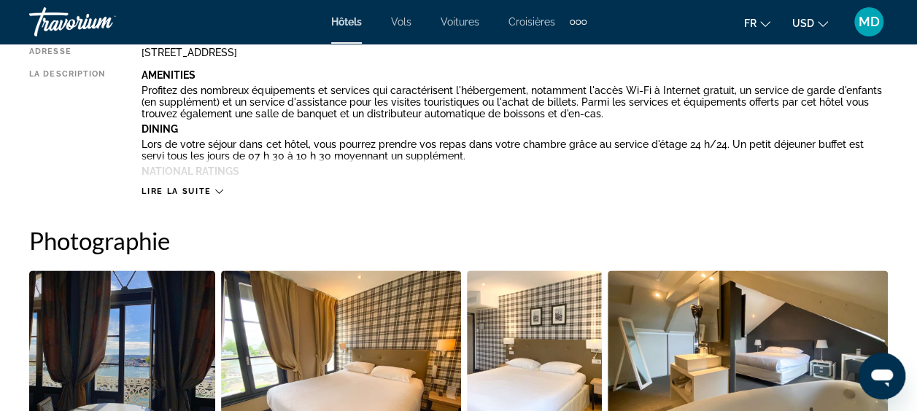
scroll to position [846, 0]
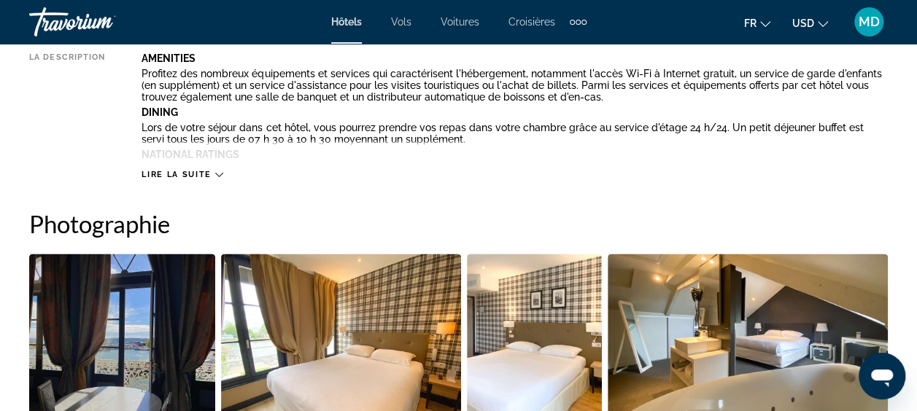
click at [217, 172] on icon "Main content" at bounding box center [219, 175] width 8 height 8
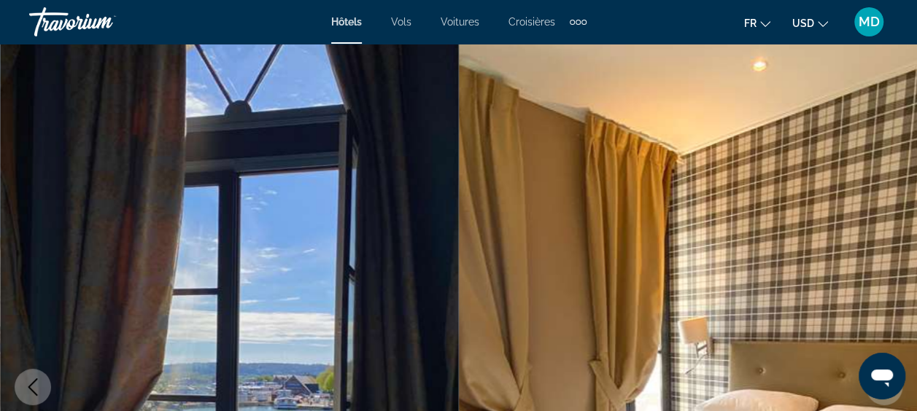
scroll to position [0, 0]
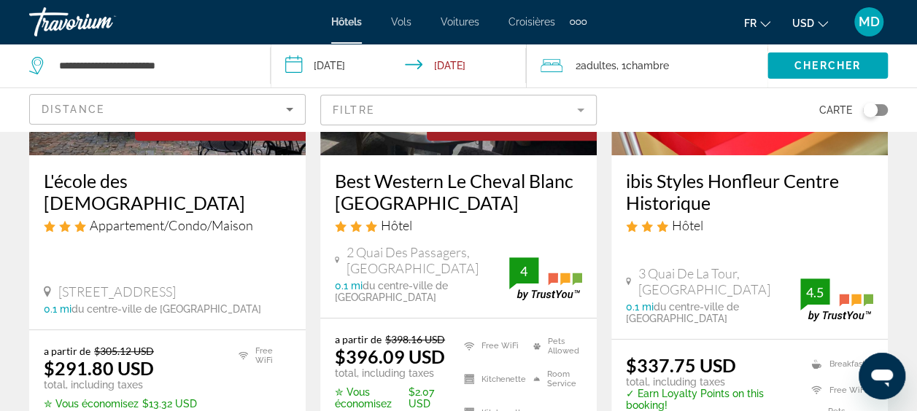
scroll to position [263, 0]
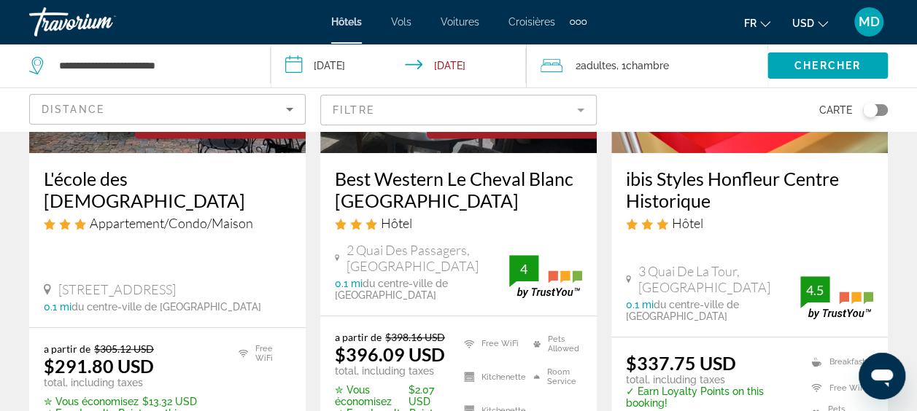
click at [743, 184] on h3 "ibis Styles Honfleur Centre Historique" at bounding box center [749, 190] width 247 height 44
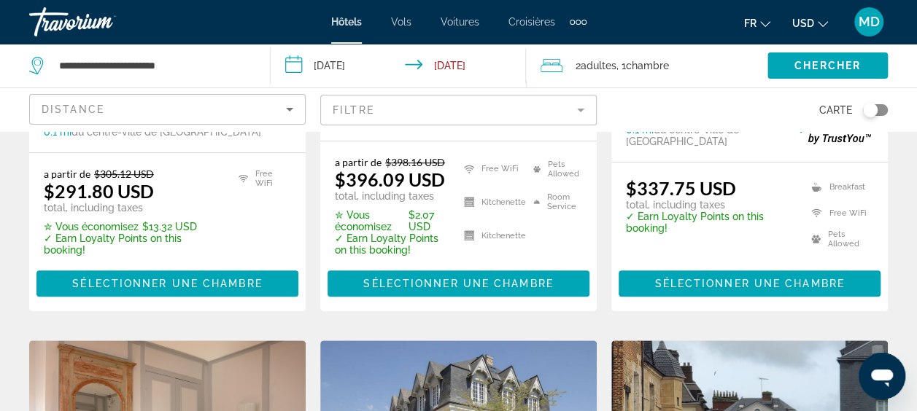
scroll to position [409, 0]
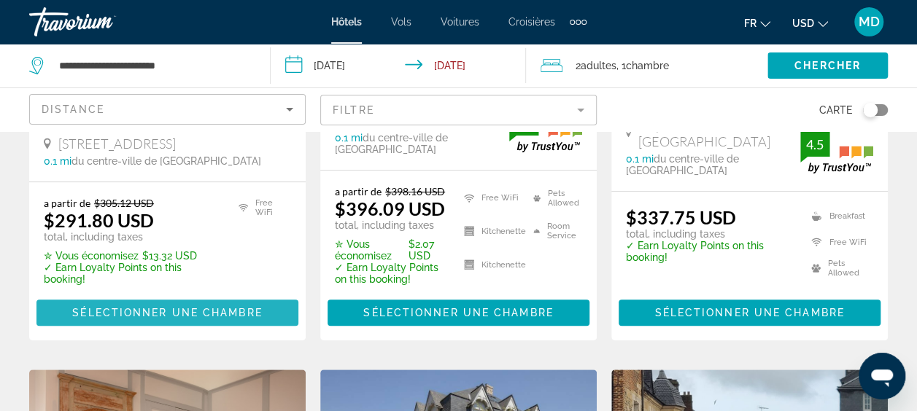
click at [131, 295] on span "Main content" at bounding box center [167, 312] width 262 height 35
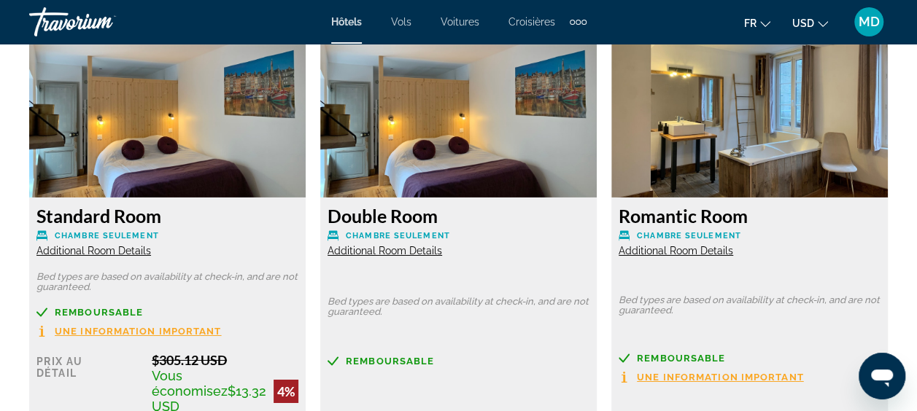
scroll to position [2276, 0]
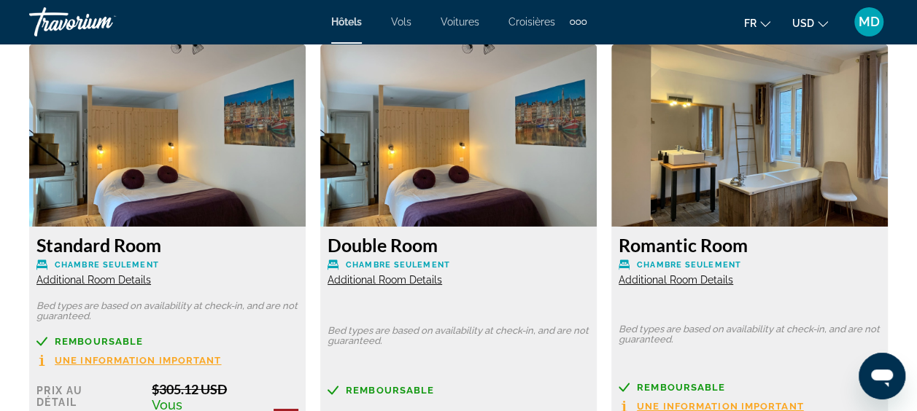
click at [767, 159] on img "Main content" at bounding box center [749, 136] width 277 height 182
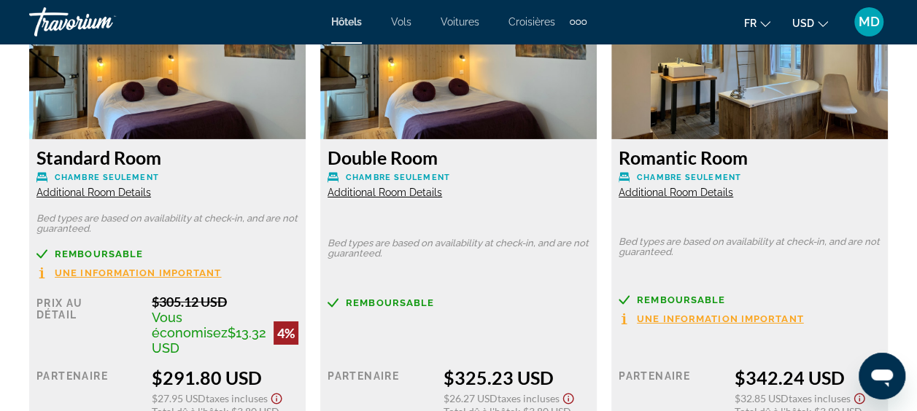
scroll to position [2393, 0]
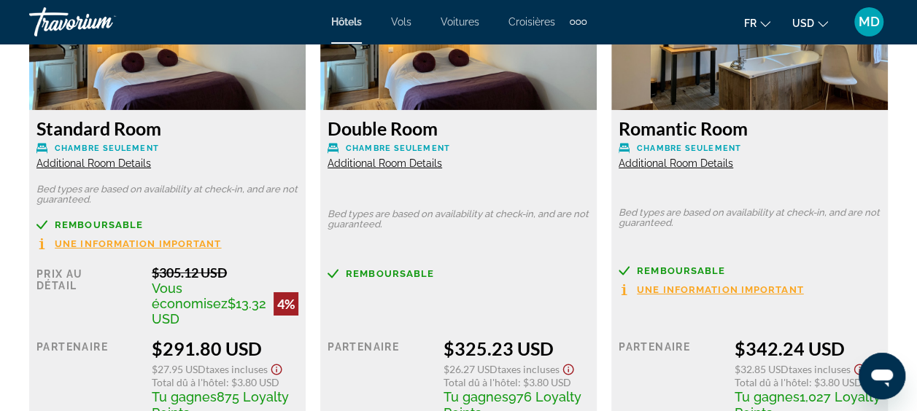
click at [104, 165] on span "Additional Room Details" at bounding box center [93, 164] width 115 height 12
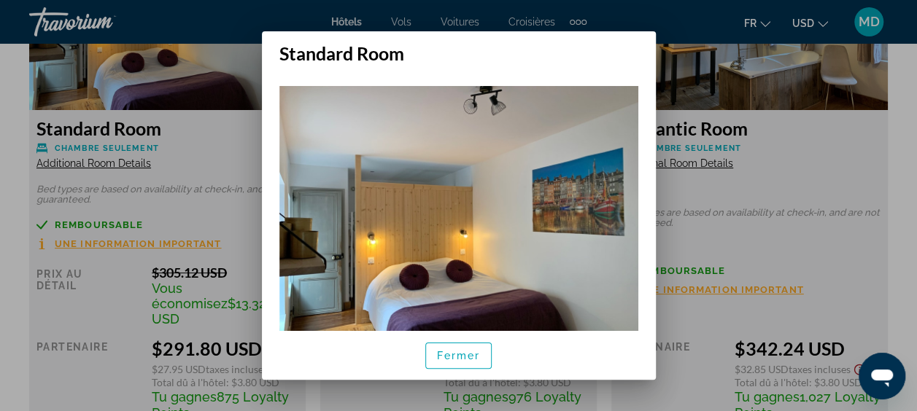
scroll to position [0, 0]
click at [451, 354] on span "Fermer" at bounding box center [459, 356] width 44 height 12
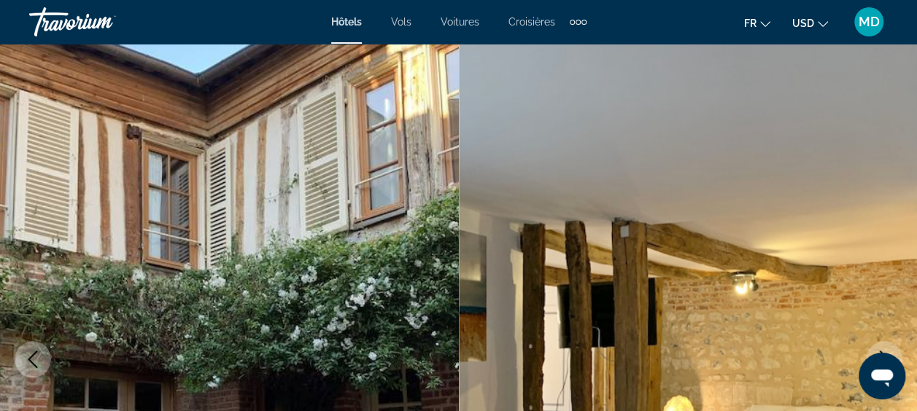
scroll to position [29, 0]
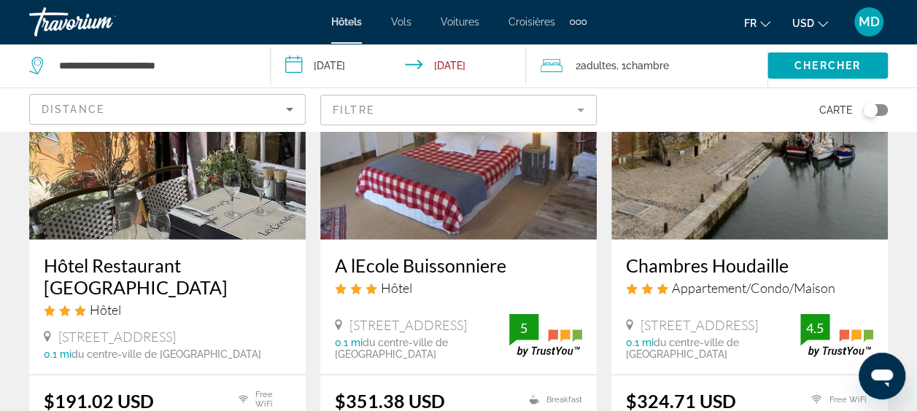
scroll to position [1926, 0]
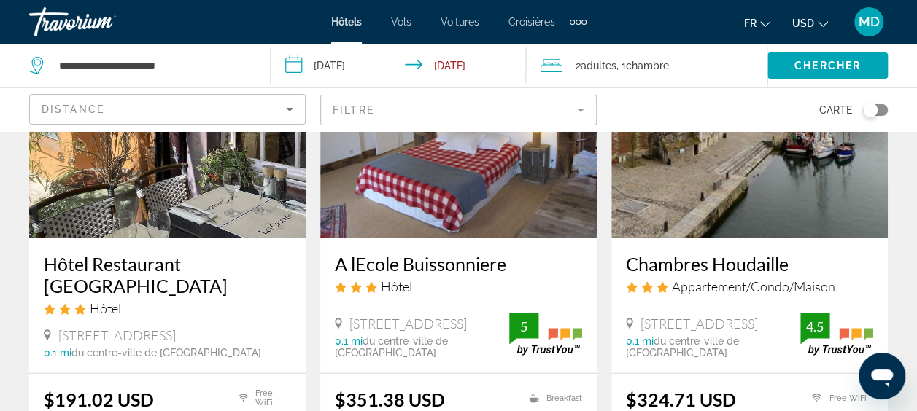
click at [145, 177] on img "Main content" at bounding box center [167, 121] width 277 height 233
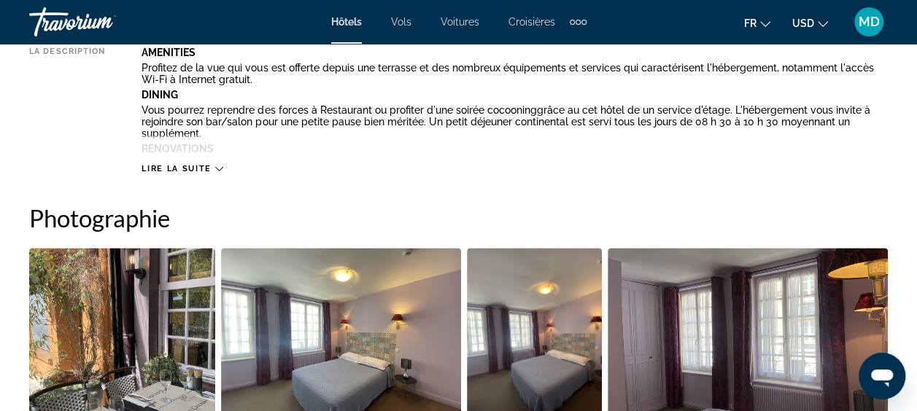
scroll to position [759, 0]
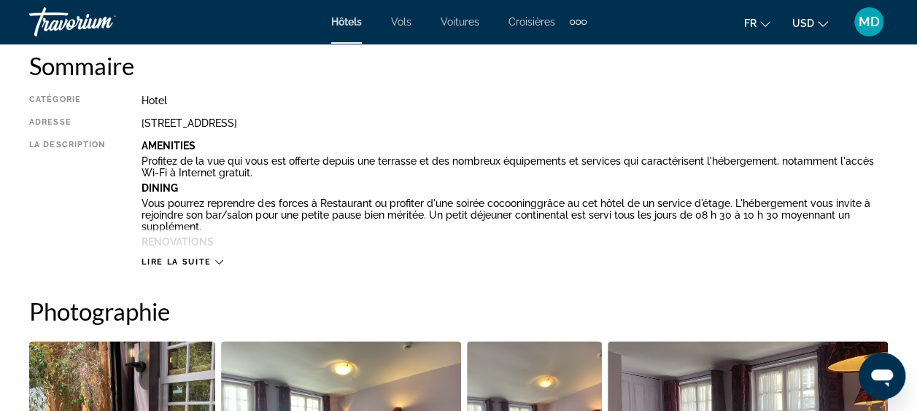
click at [210, 260] on span "Lire la suite" at bounding box center [176, 262] width 69 height 9
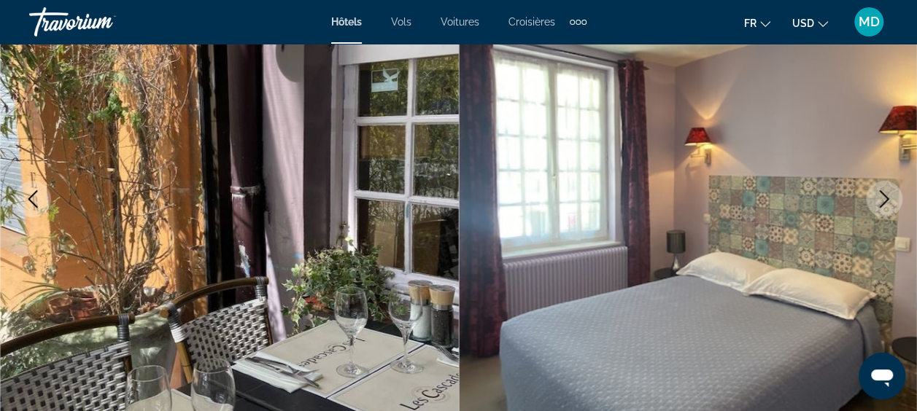
scroll to position [204, 0]
